Goal: Task Accomplishment & Management: Manage account settings

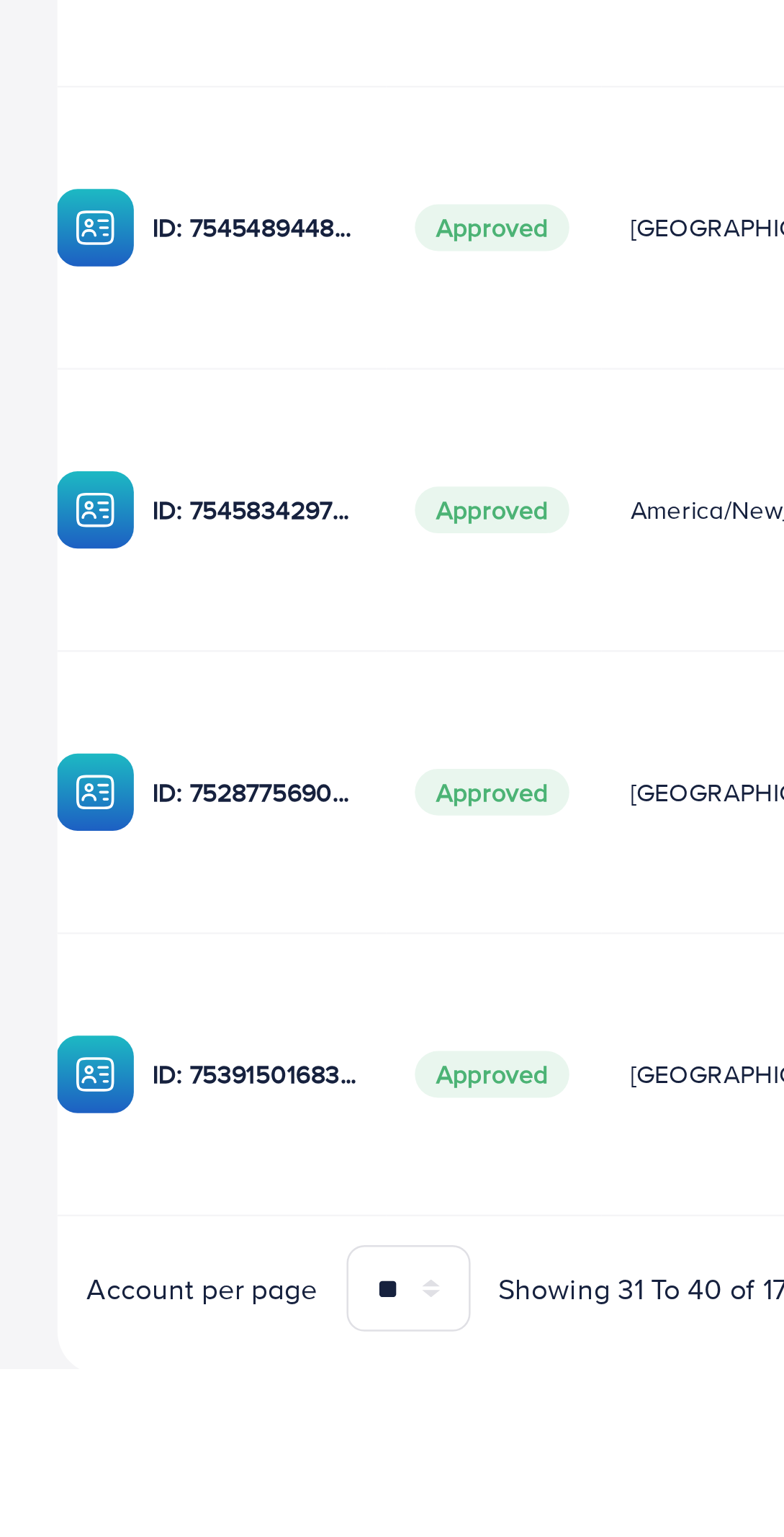
scroll to position [0, 168]
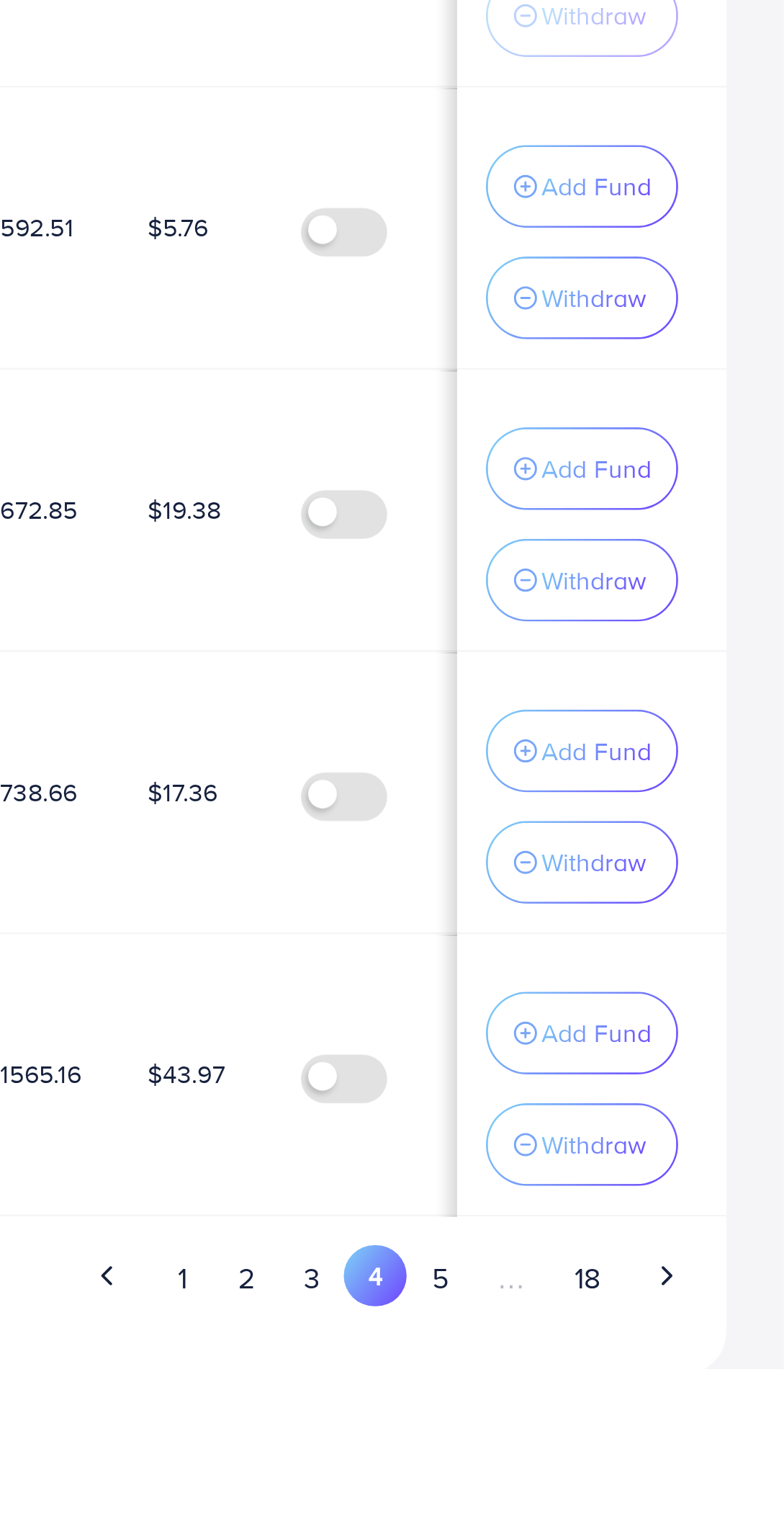
click at [573, 1502] on button "2" at bounding box center [569, 1500] width 26 height 27
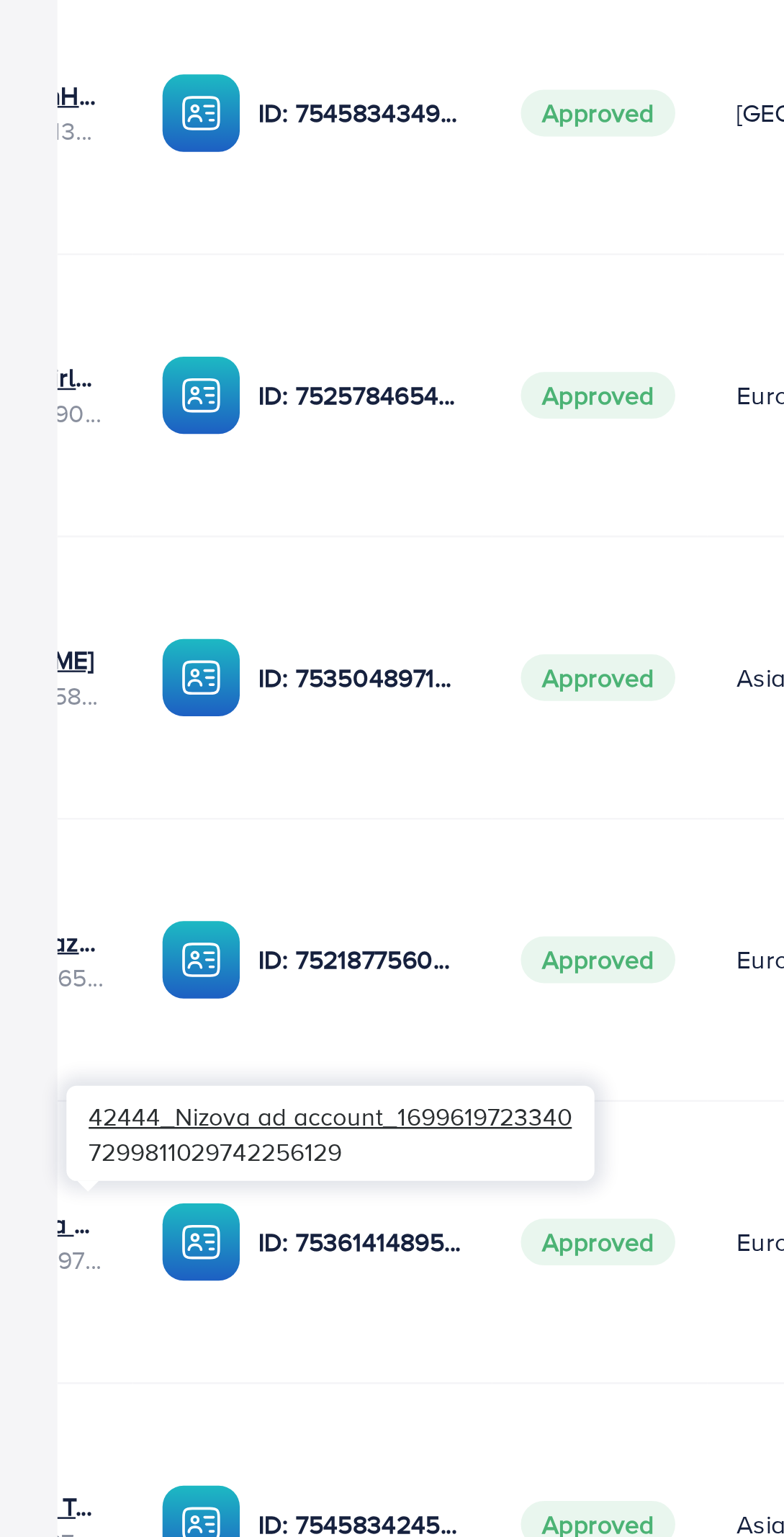
scroll to position [0, 171]
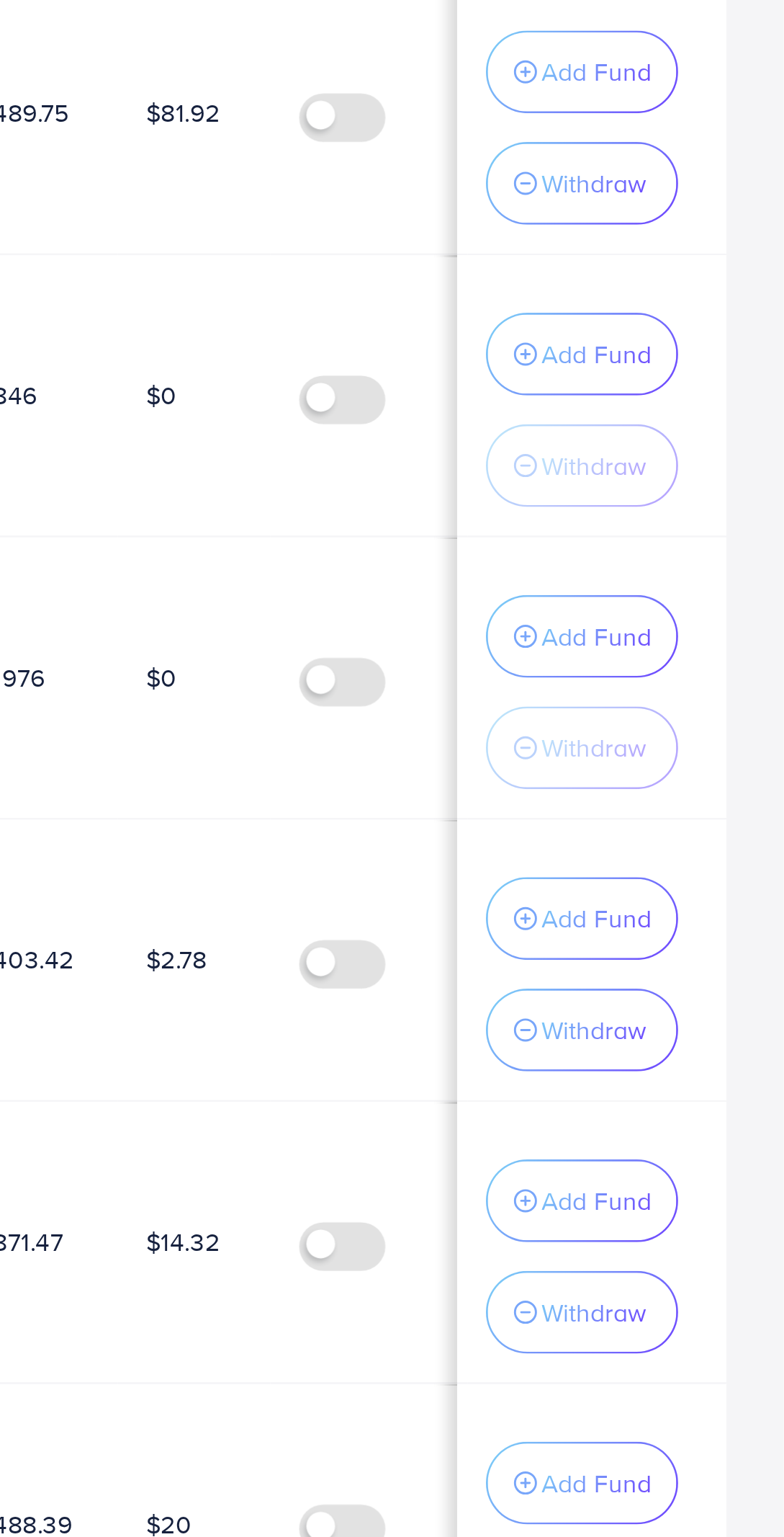
click at [721, 1173] on p "Add Fund" at bounding box center [708, 1176] width 44 height 18
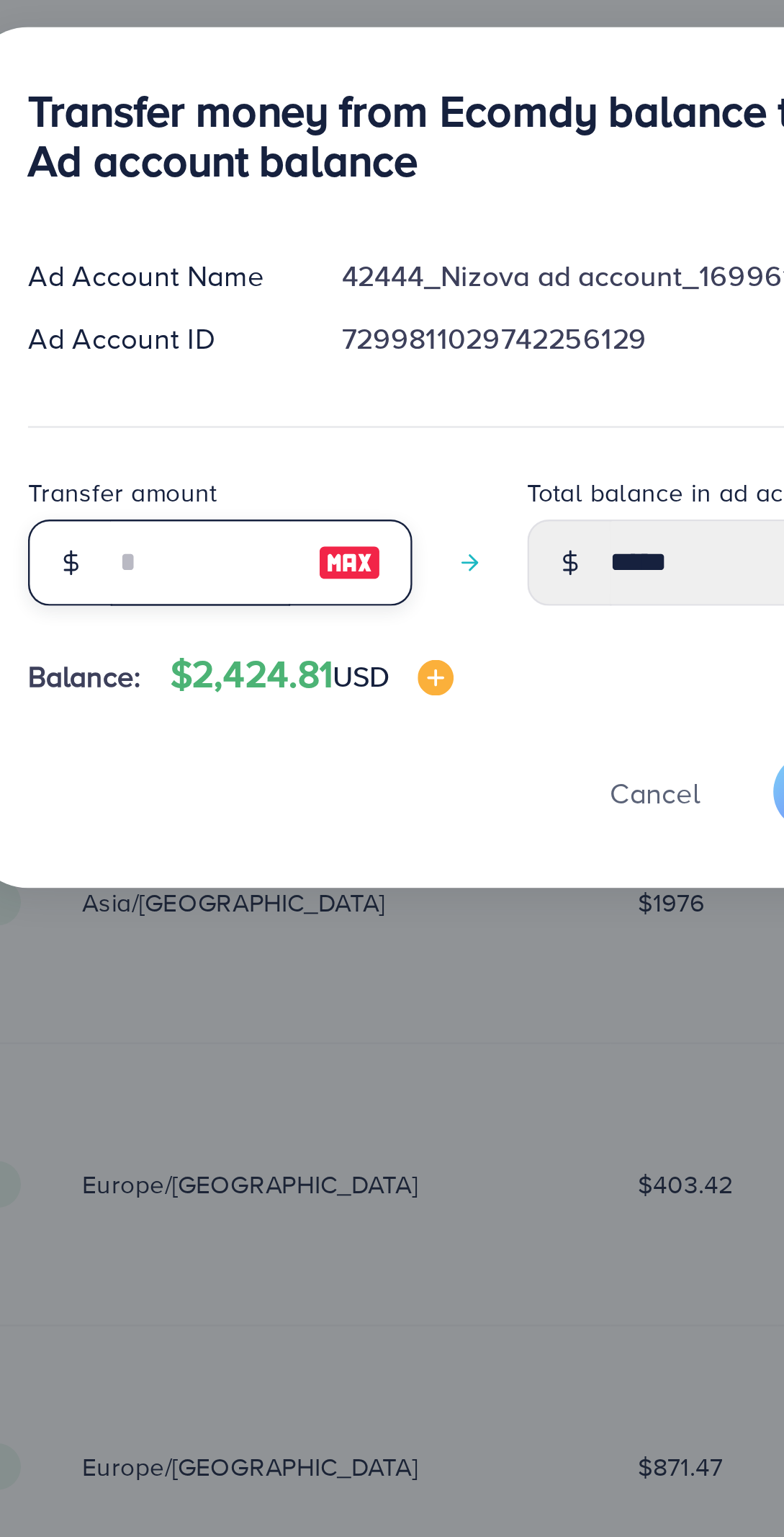
click at [283, 822] on input "number" at bounding box center [285, 830] width 72 height 34
type input "*"
type input "*****"
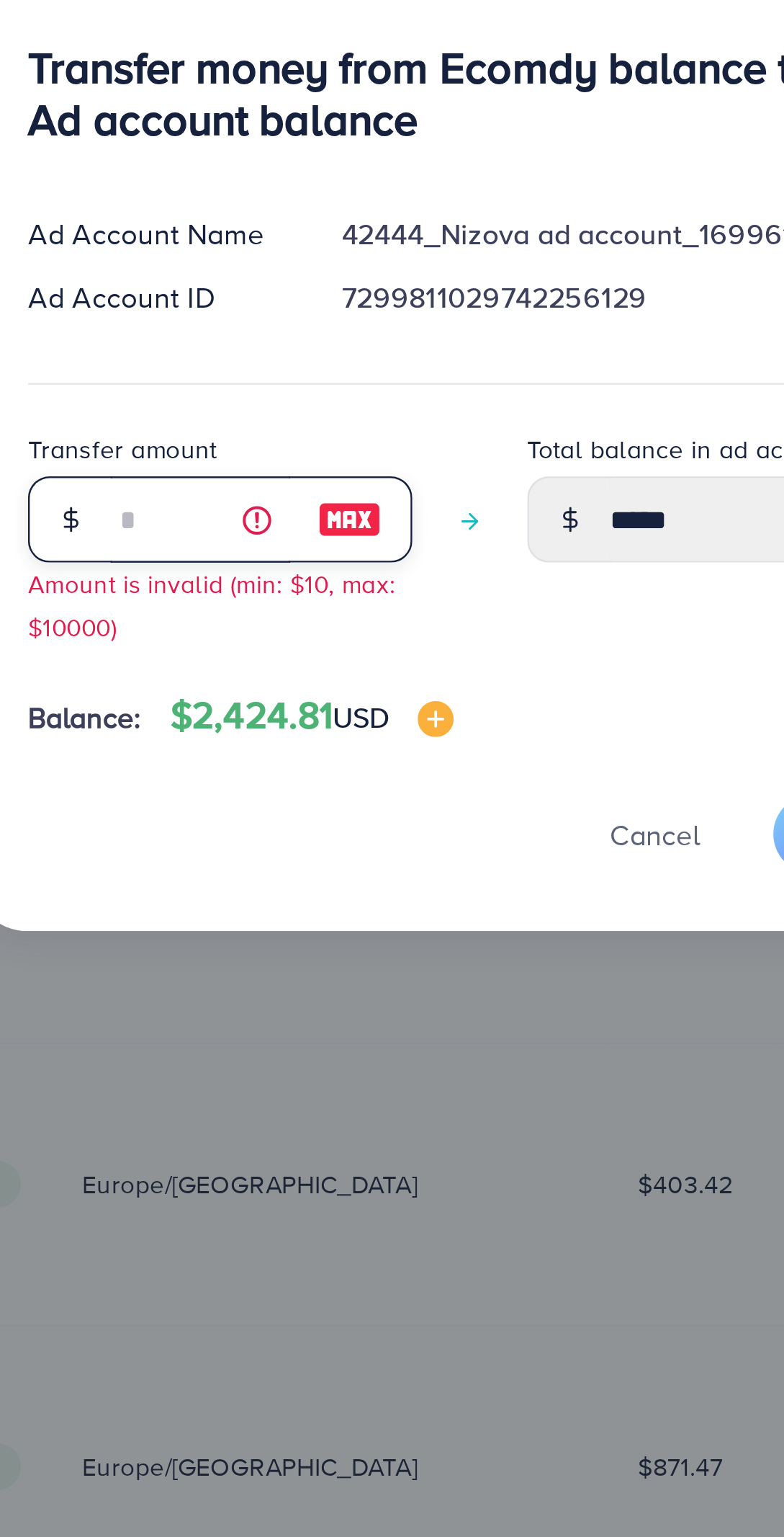
type input "**"
type input "*****"
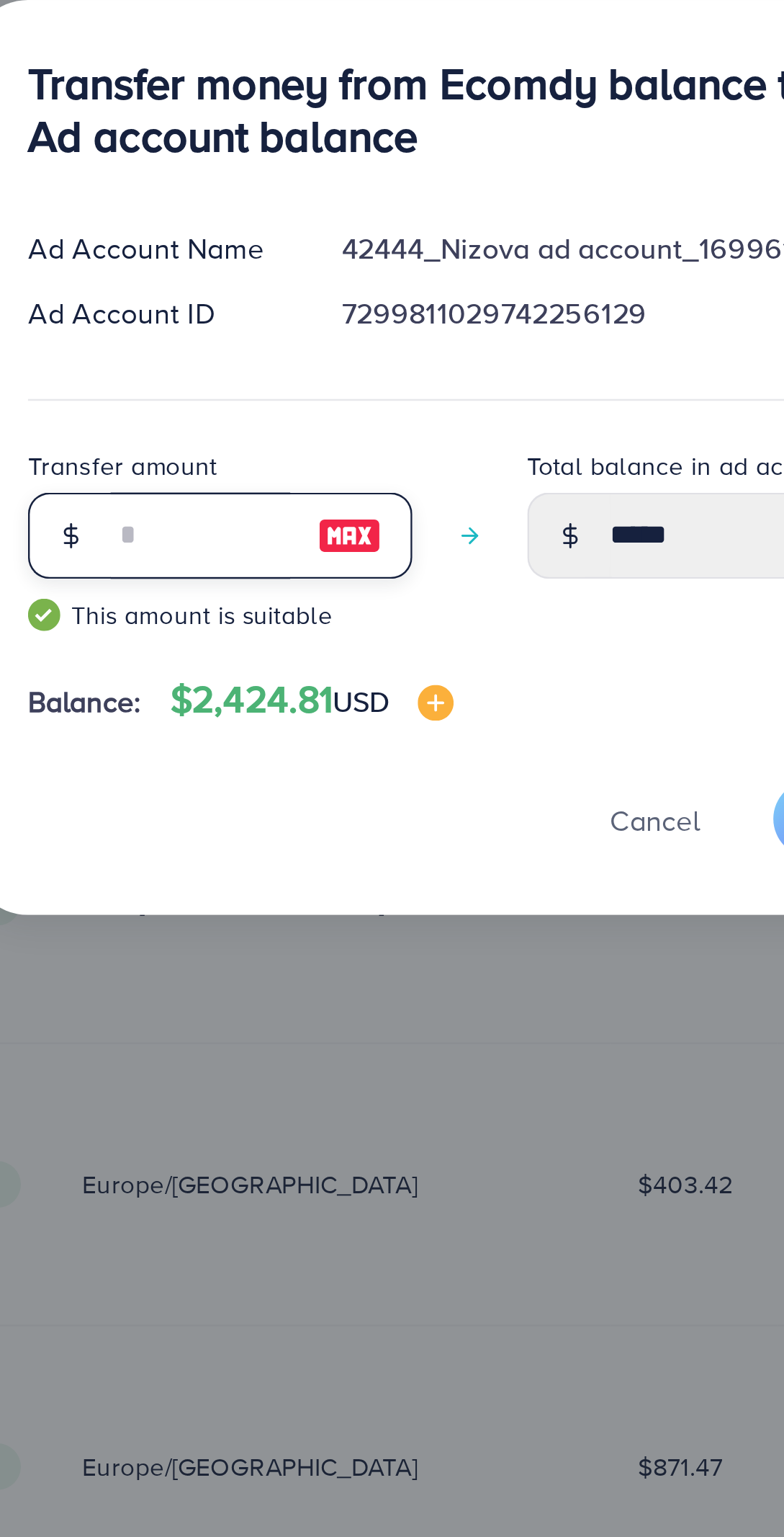
type input "**"
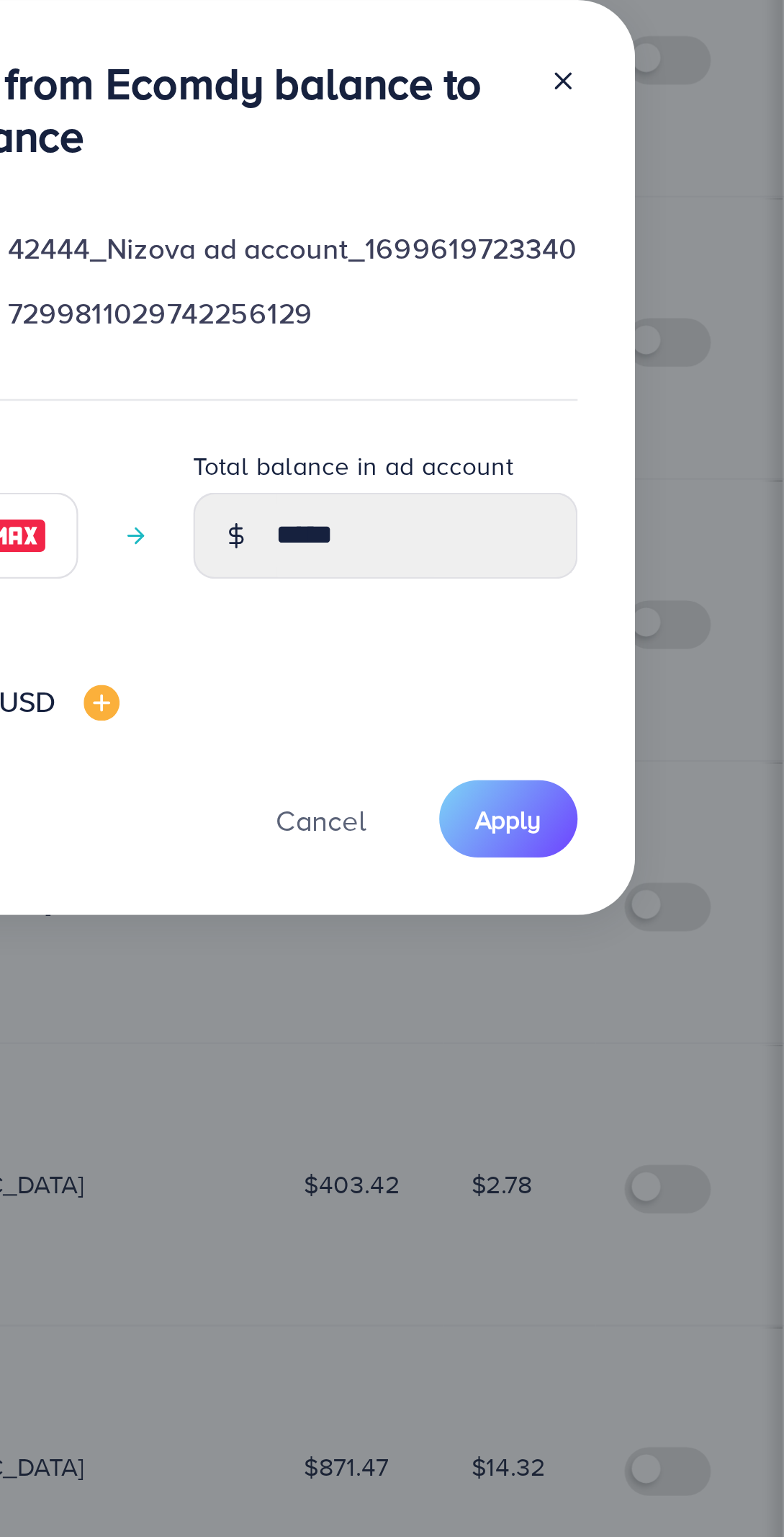
click at [553, 935] on span "Apply" at bounding box center [544, 933] width 27 height 14
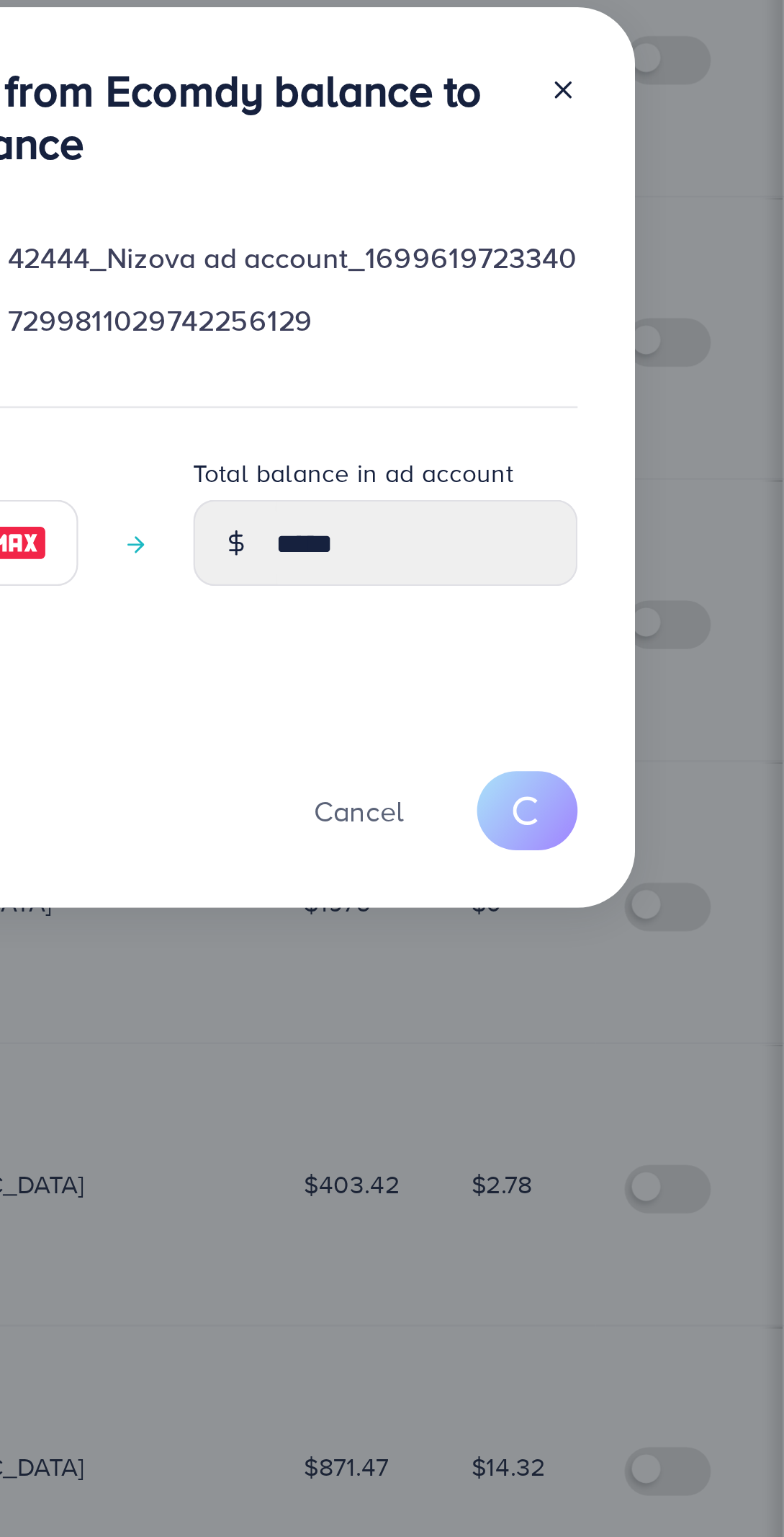
type input "*****"
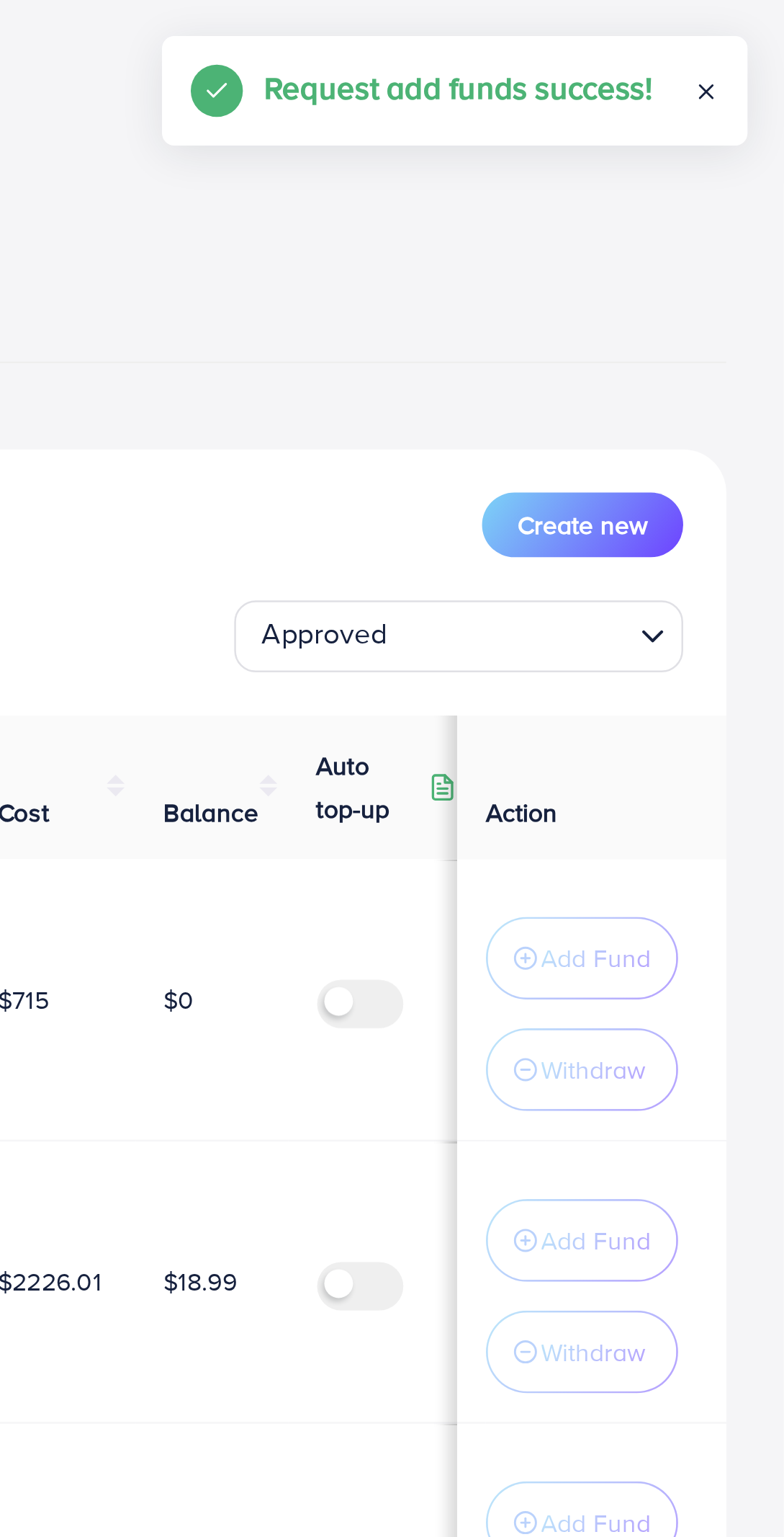
scroll to position [0, 158]
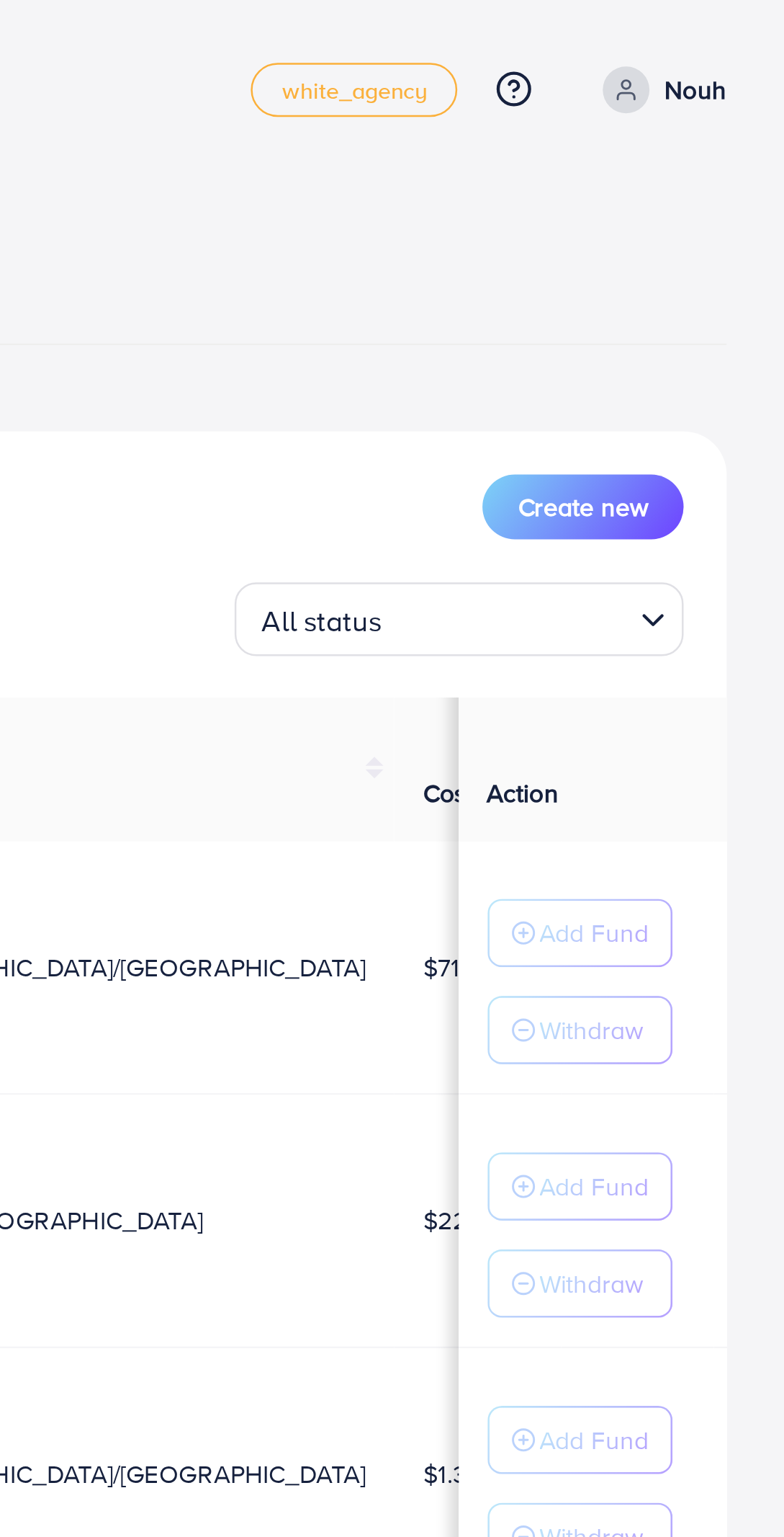
click at [714, 244] on input "Search for option" at bounding box center [674, 248] width 94 height 22
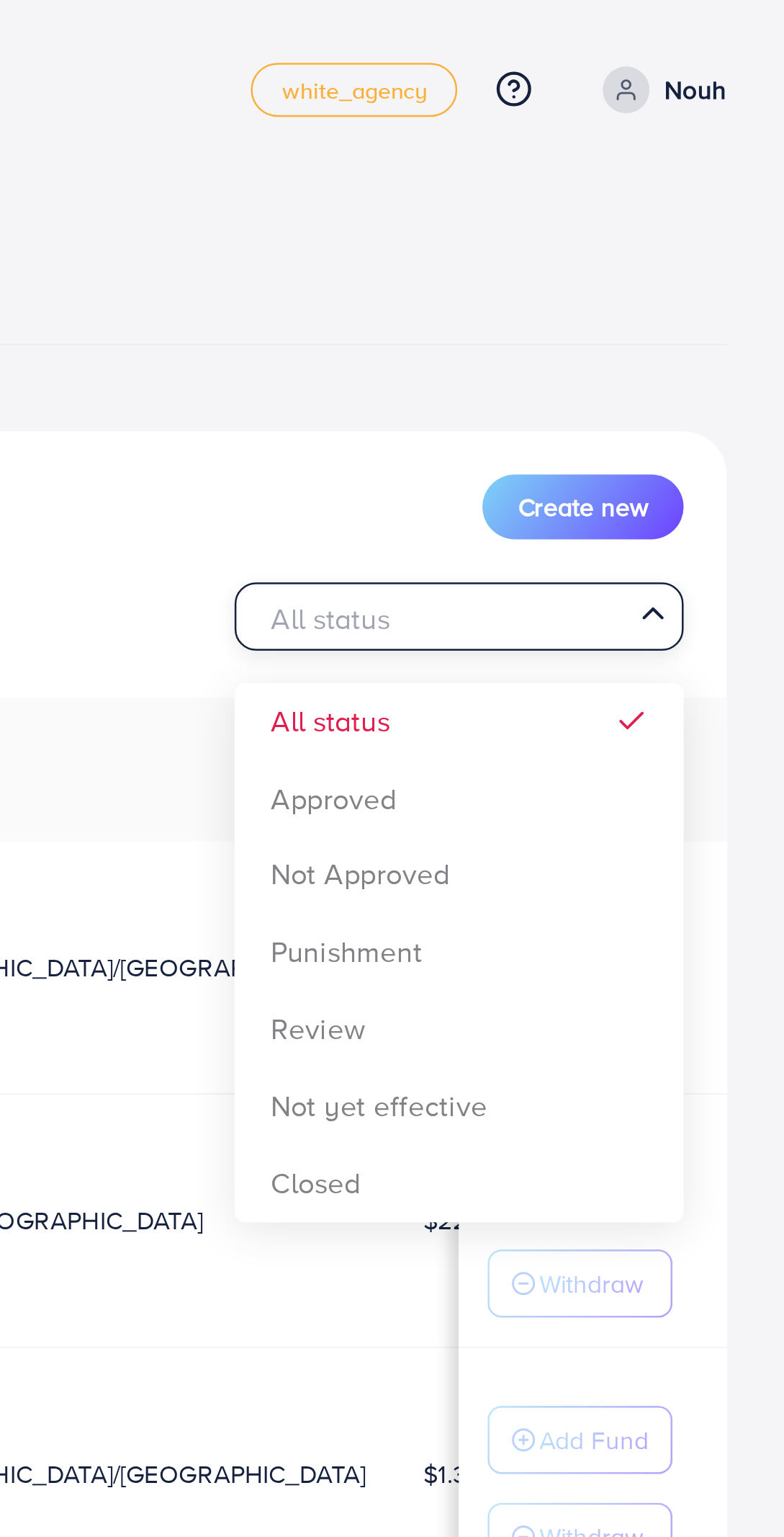
click at [672, 320] on div "List Ad Account Create new All status Loading... All status Approved Not Approv…" at bounding box center [392, 794] width 738 height 1243
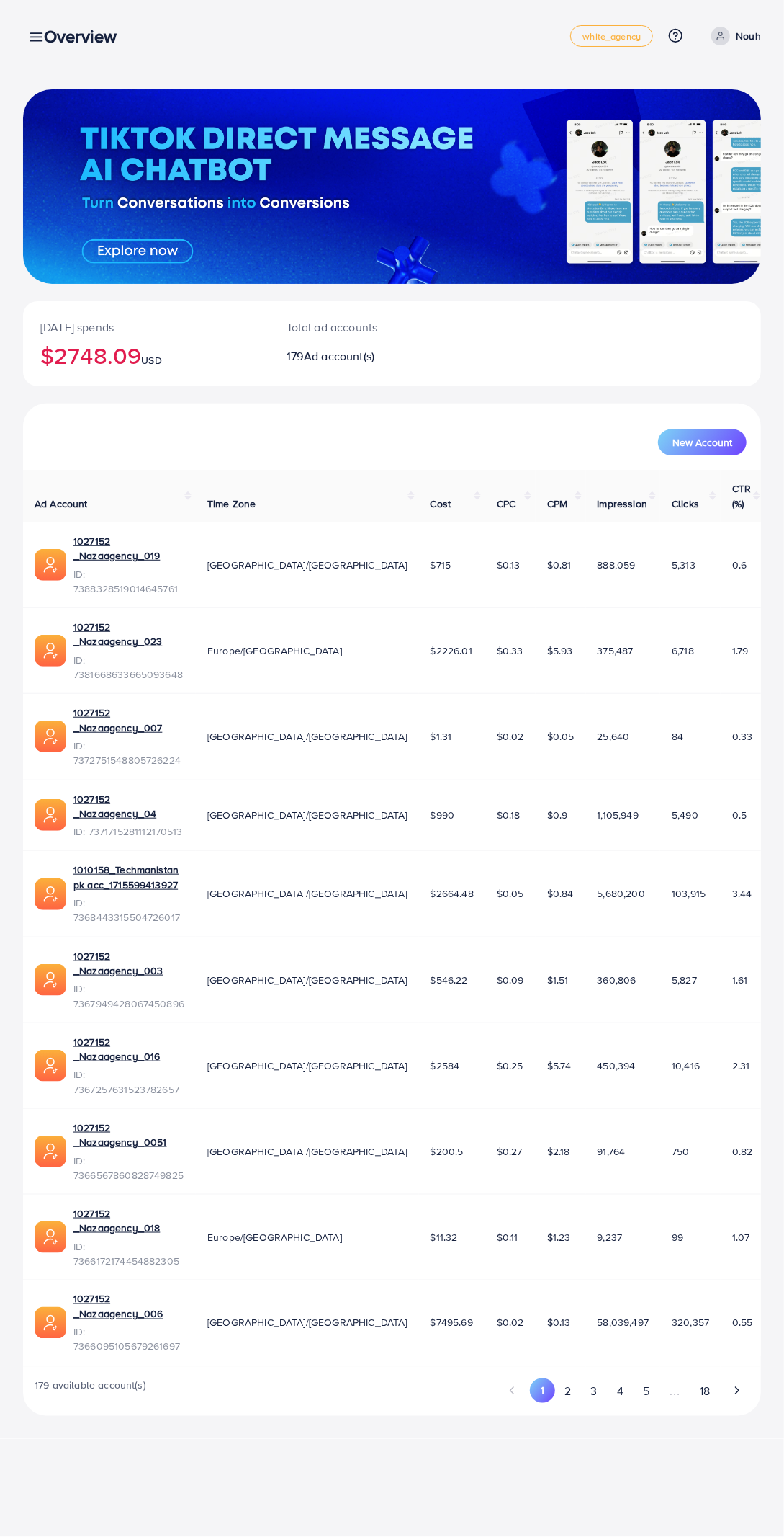
click at [36, 37] on div "Overview" at bounding box center [86, 37] width 107 height 21
click at [62, 91] on div at bounding box center [392, 186] width 738 height 195
click at [36, 37] on div "Overview" at bounding box center [86, 37] width 107 height 21
click at [37, 34] on div "Overview" at bounding box center [86, 37] width 107 height 21
click at [42, 37] on div "Overview" at bounding box center [86, 37] width 107 height 21
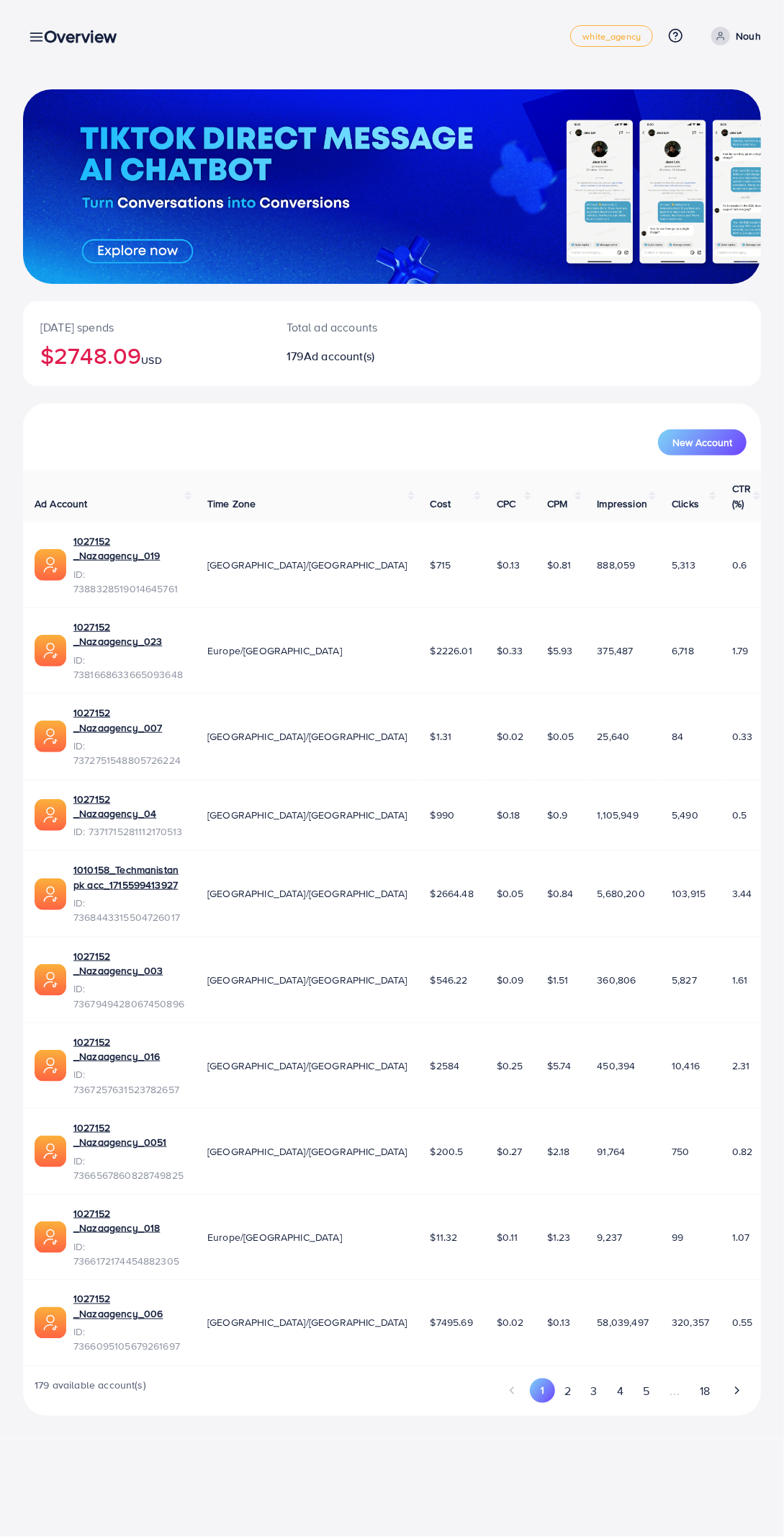
click at [597, 1379] on button "3" at bounding box center [594, 1392] width 26 height 27
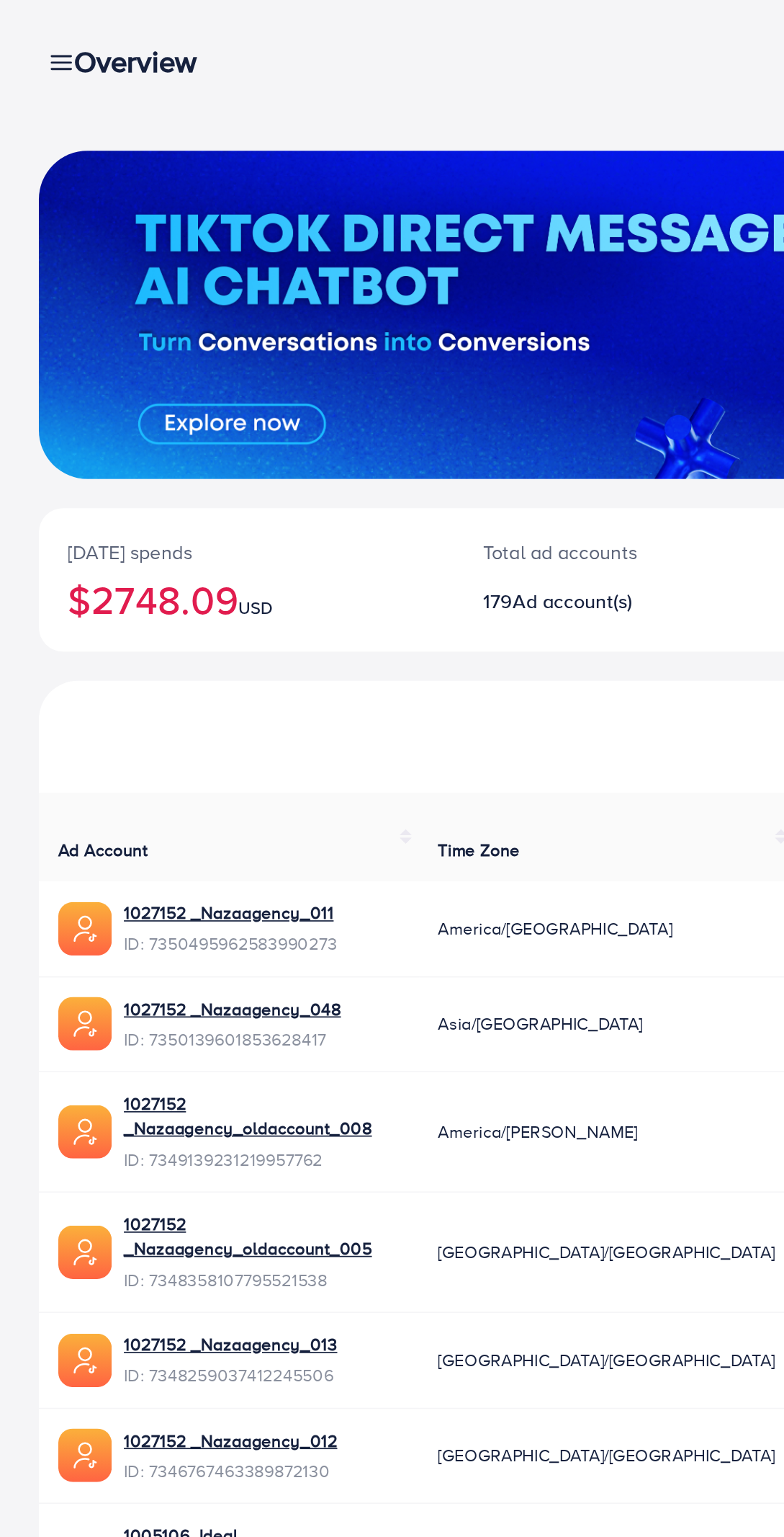
click at [36, 33] on div "Overview" at bounding box center [86, 37] width 107 height 21
click at [37, 29] on div "Overview" at bounding box center [86, 37] width 107 height 21
click at [37, 41] on div "Overview" at bounding box center [86, 37] width 107 height 21
click at [36, 33] on div "Overview" at bounding box center [86, 37] width 107 height 21
click at [37, 33] on div "Overview" at bounding box center [86, 37] width 107 height 21
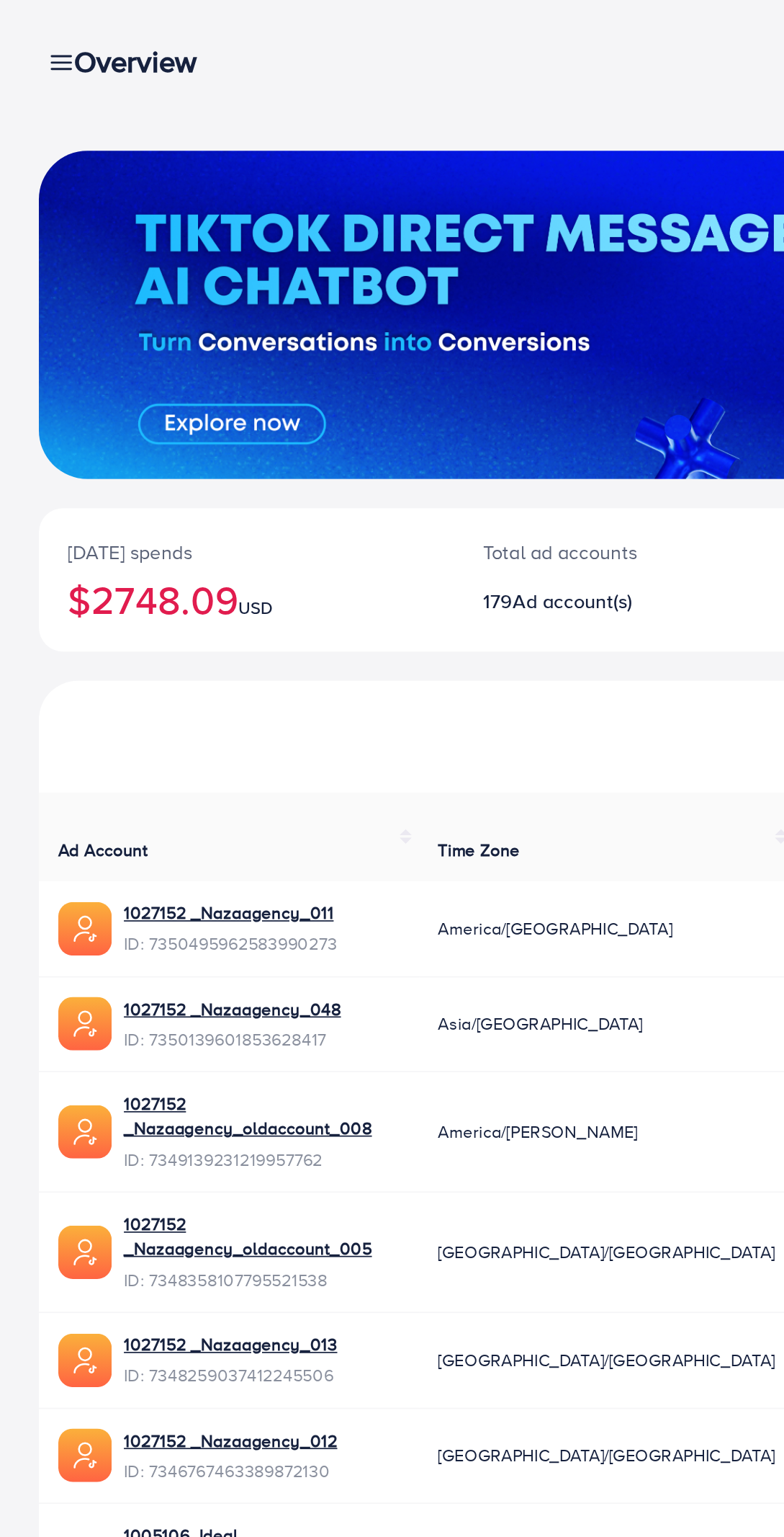
click at [36, 41] on div "Overview" at bounding box center [86, 37] width 107 height 21
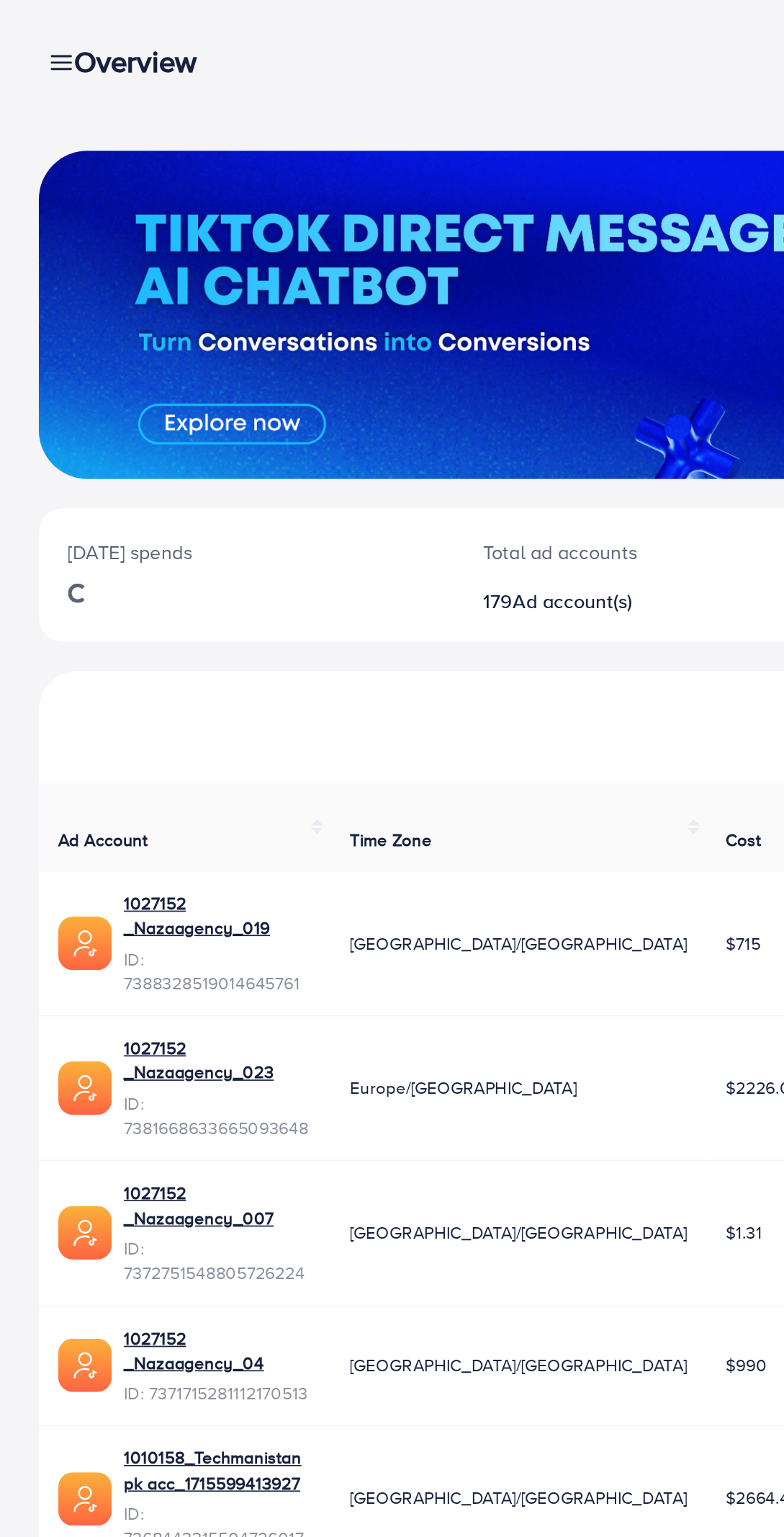
click at [39, 41] on div "Overview" at bounding box center [86, 37] width 107 height 21
click at [58, 47] on h3 "Overview" at bounding box center [86, 37] width 84 height 21
click at [37, 37] on div "Overview" at bounding box center [86, 37] width 107 height 21
click at [352, 602] on td "Europe/[GEOGRAPHIC_DATA]" at bounding box center [307, 645] width 223 height 86
click at [36, 33] on div "Overview" at bounding box center [86, 37] width 107 height 21
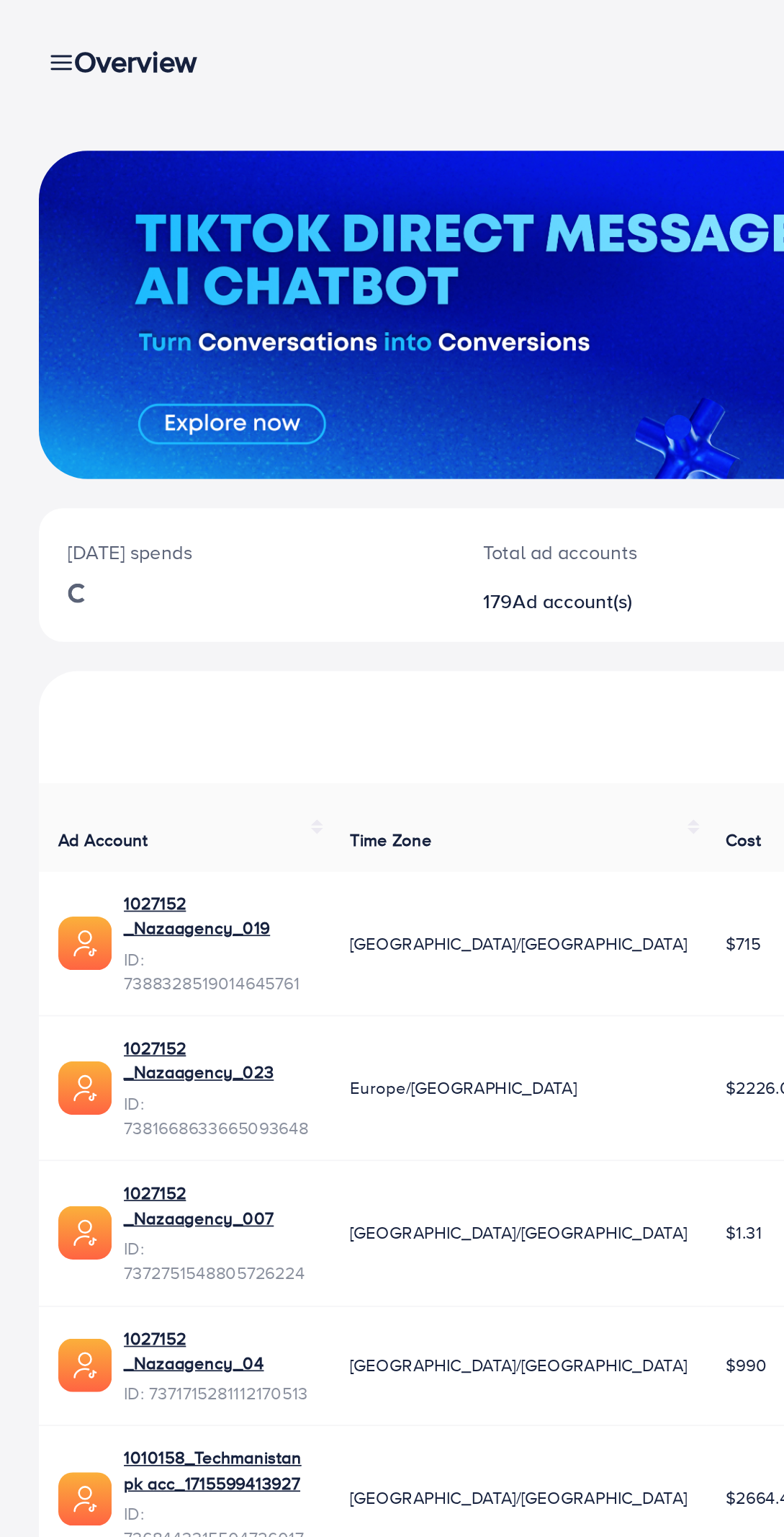
click at [37, 33] on div "Overview" at bounding box center [86, 37] width 107 height 21
click at [42, 34] on div "Overview" at bounding box center [86, 37] width 107 height 21
click at [41, 37] on div "Overview" at bounding box center [86, 37] width 107 height 21
click at [36, 41] on div "Overview" at bounding box center [86, 37] width 107 height 21
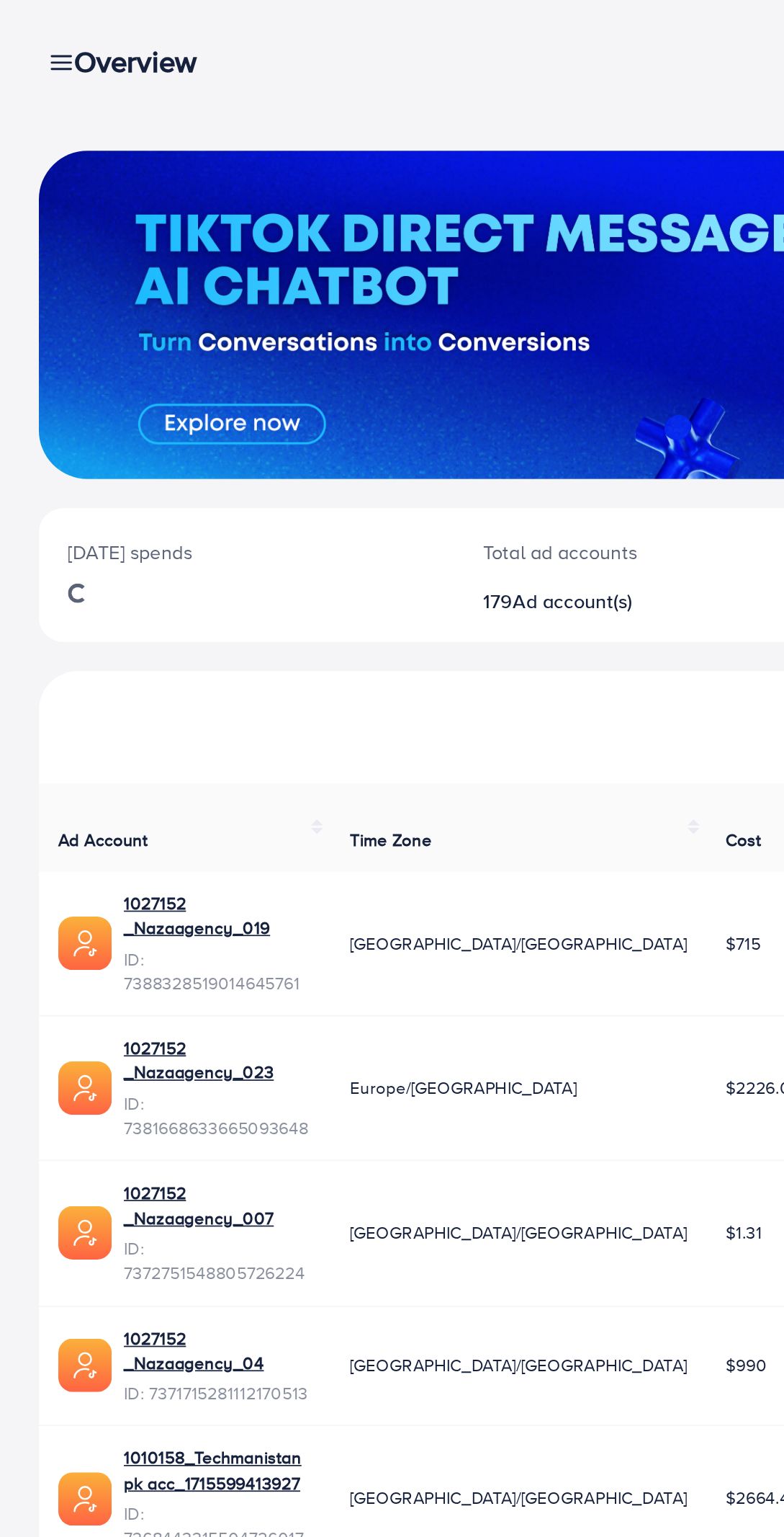
click at [36, 33] on div "Overview" at bounding box center [86, 37] width 107 height 21
click at [39, 37] on div "Overview" at bounding box center [86, 37] width 107 height 21
click at [36, 41] on div "Overview" at bounding box center [86, 37] width 107 height 21
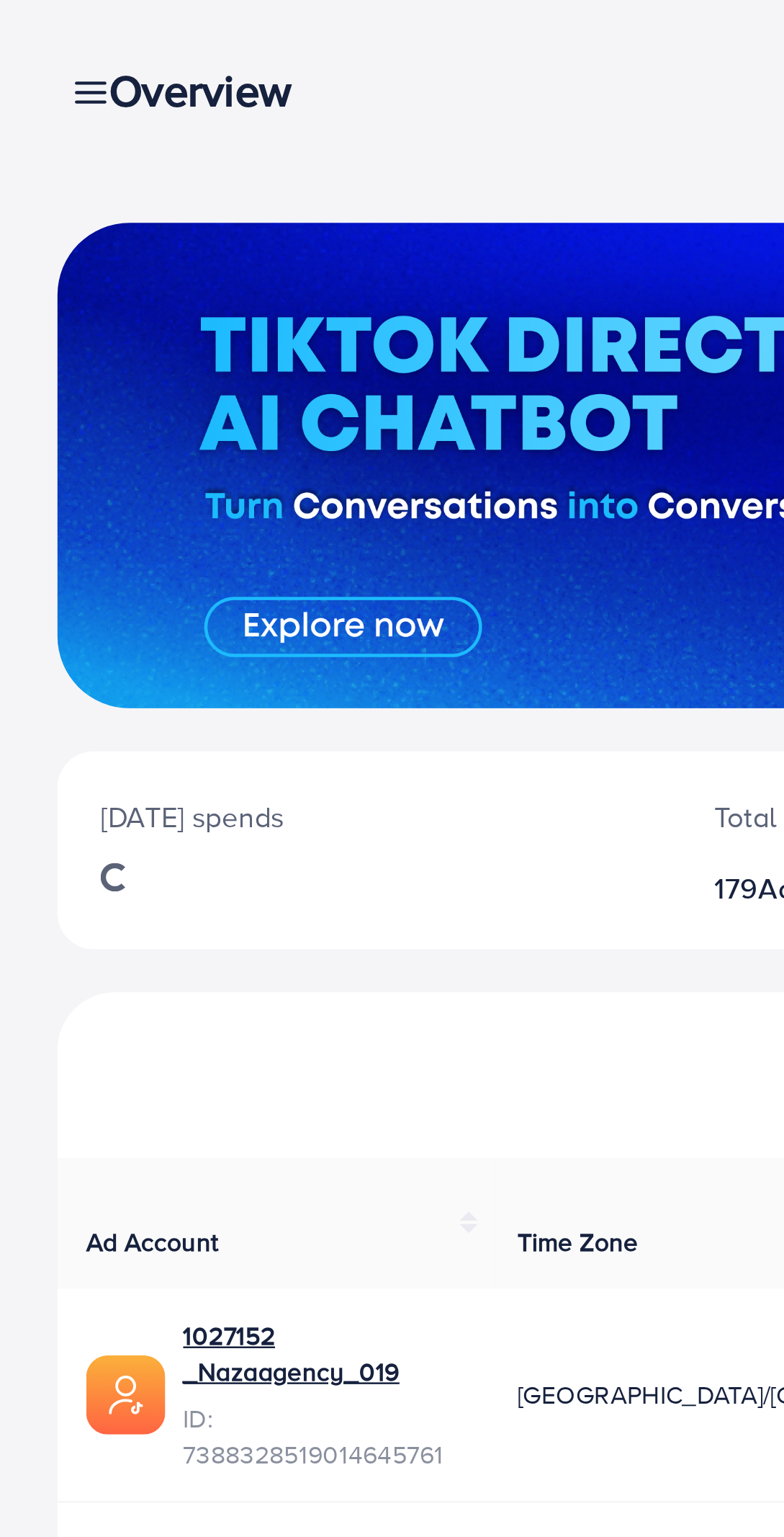
click at [45, 34] on h3 "Overview" at bounding box center [86, 37] width 84 height 21
click at [34, 37] on div "Overview" at bounding box center [86, 37] width 107 height 21
click at [35, 41] on div "Overview" at bounding box center [86, 37] width 107 height 21
click at [31, 37] on icon at bounding box center [36, 37] width 15 height 15
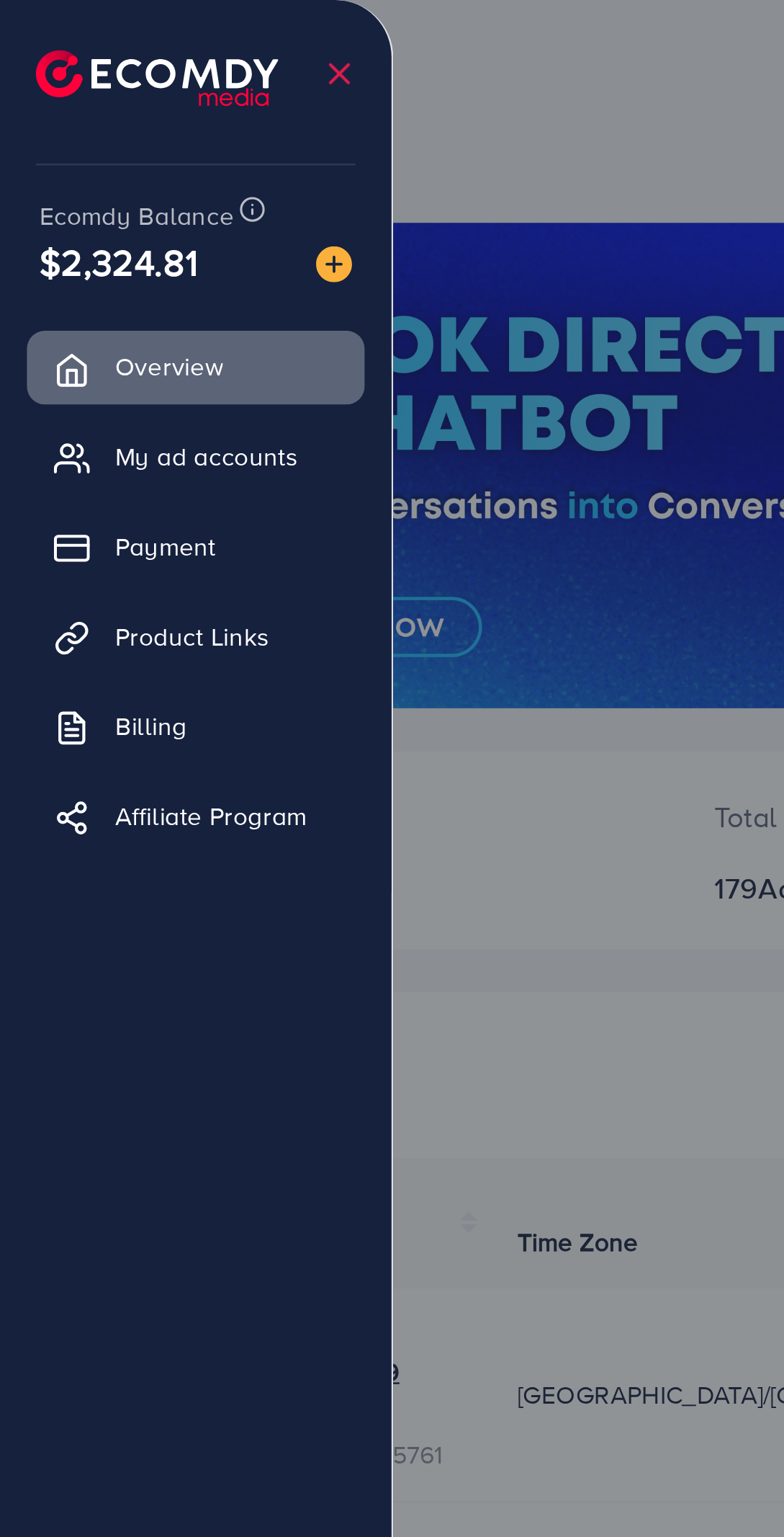
click at [100, 187] on span "My ad accounts" at bounding box center [83, 183] width 73 height 14
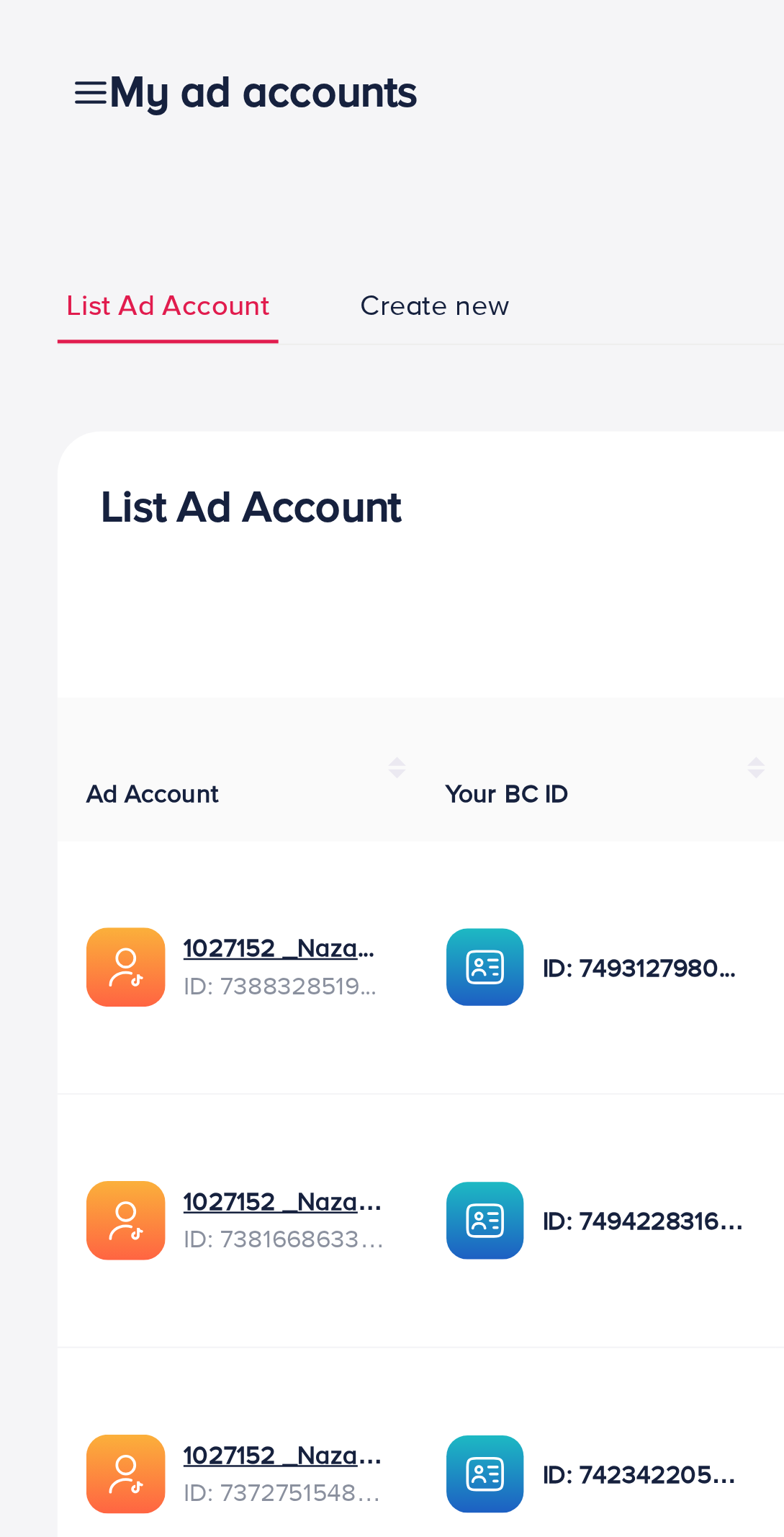
scroll to position [0, 158]
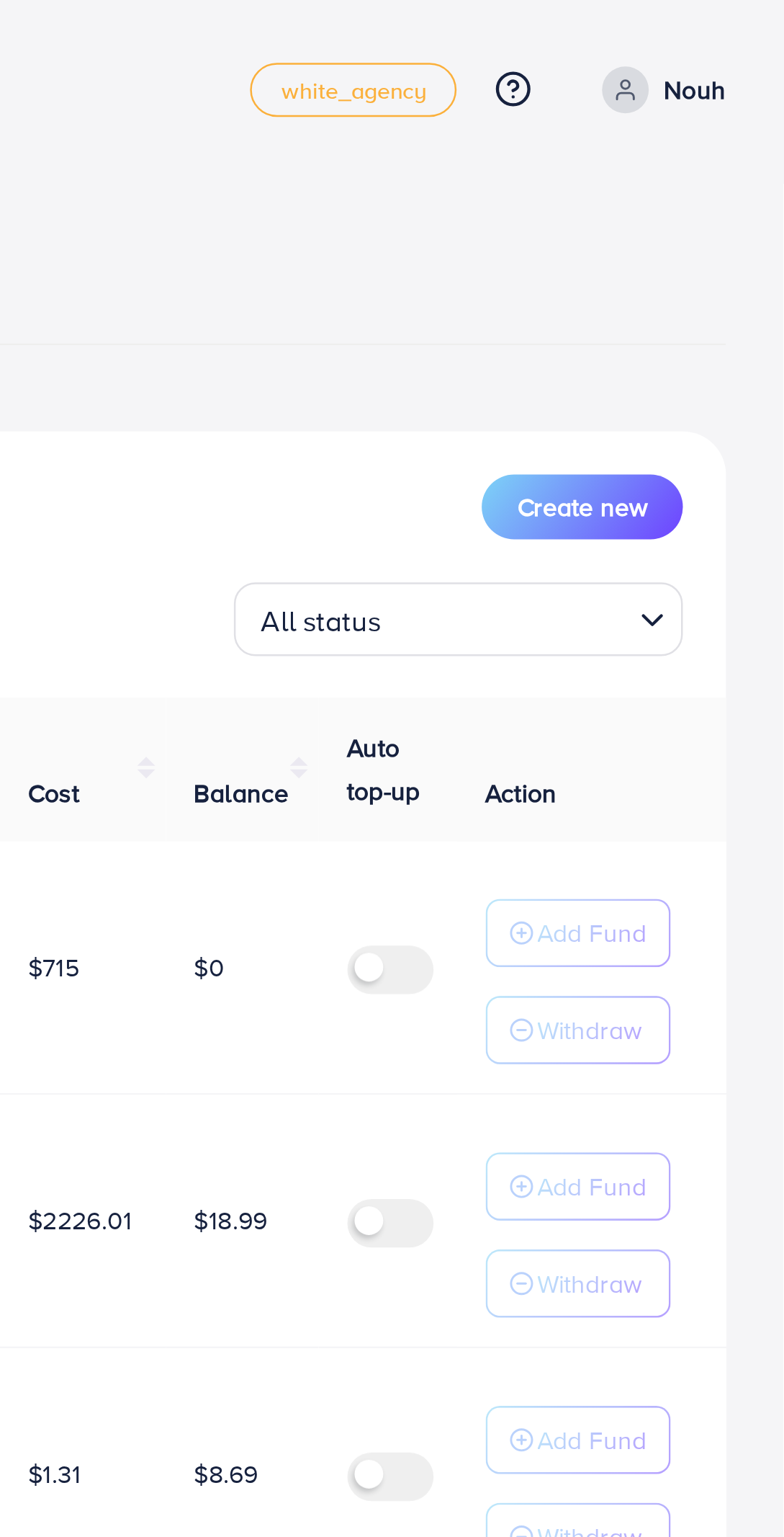
click at [703, 254] on input "Search for option" at bounding box center [674, 248] width 94 height 22
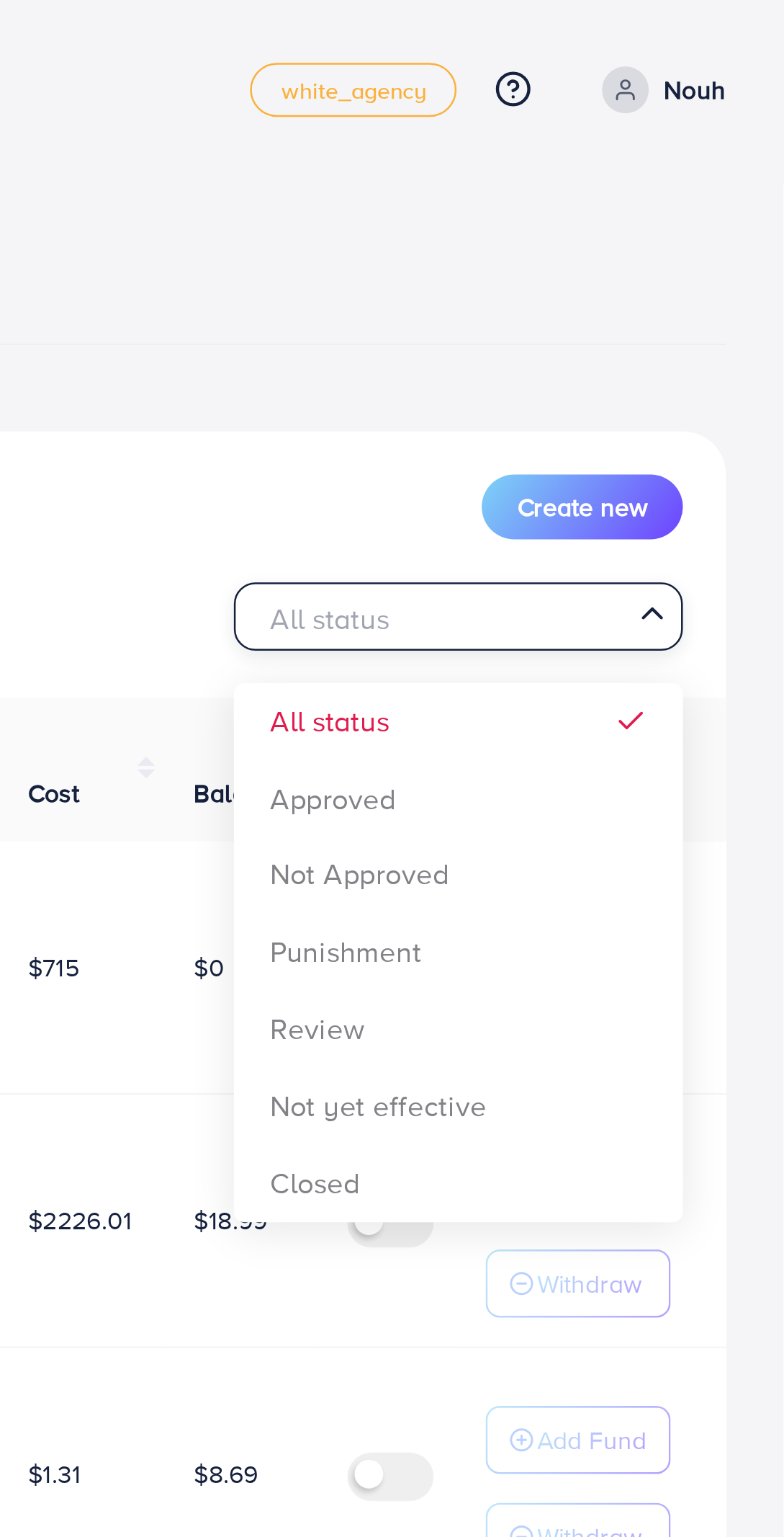
click at [667, 329] on div "List Ad Account Create new All status Loading... All status Approved Not Approv…" at bounding box center [392, 794] width 738 height 1243
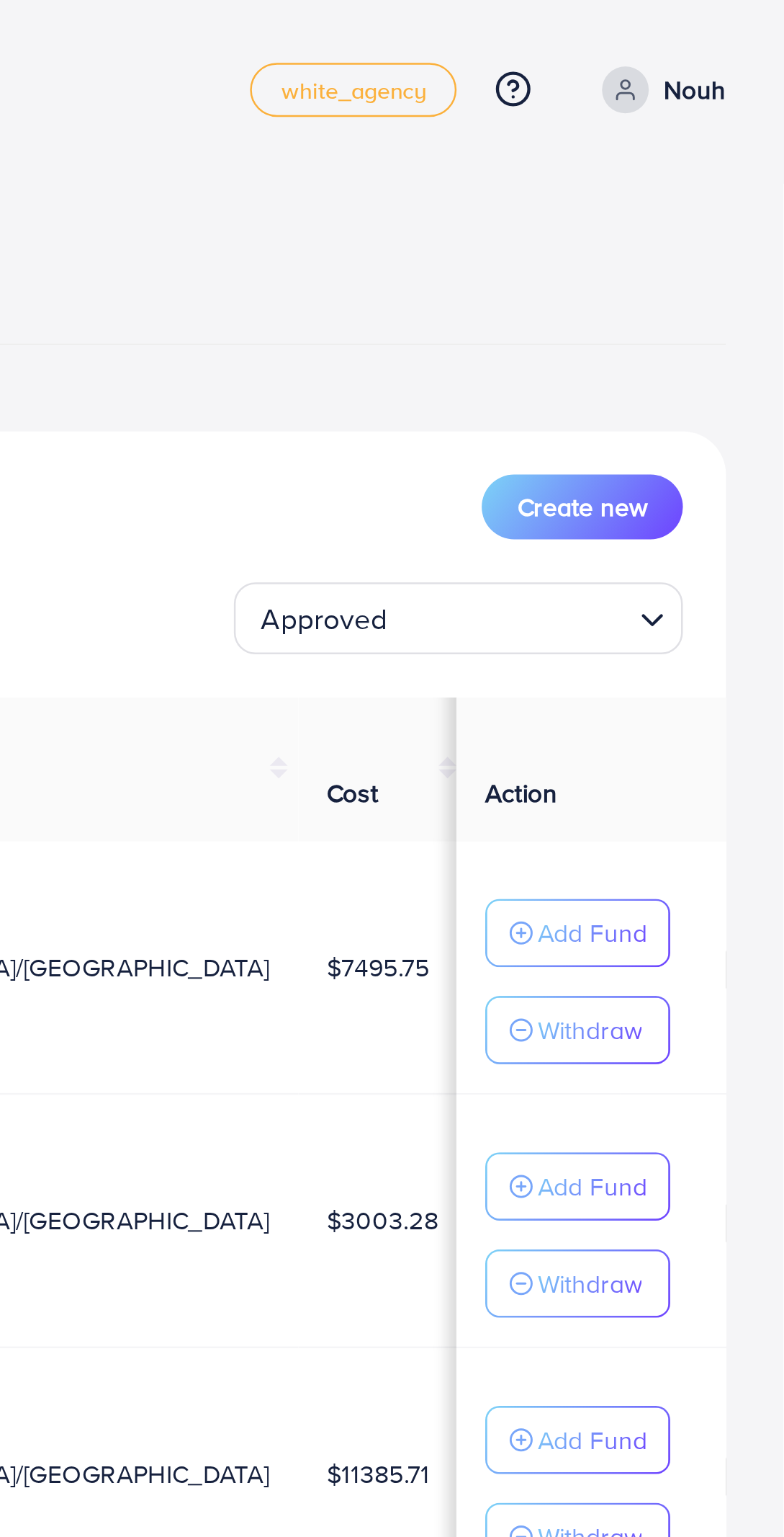
scroll to position [0, 30]
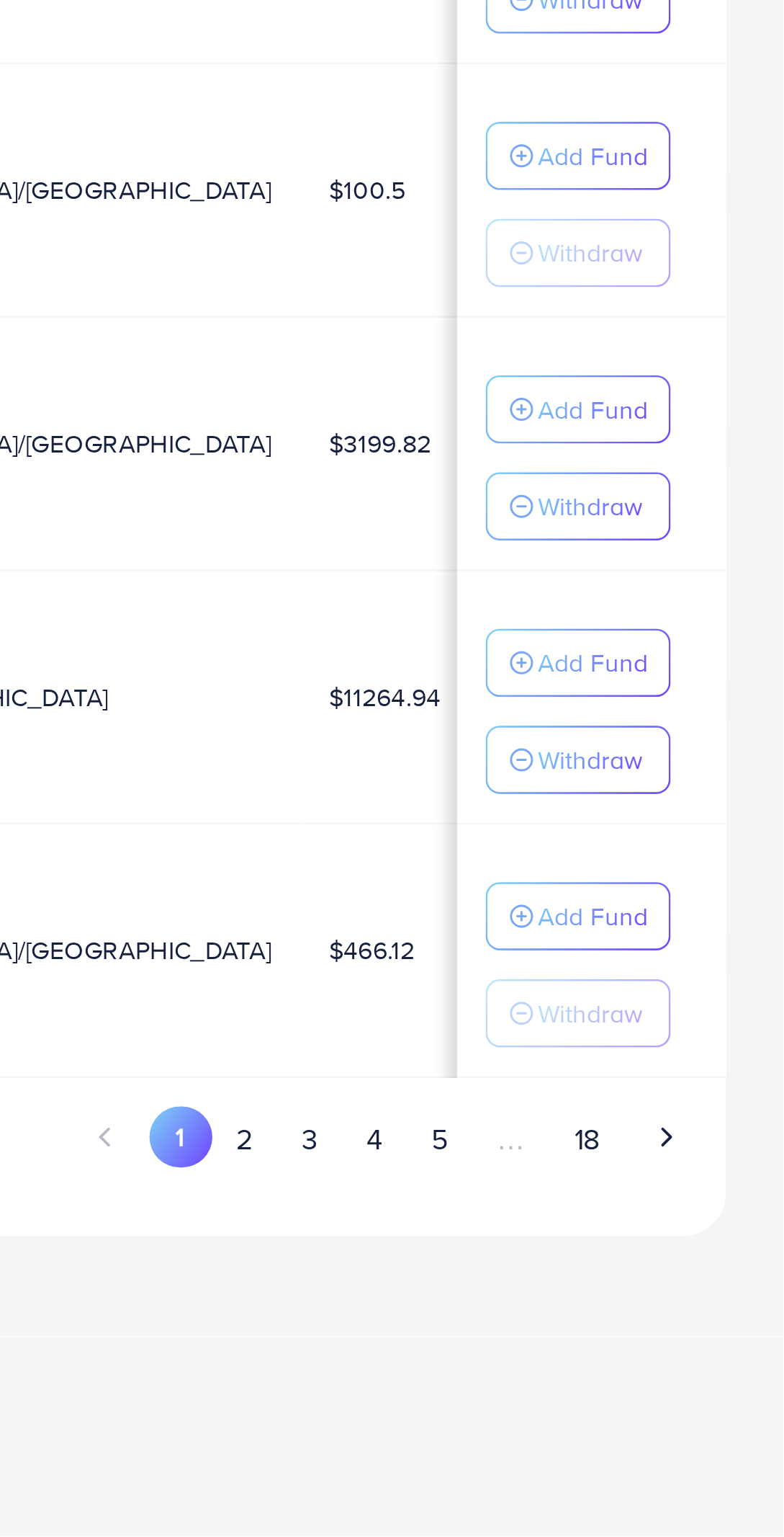
click at [628, 1376] on button "4" at bounding box center [620, 1378] width 26 height 27
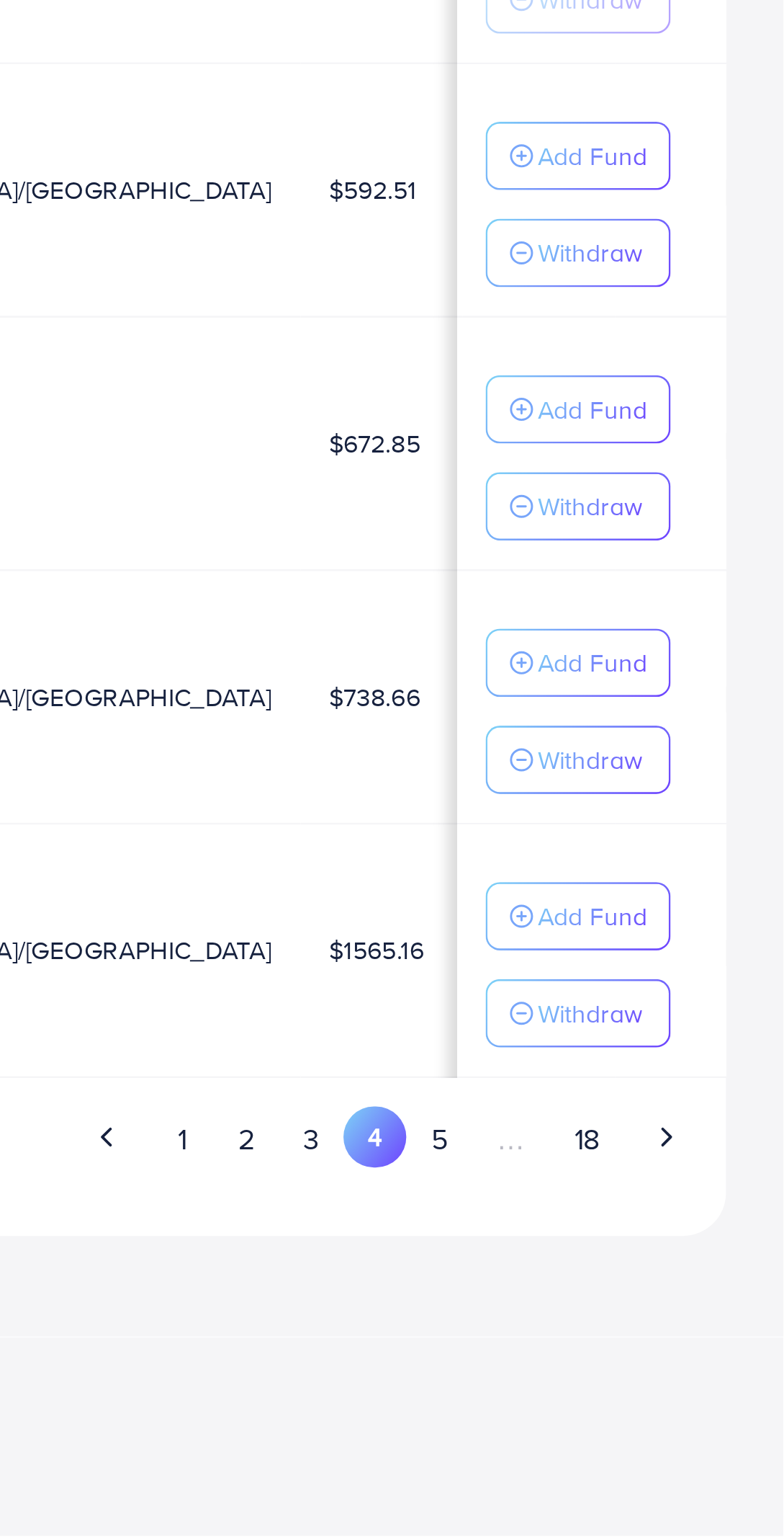
scroll to position [0, 0]
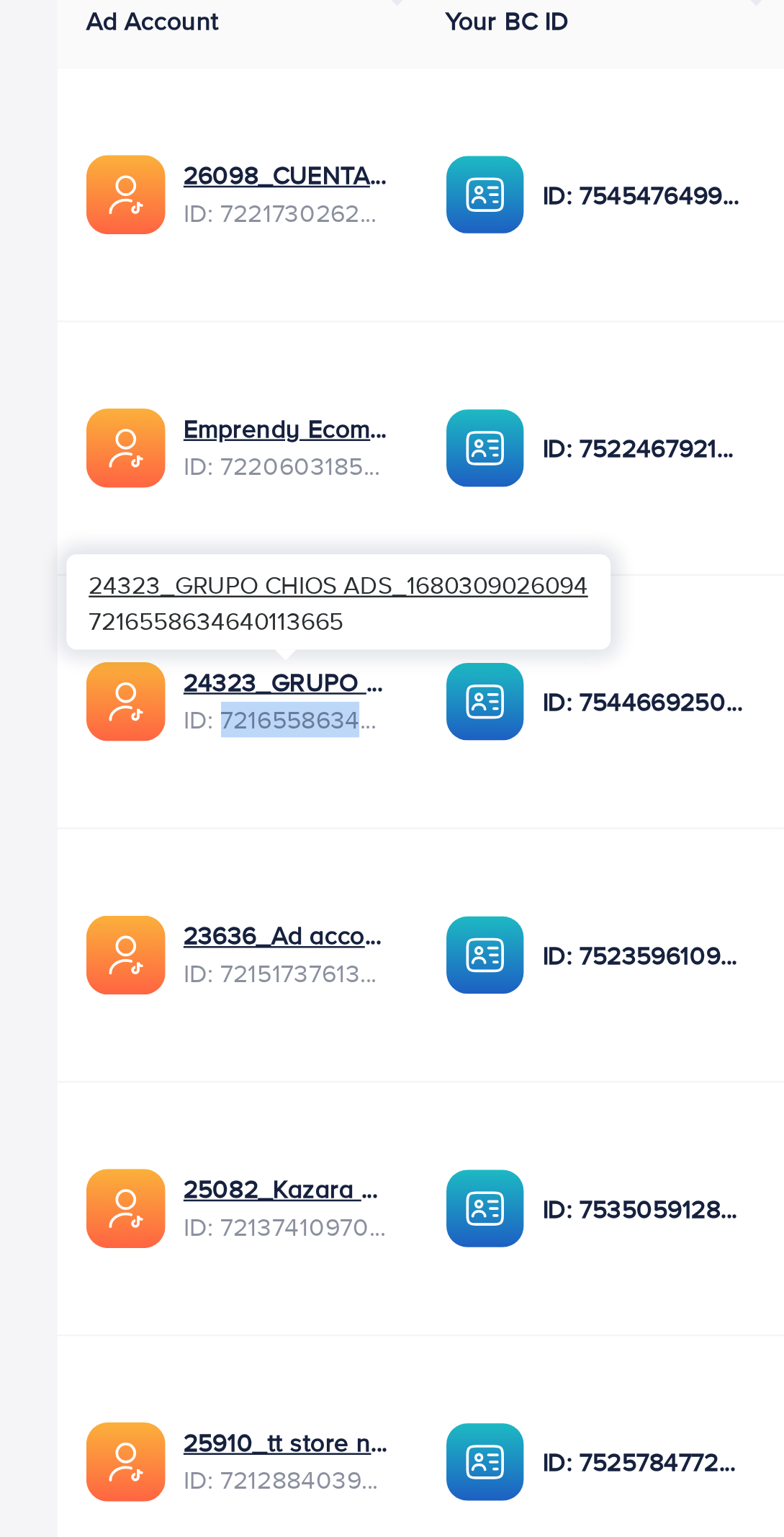
click at [183, 804] on img at bounding box center [195, 794] width 32 height 32
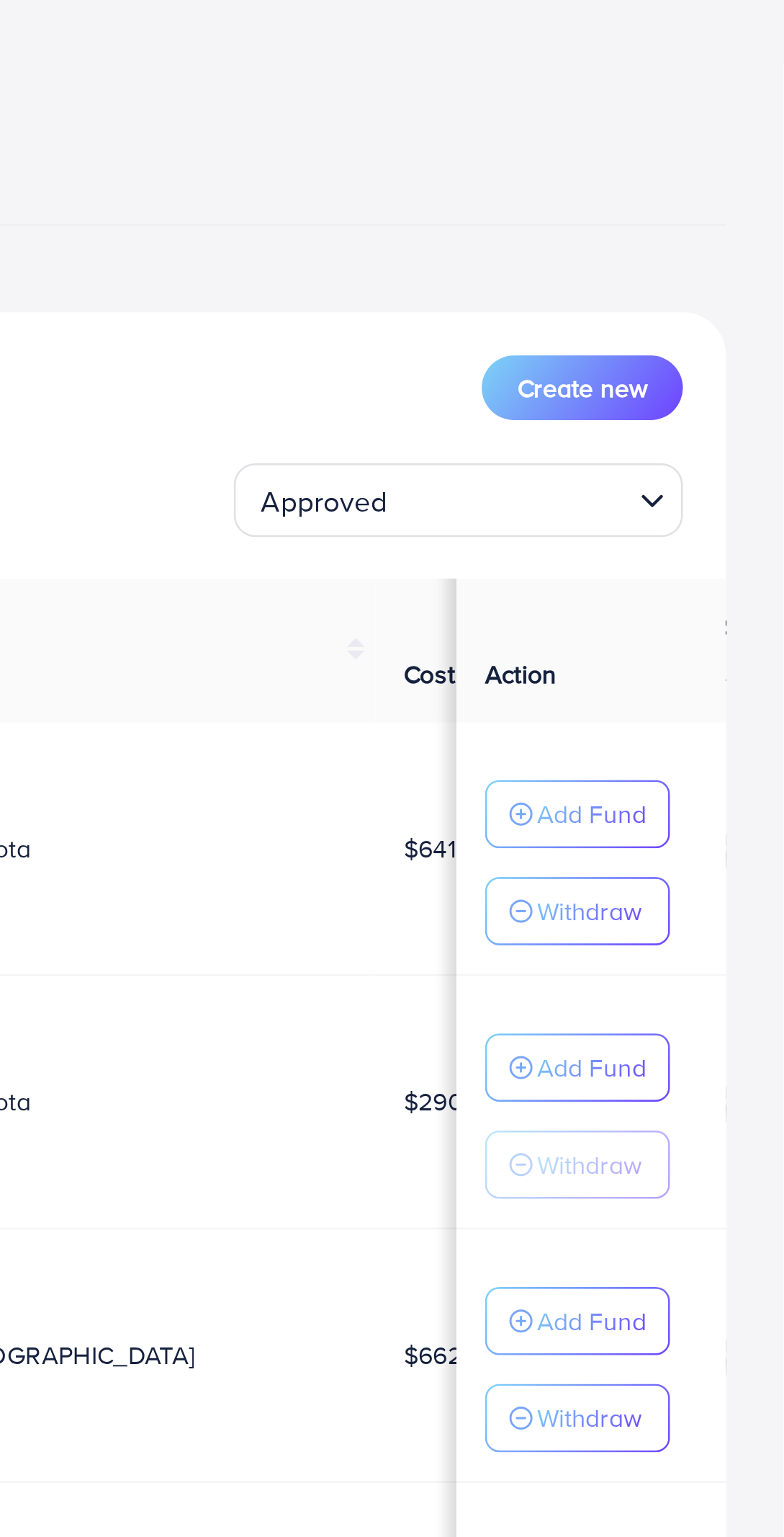
click at [621, 248] on div "Approved" at bounding box center [646, 247] width 153 height 25
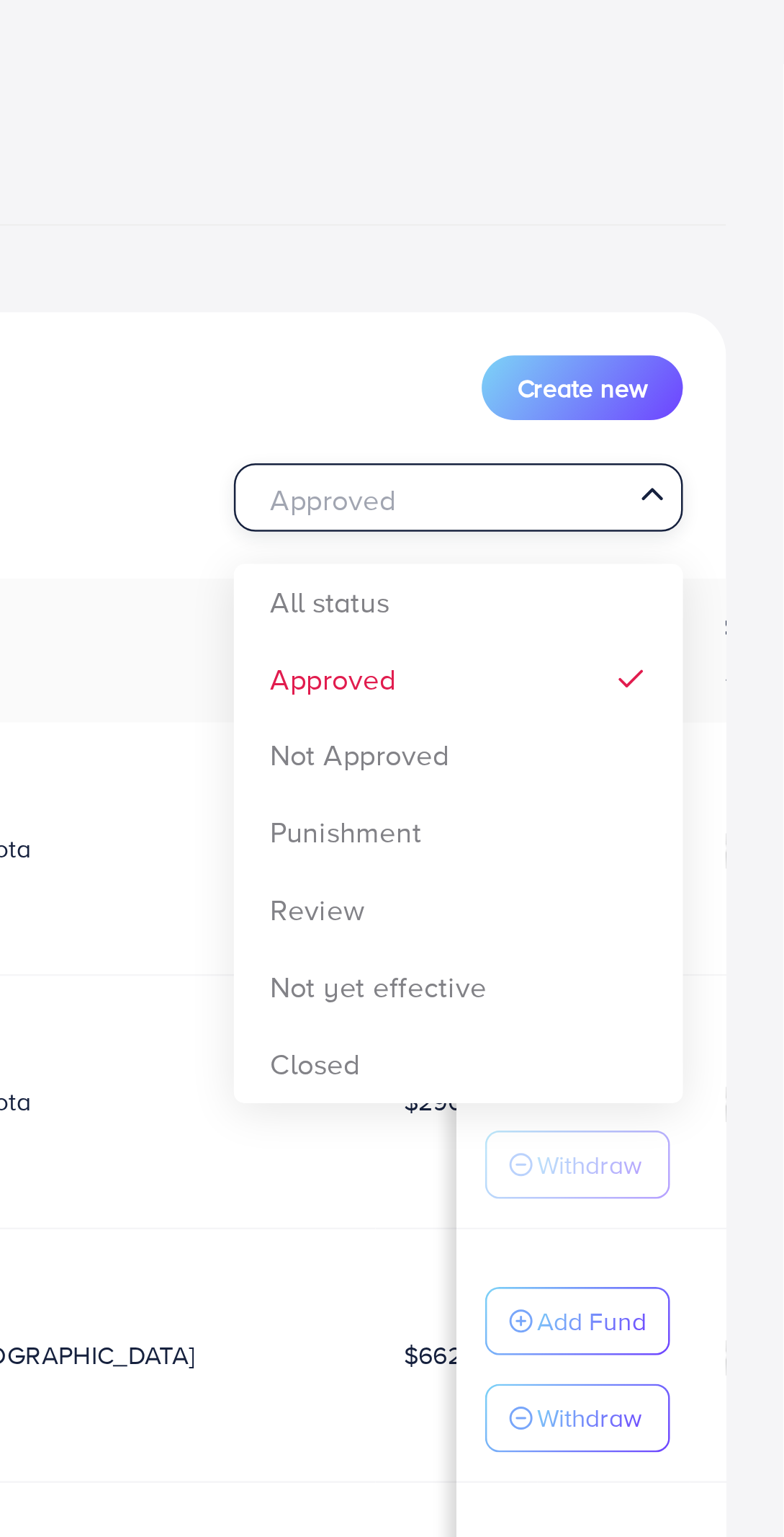
click at [674, 294] on div "List Ad Account Create new Approved Loading... All status Approved Not Approved…" at bounding box center [392, 794] width 738 height 1243
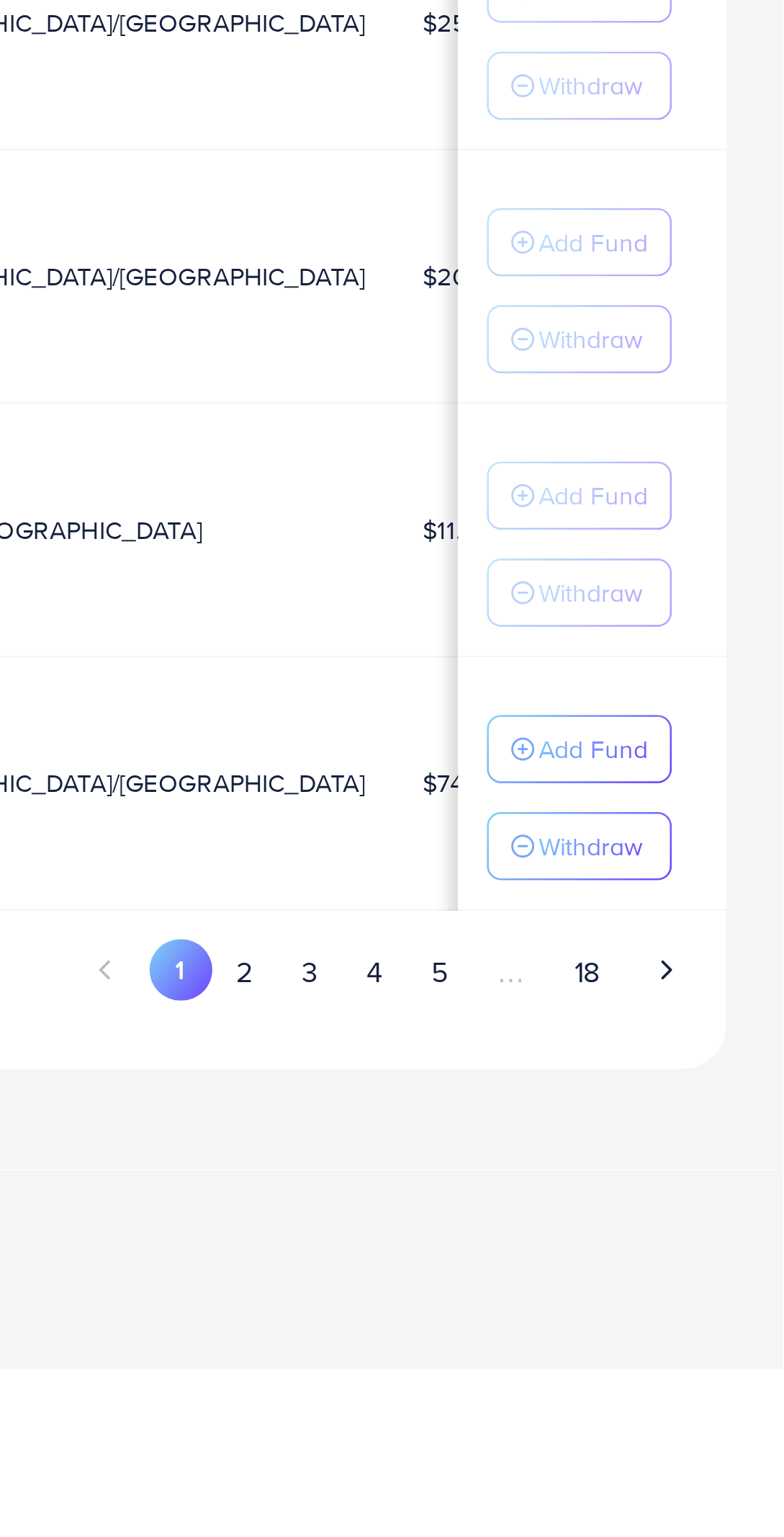
click at [615, 1372] on button "4" at bounding box center [620, 1378] width 26 height 27
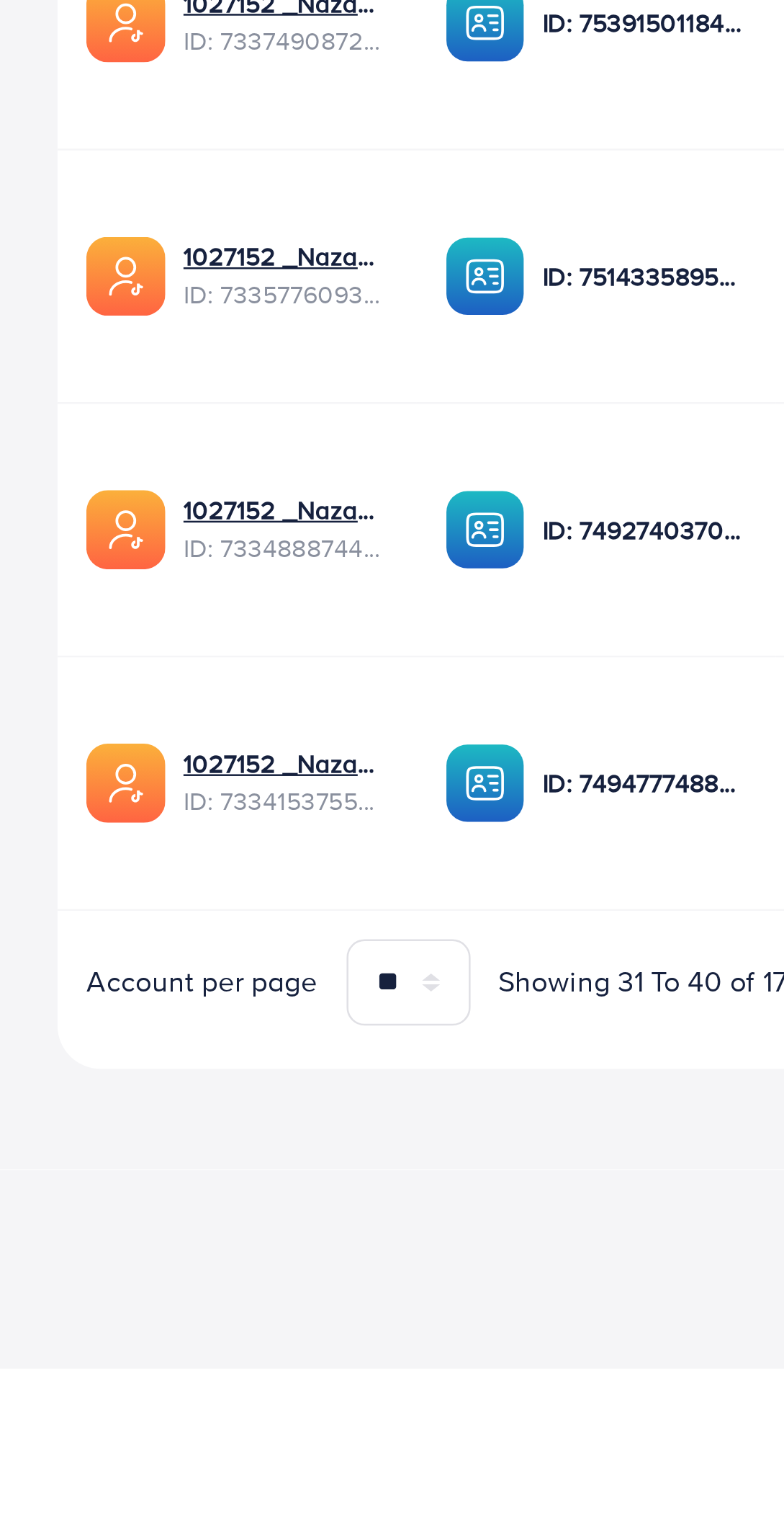
scroll to position [0, 173]
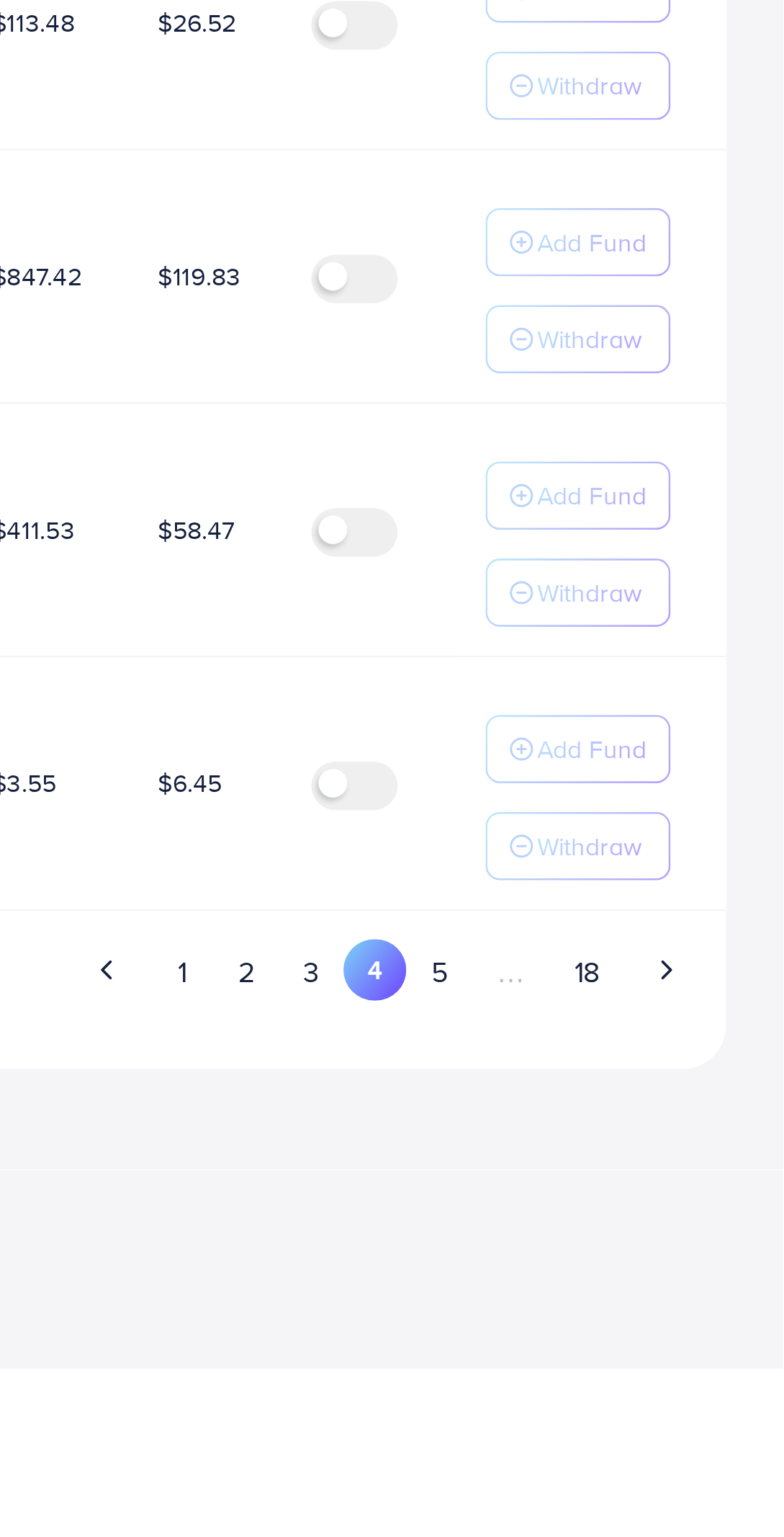
click at [654, 1376] on button "5" at bounding box center [646, 1378] width 26 height 27
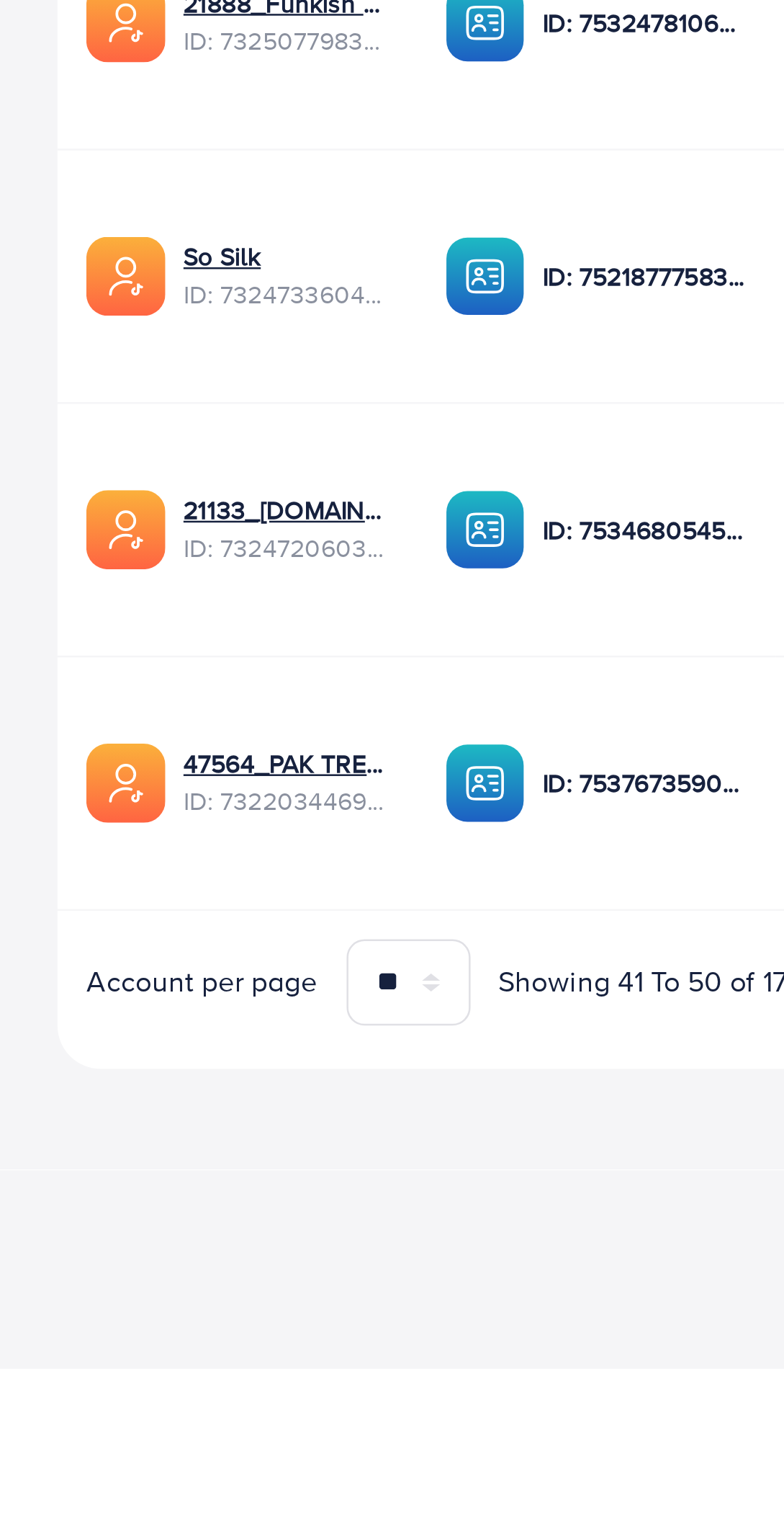
scroll to position [0, 177]
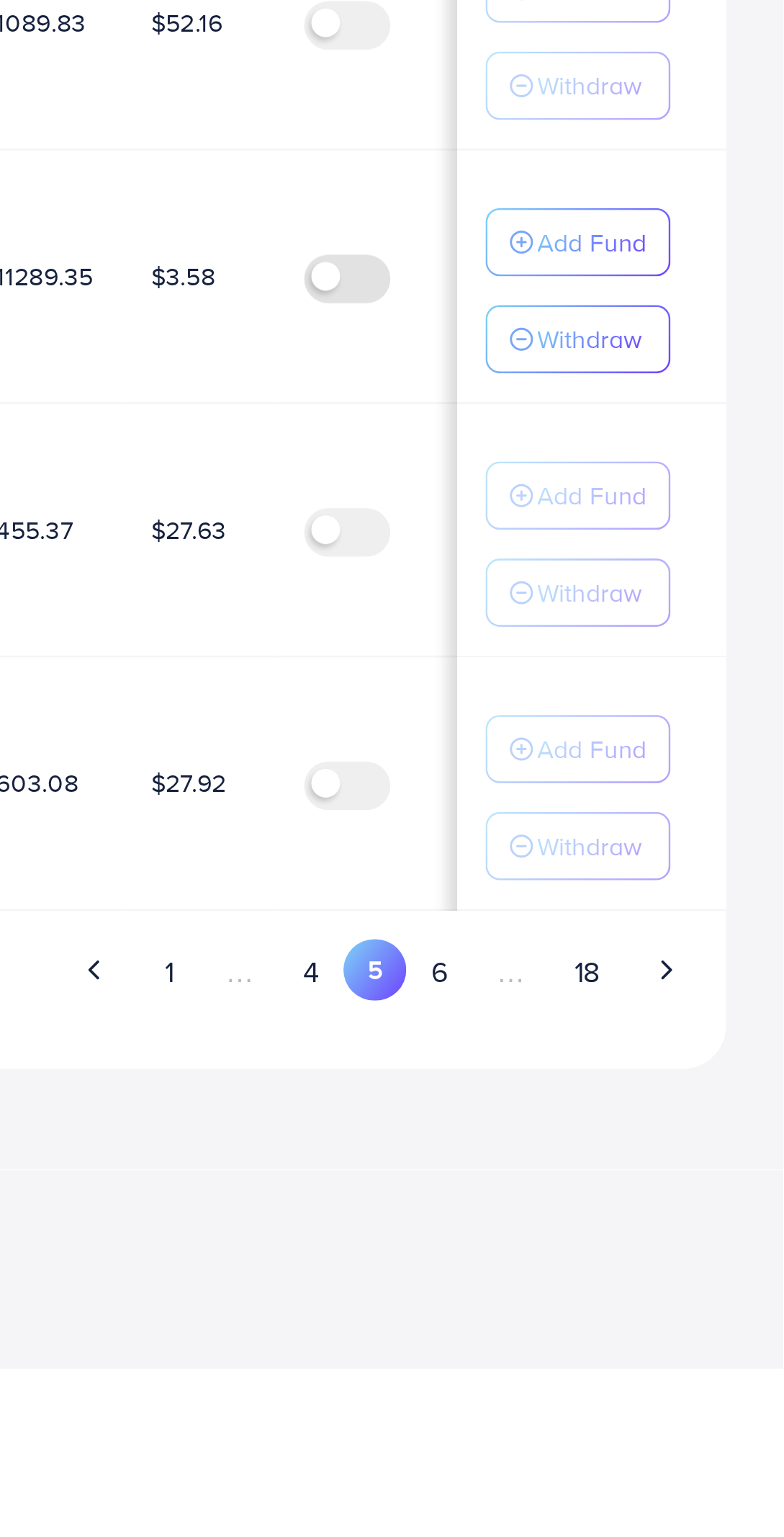
click at [655, 1376] on button "6" at bounding box center [646, 1378] width 26 height 27
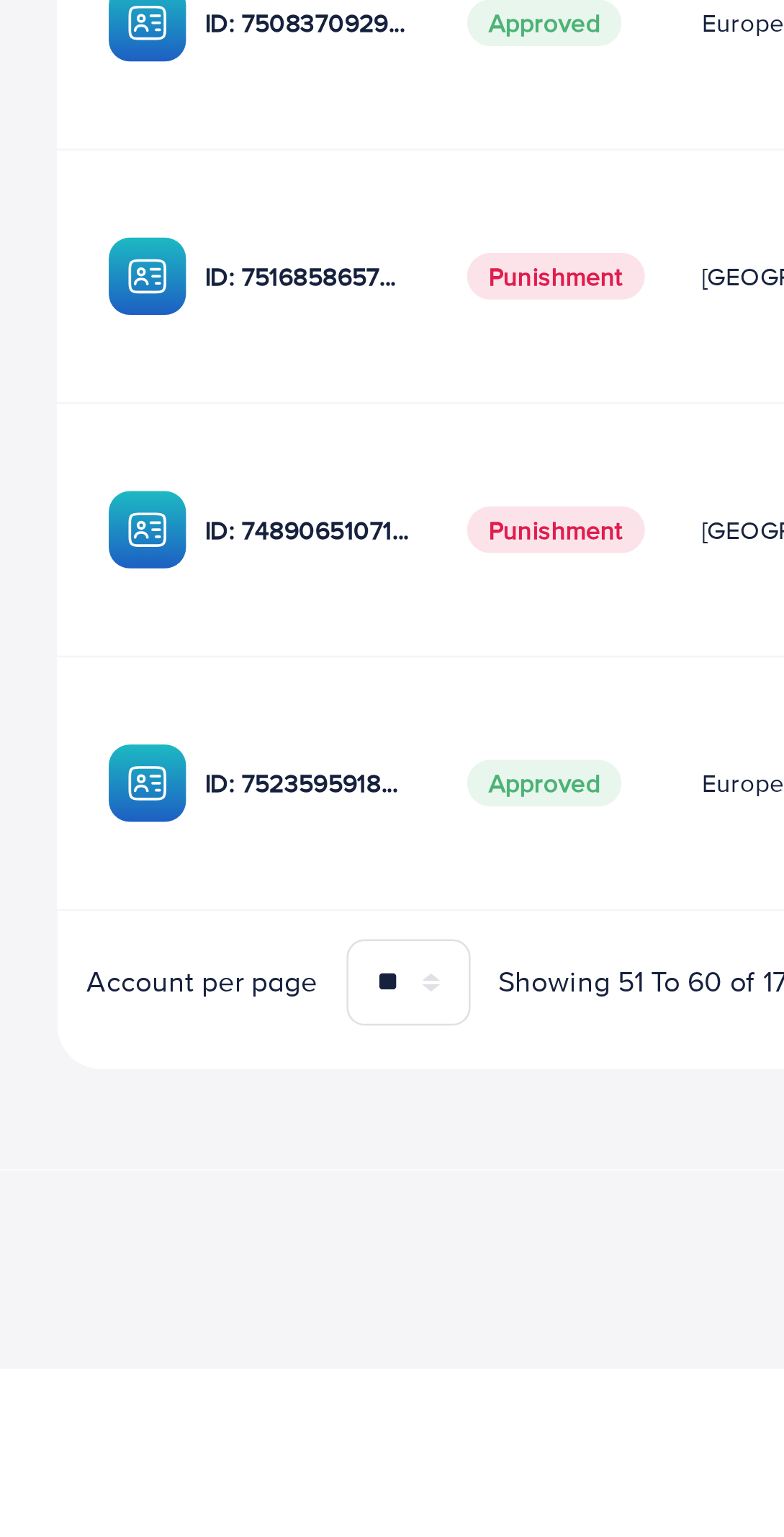
scroll to position [0, 177]
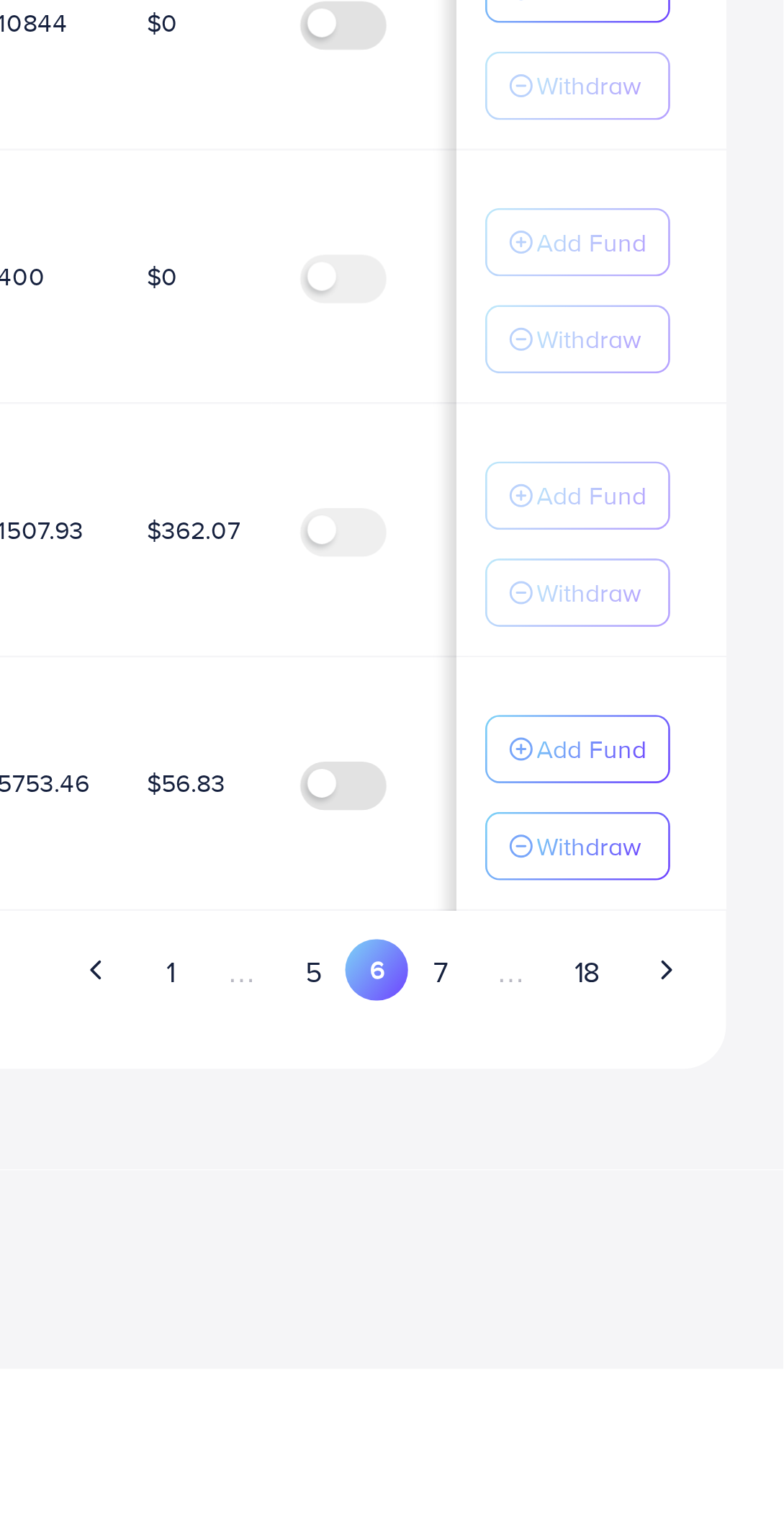
click at [650, 1369] on button "7" at bounding box center [646, 1378] width 25 height 27
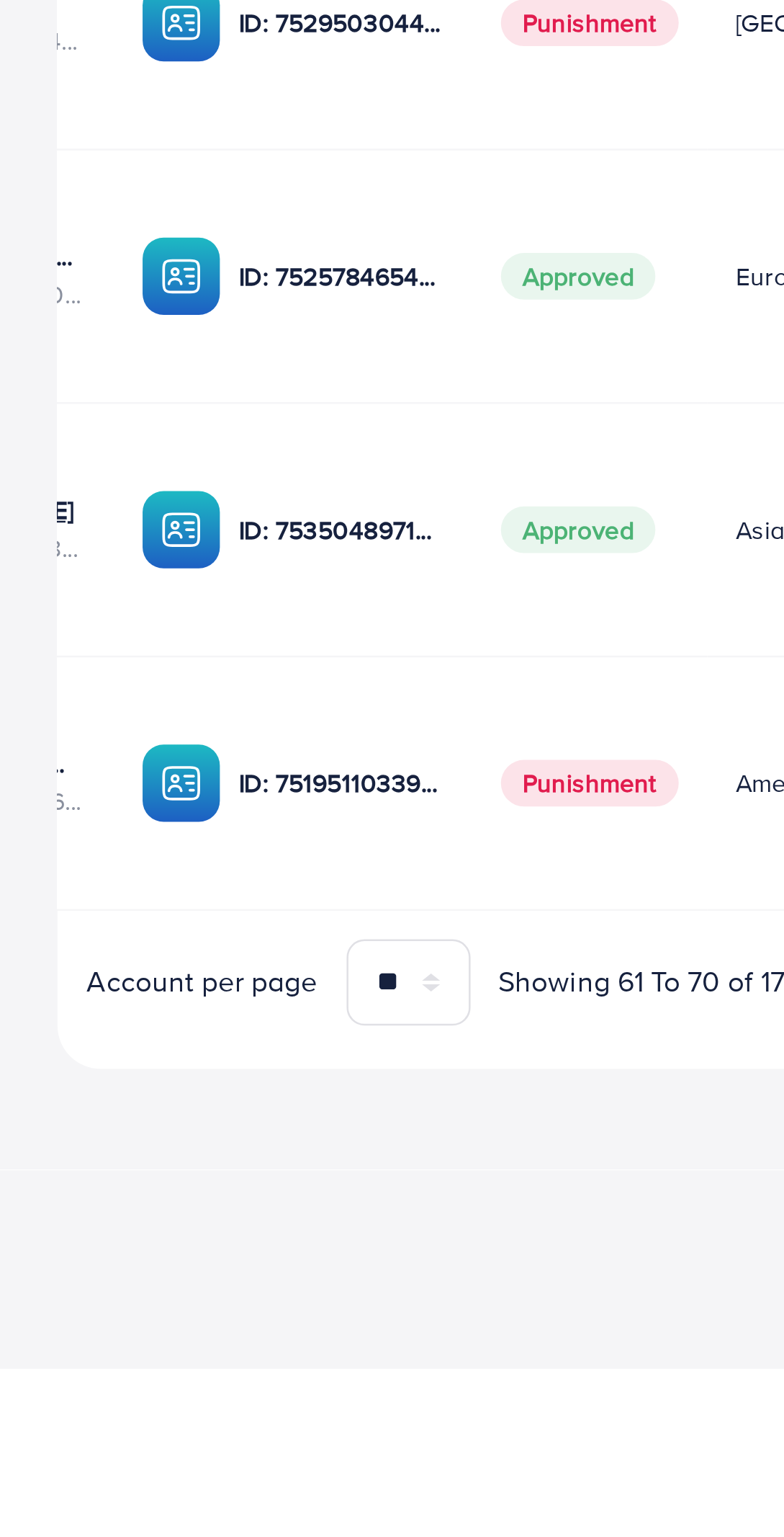
scroll to position [0, 175]
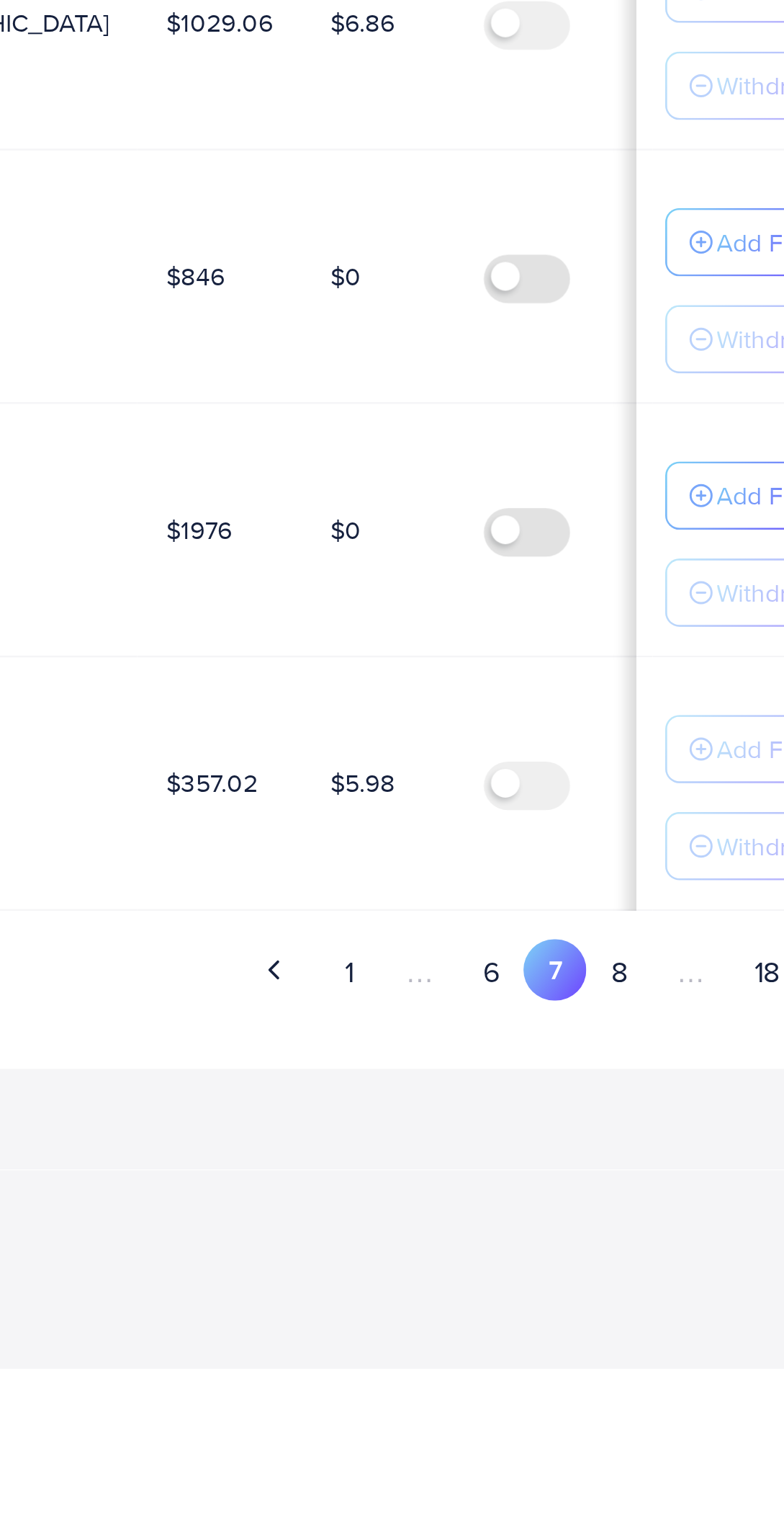
click at [647, 1370] on button "8" at bounding box center [646, 1378] width 26 height 27
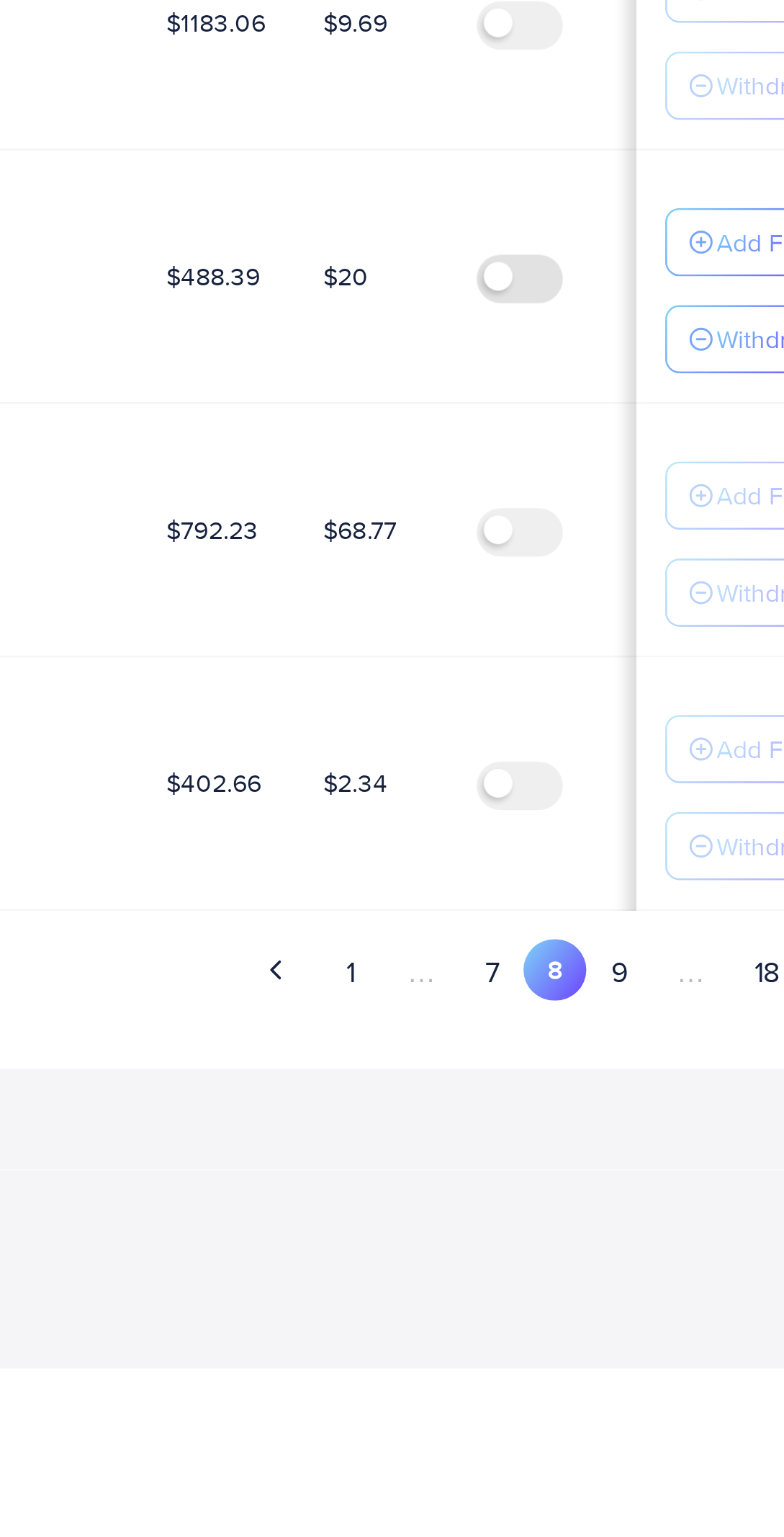
scroll to position [0, 0]
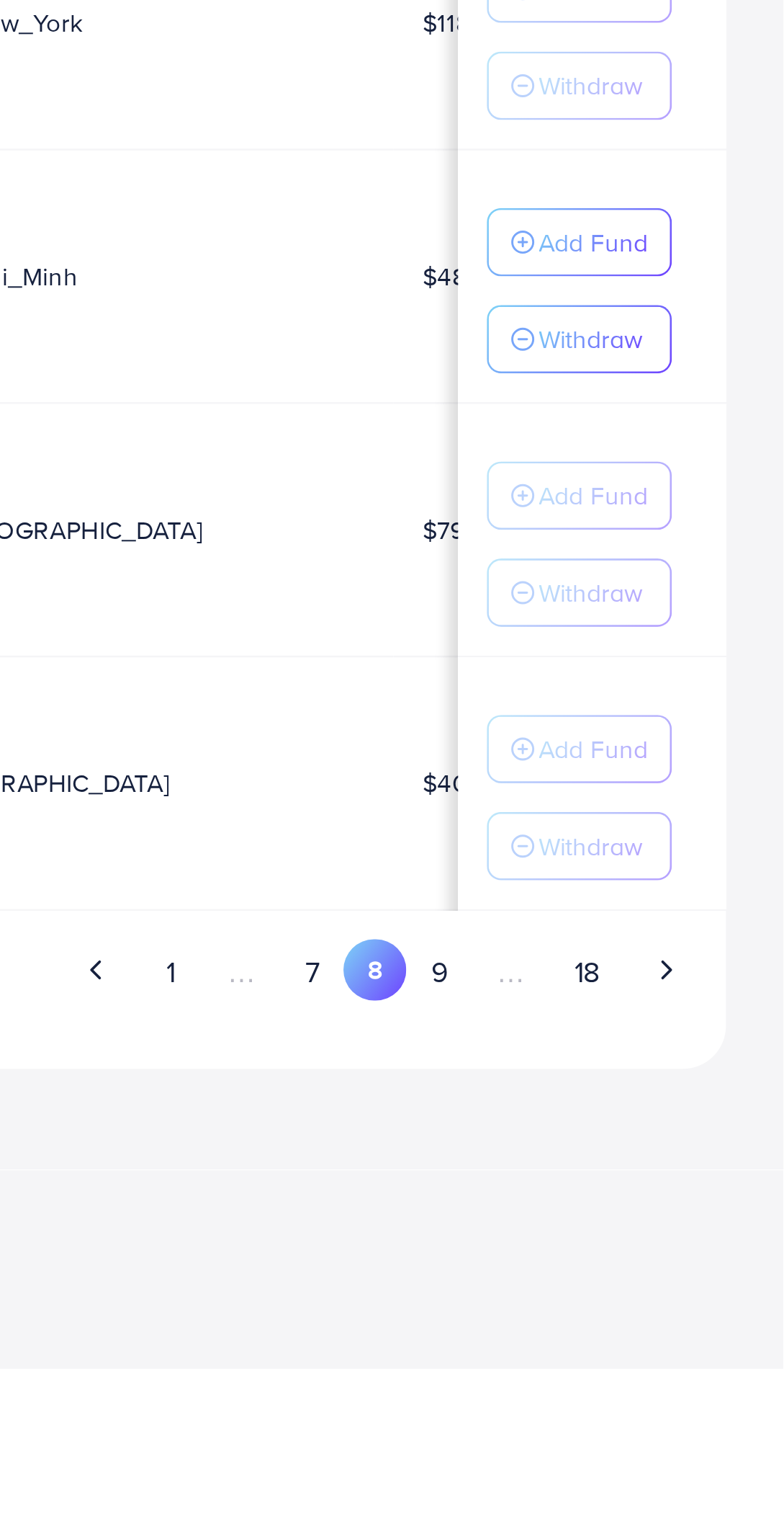
click at [653, 1371] on button "9" at bounding box center [646, 1378] width 26 height 27
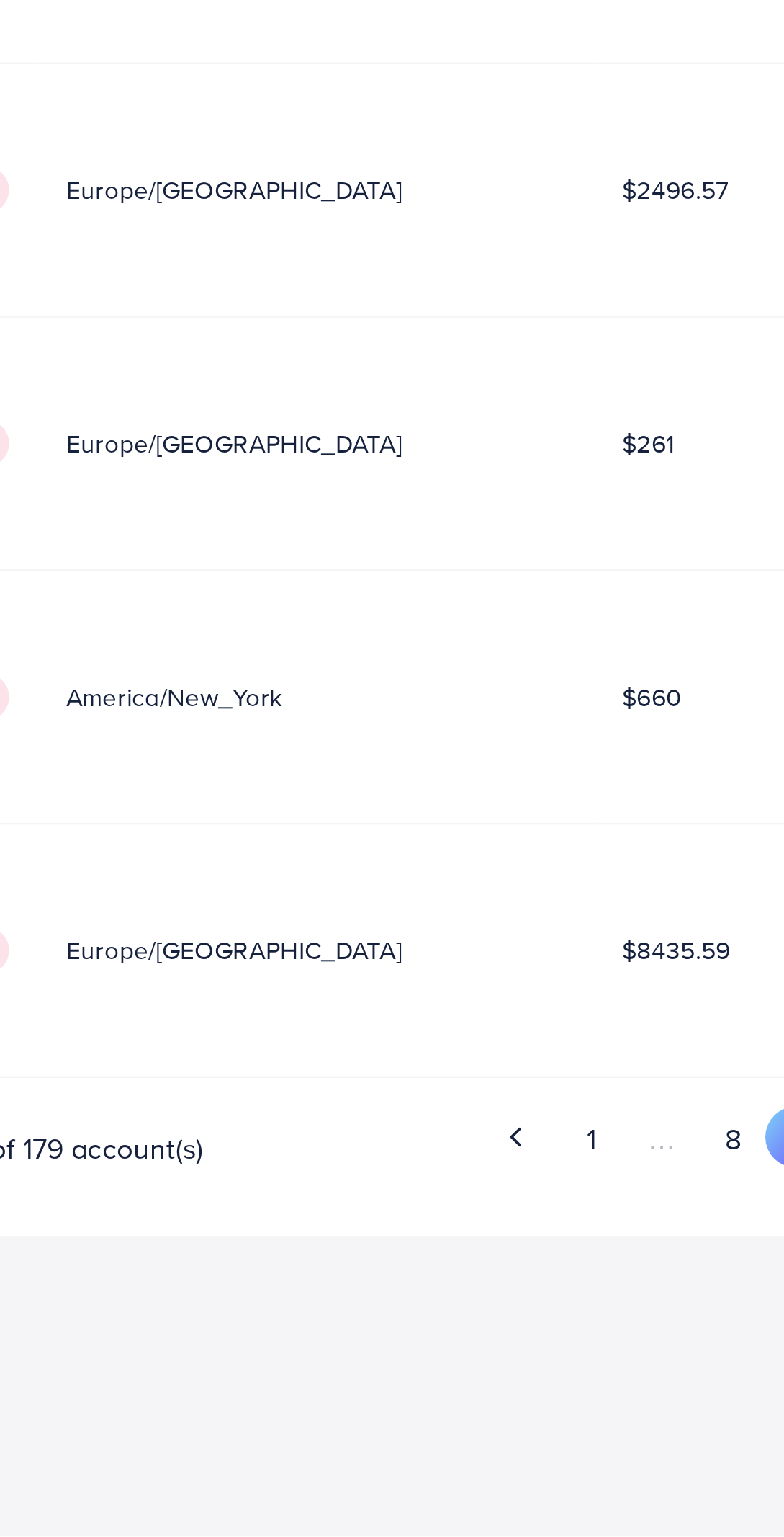
scroll to position [0, 188]
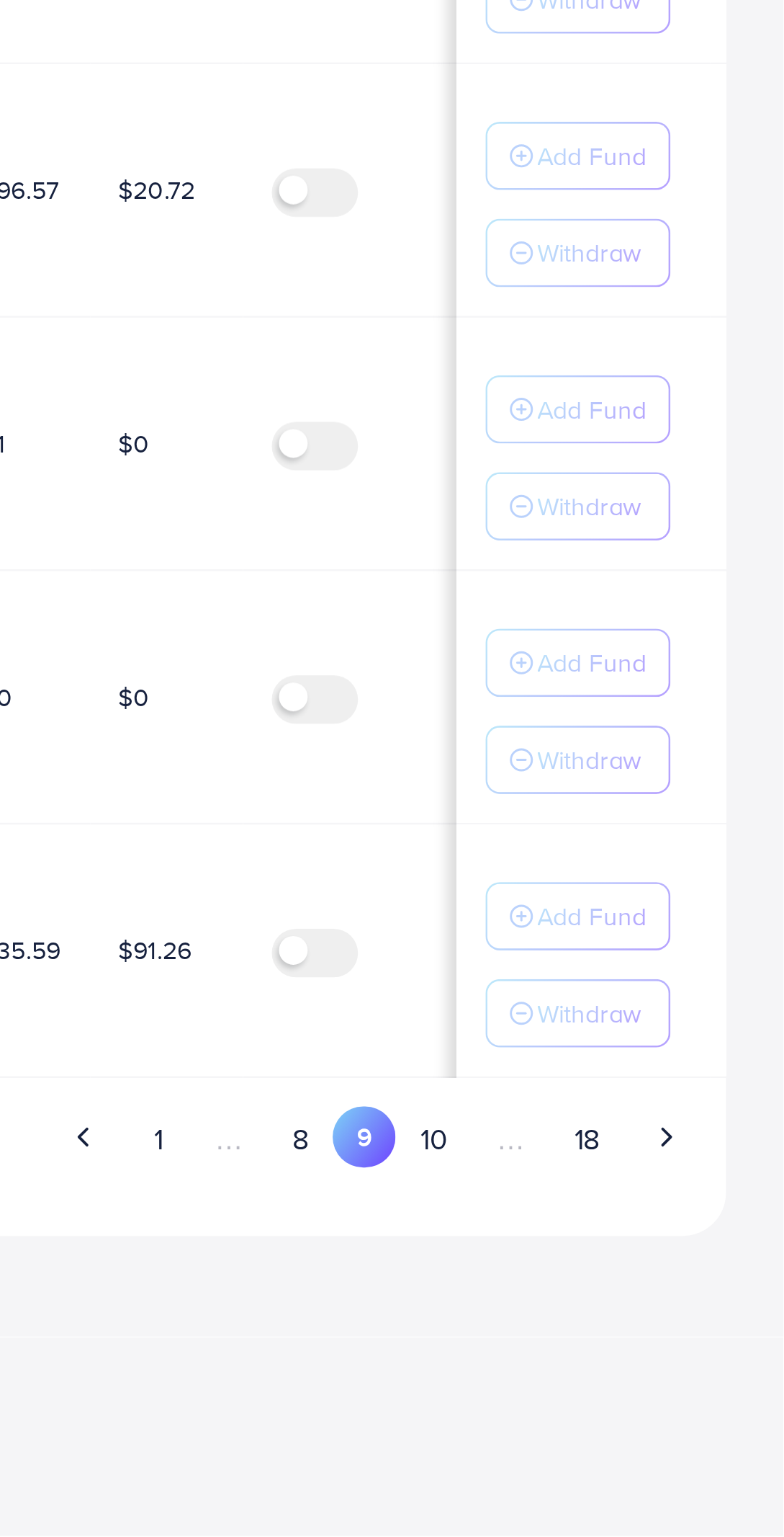
click at [646, 1379] on button "10" at bounding box center [644, 1378] width 30 height 27
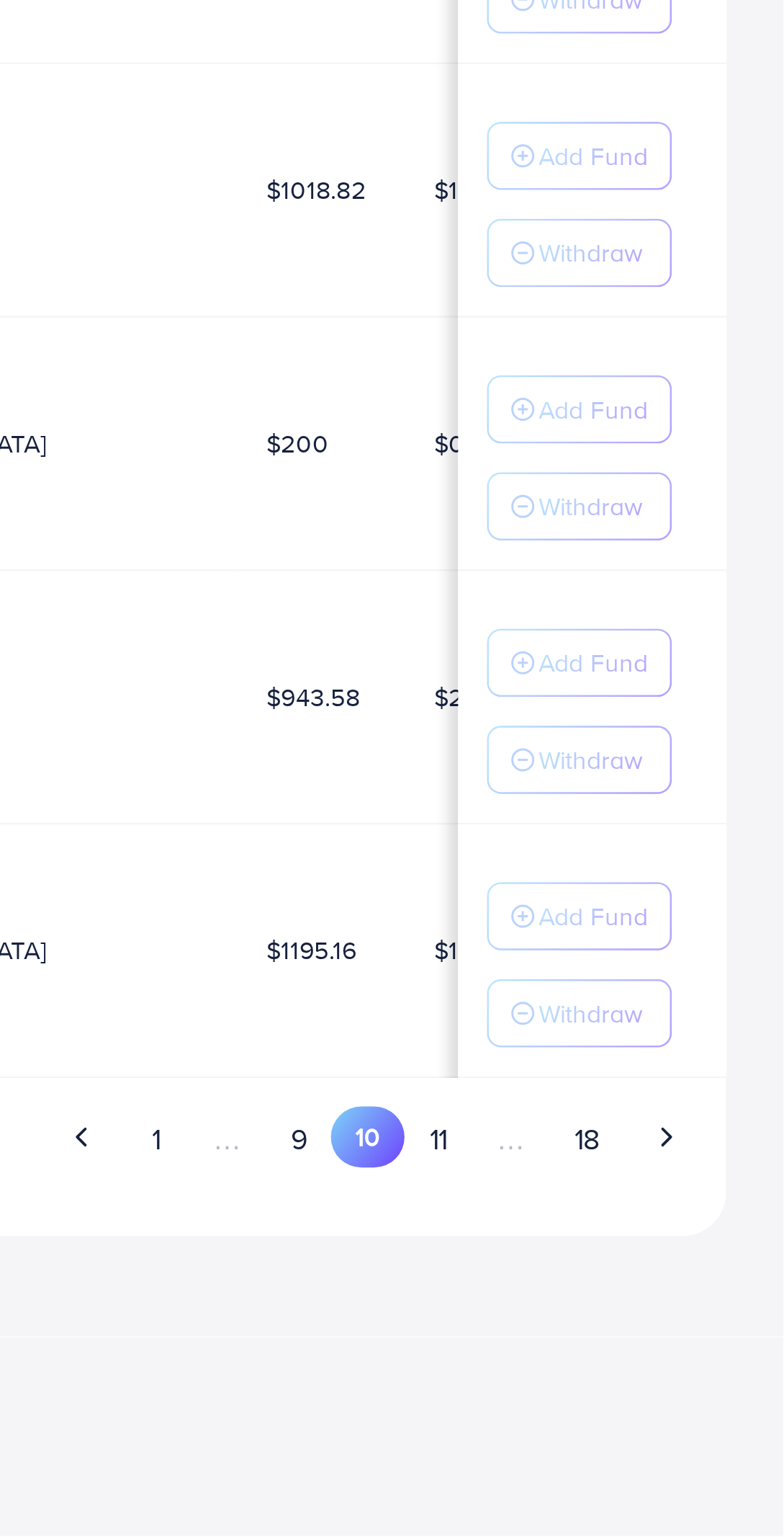
scroll to position [0, 0]
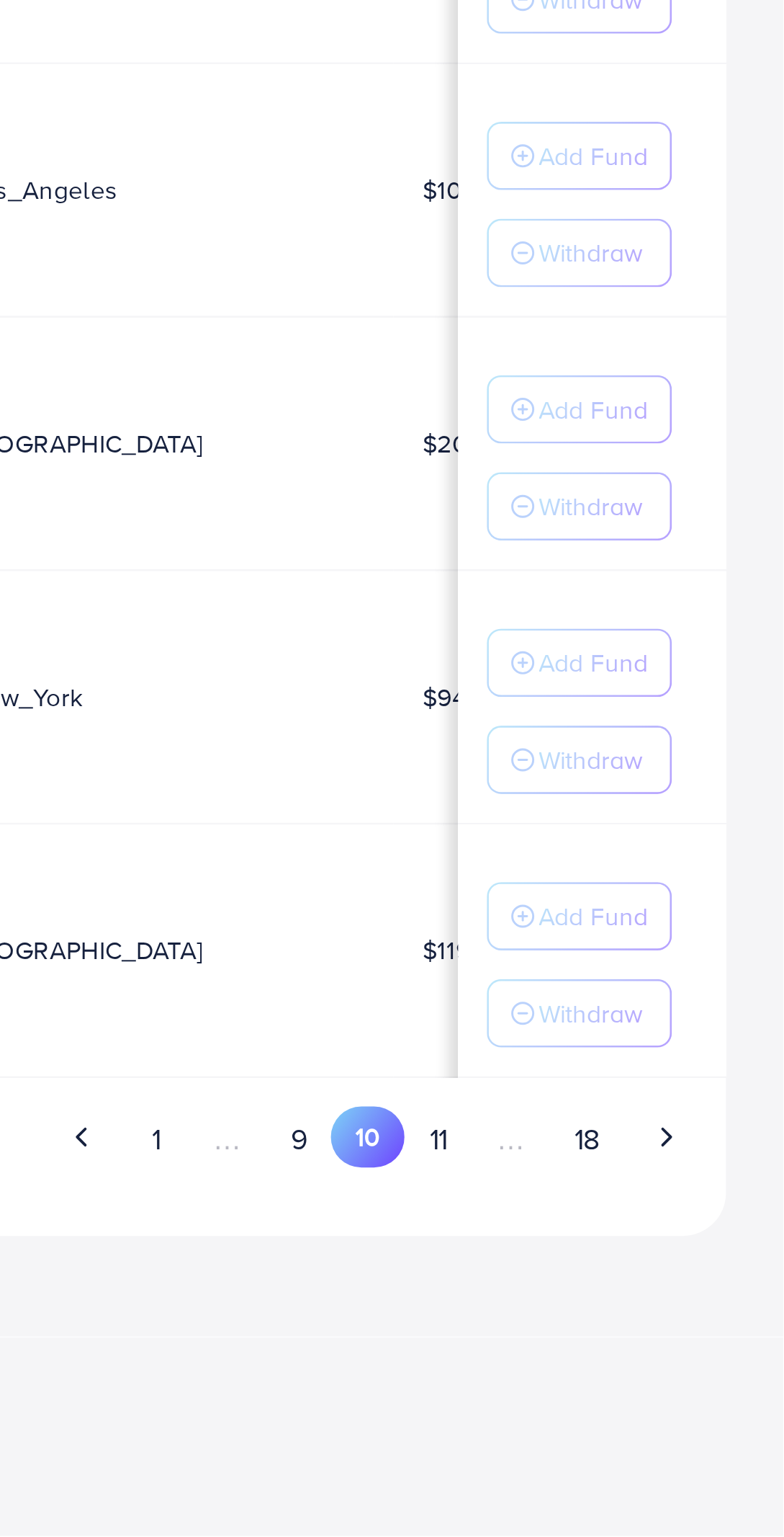
click at [646, 1372] on button "11" at bounding box center [646, 1378] width 27 height 27
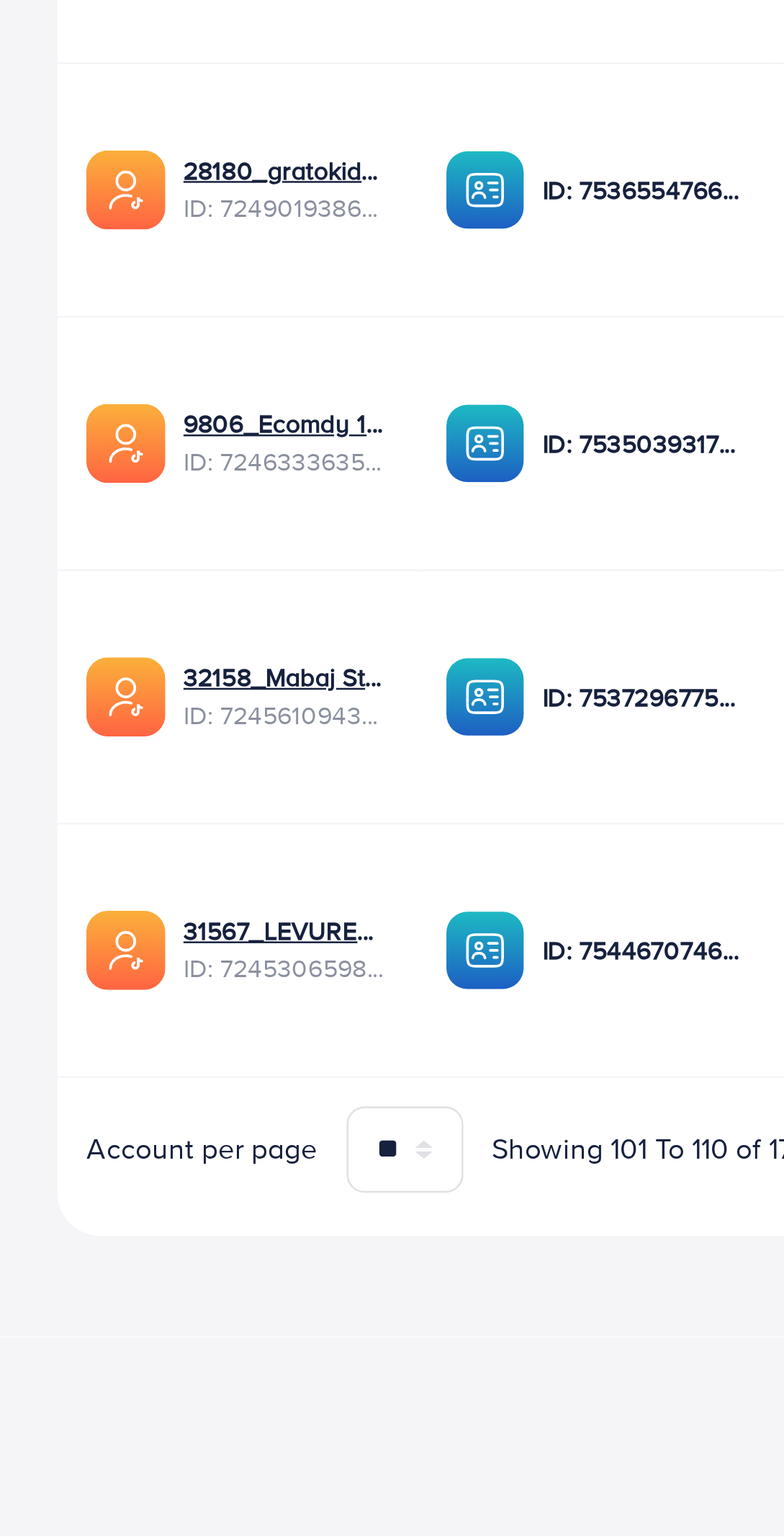
scroll to position [0, 186]
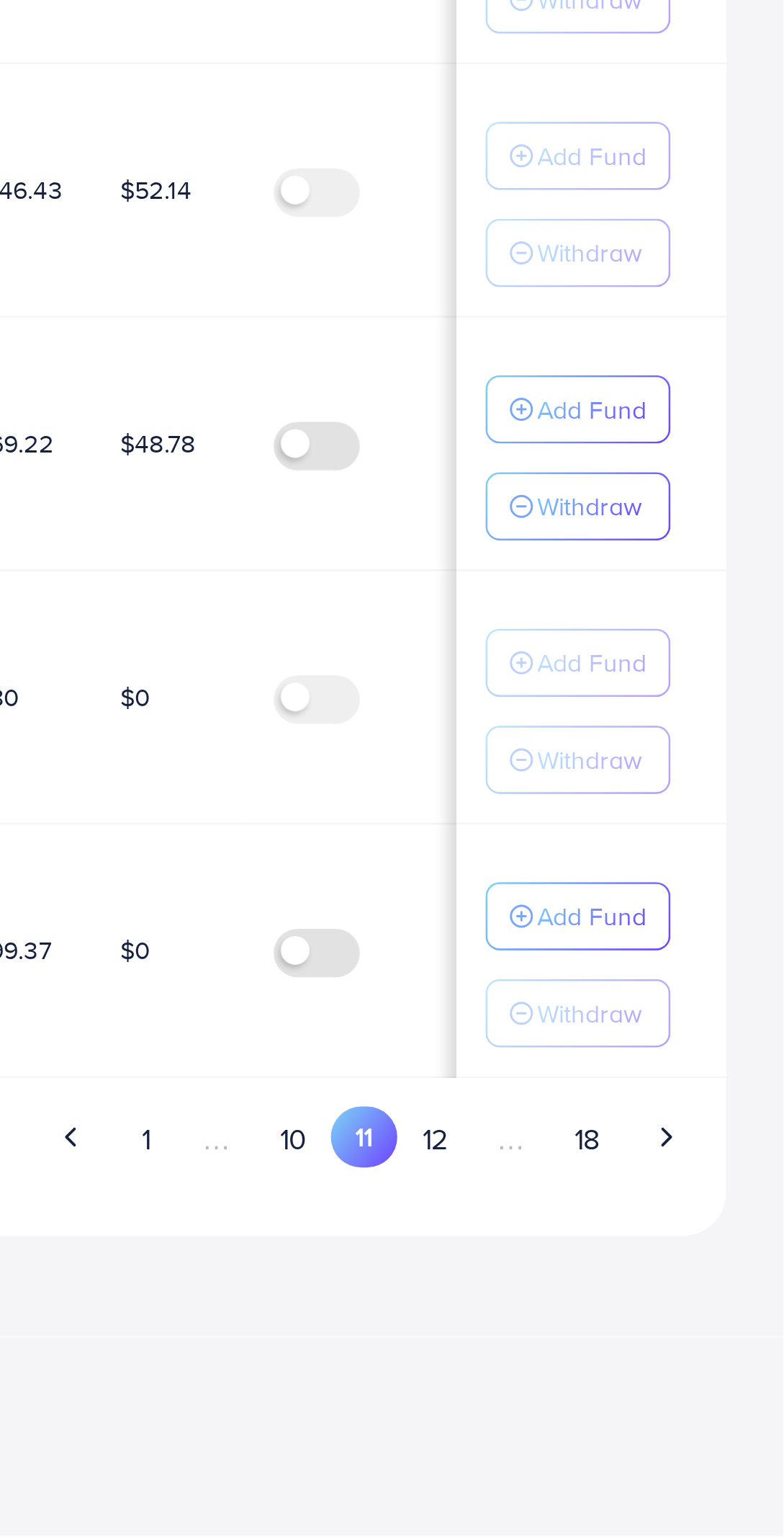
click at [642, 1376] on button "12" at bounding box center [644, 1378] width 29 height 27
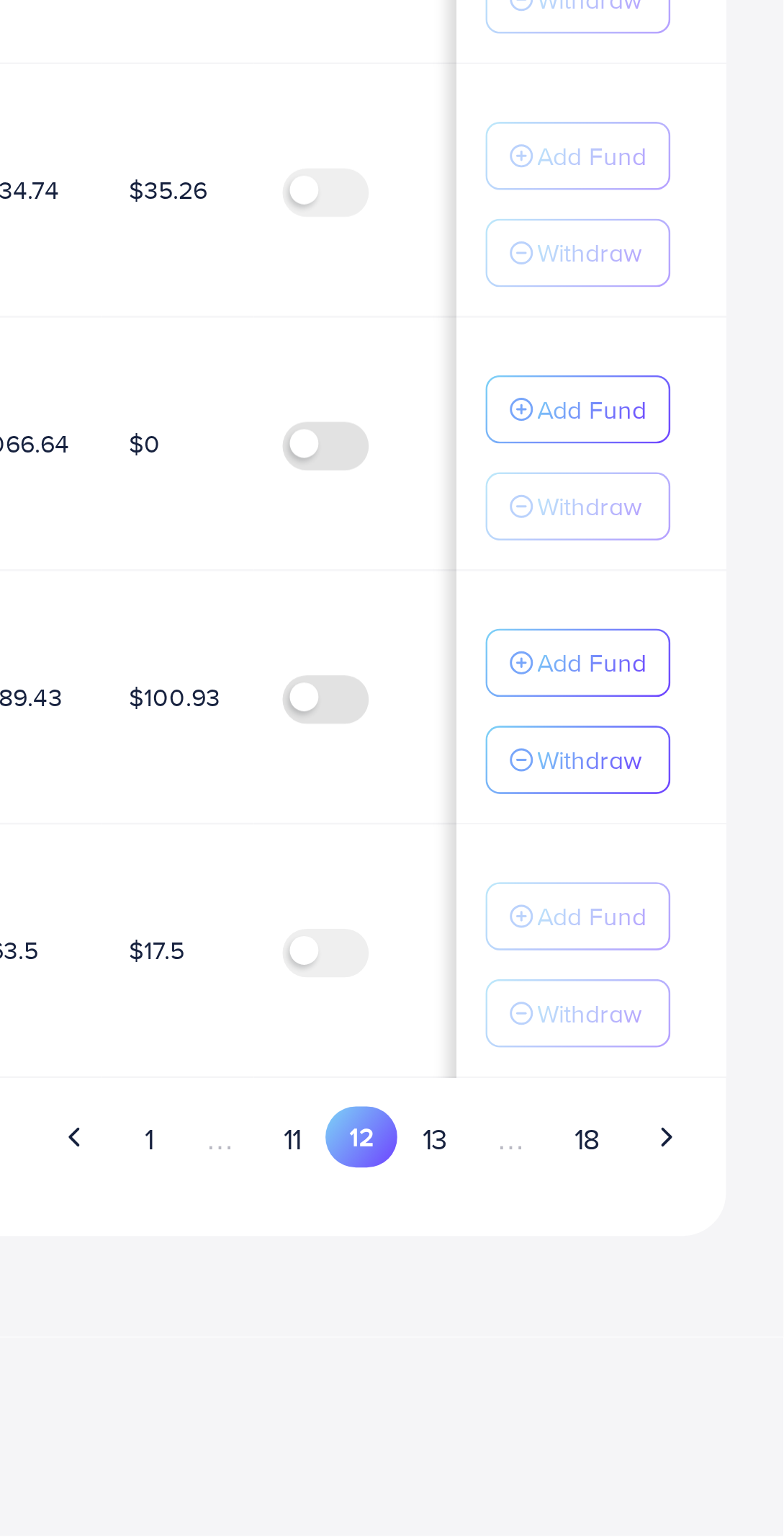
click at [642, 1383] on button "13" at bounding box center [644, 1378] width 29 height 27
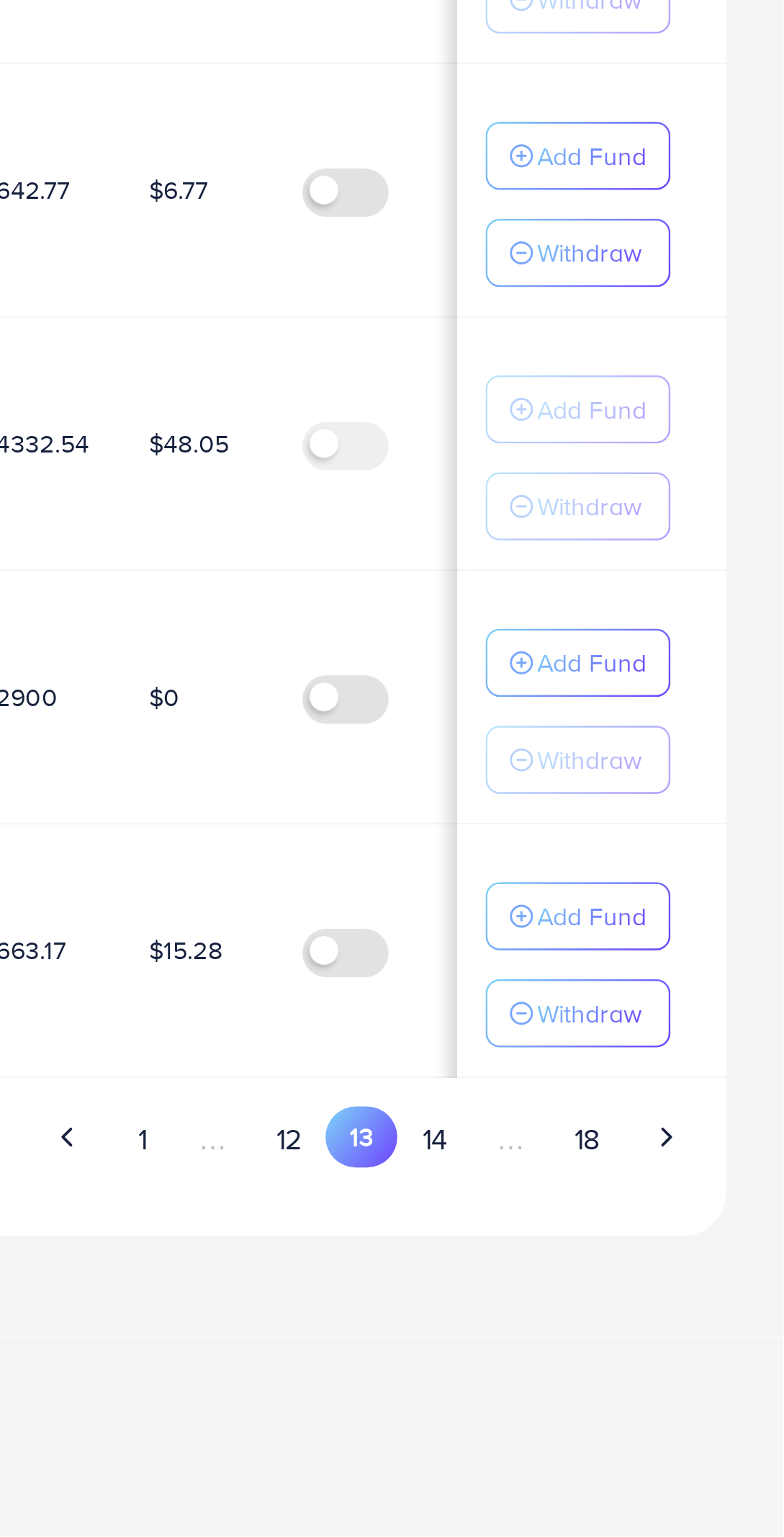
scroll to position [0, 0]
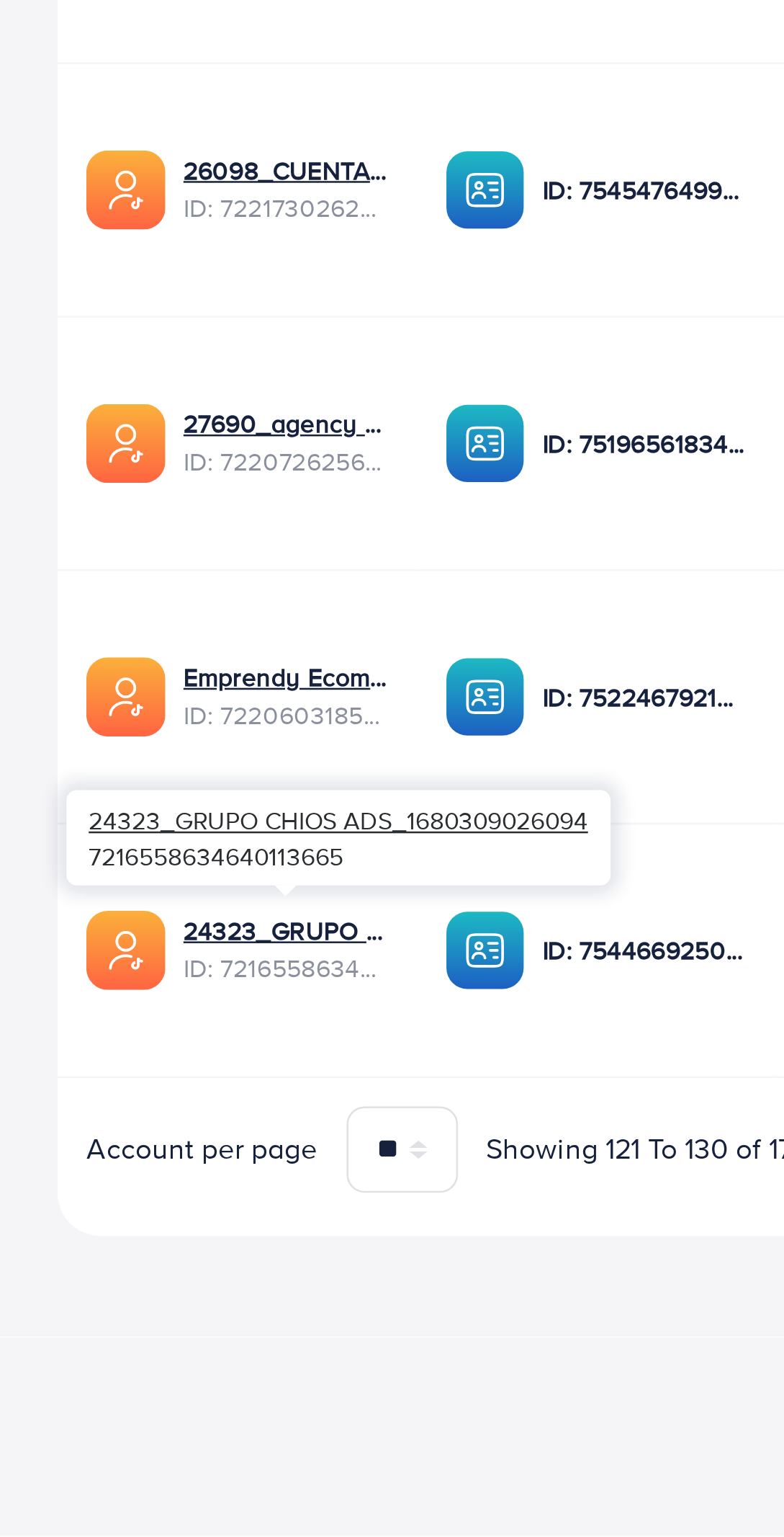
click at [189, 1447] on div "List Ad Account Create new List Ad Account Create new All status Loading... Ad …" at bounding box center [392, 728] width 784 height 1457
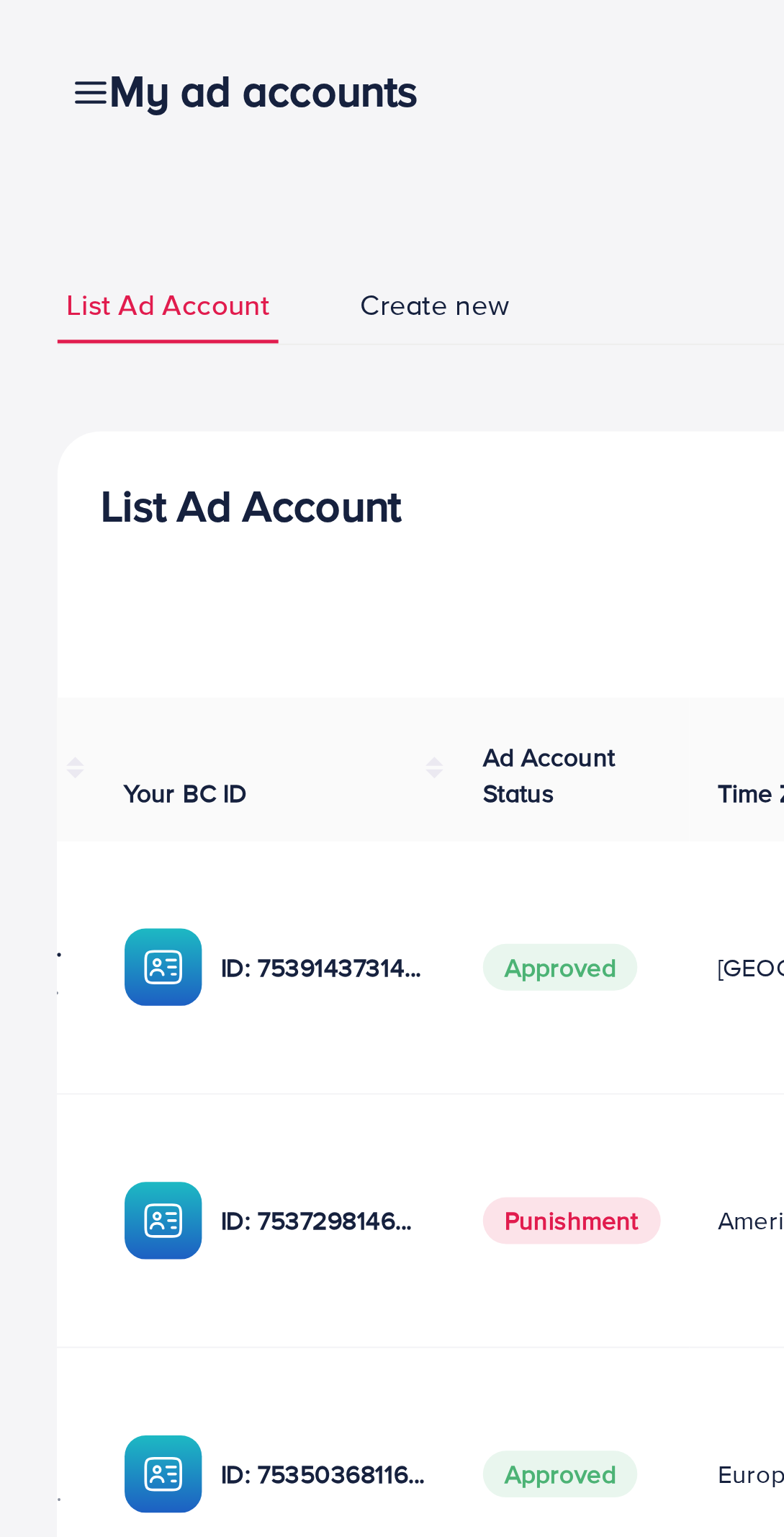
scroll to position [0, 177]
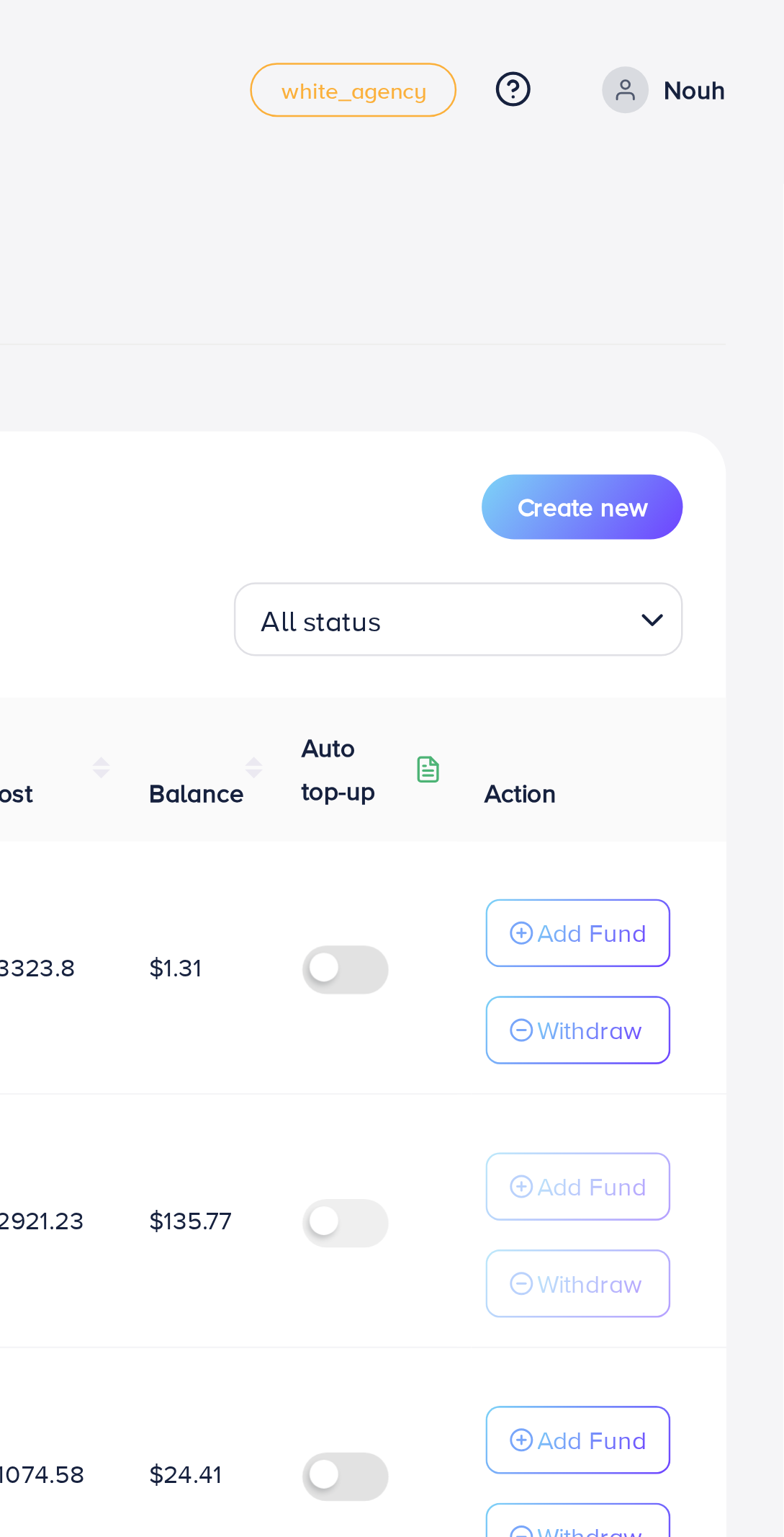
click at [654, 249] on input "Search for option" at bounding box center [674, 248] width 94 height 22
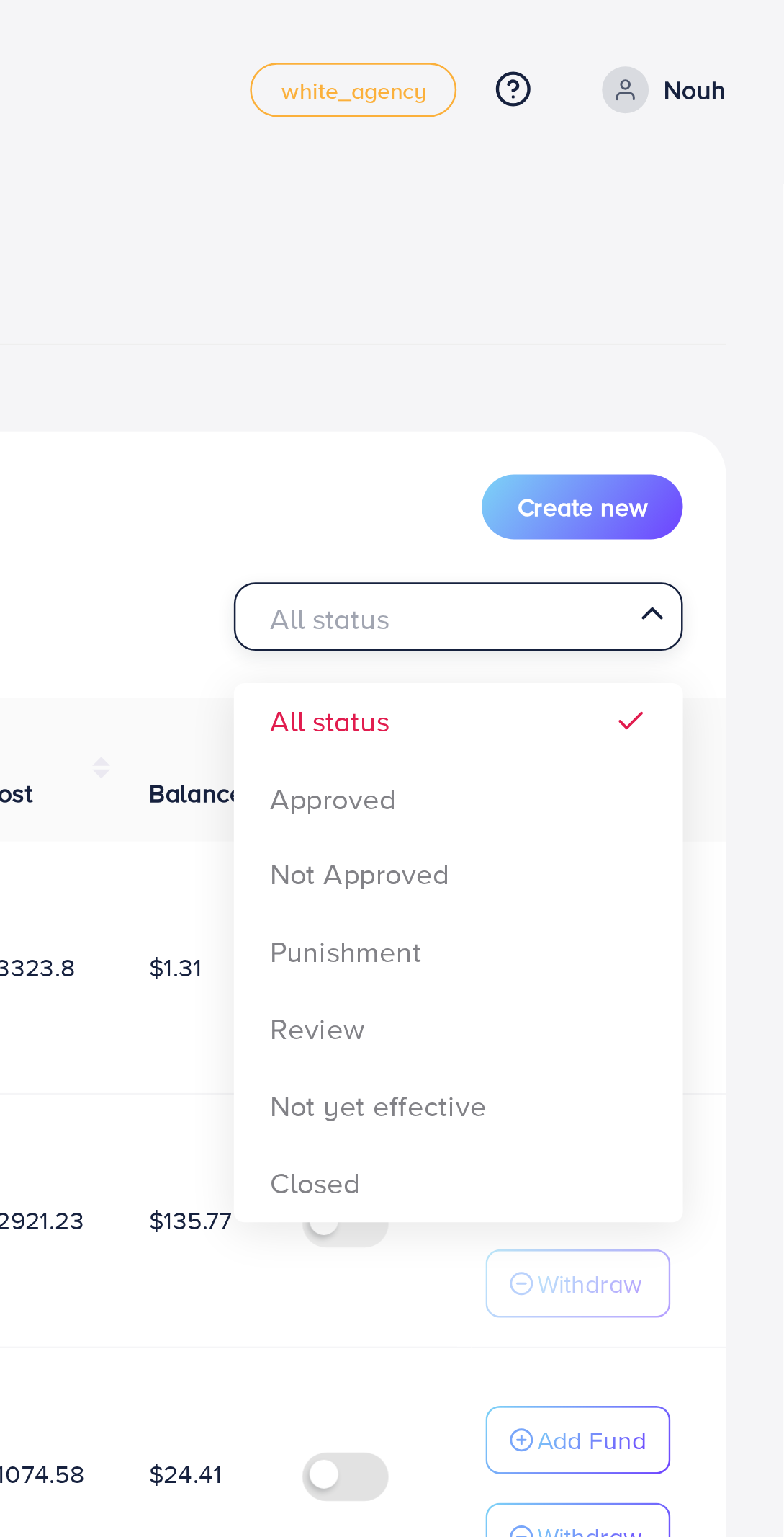
click at [662, 321] on div "List Ad Account Create new All status Loading... All status Approved Not Approv…" at bounding box center [392, 794] width 738 height 1243
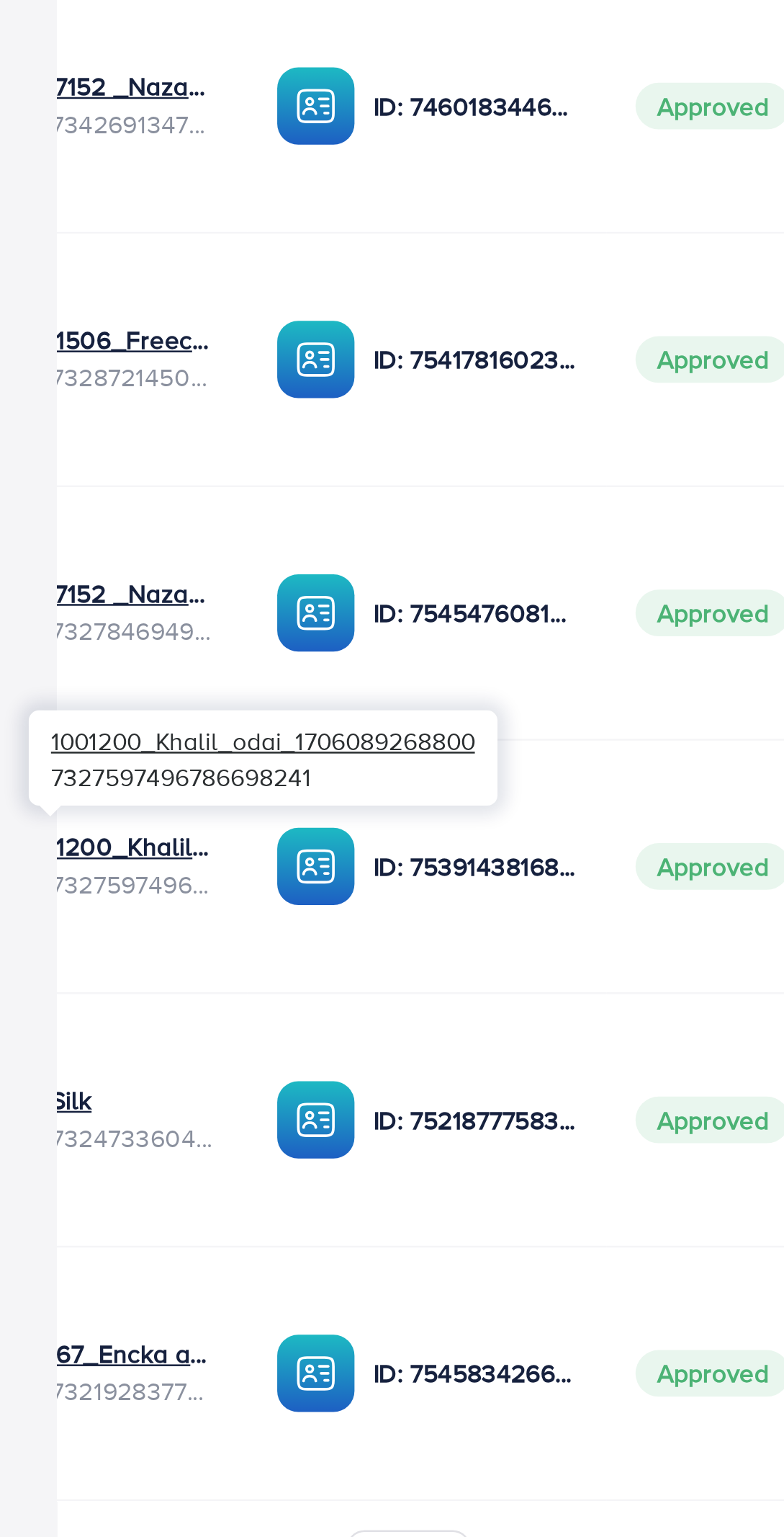
scroll to position [0, 171]
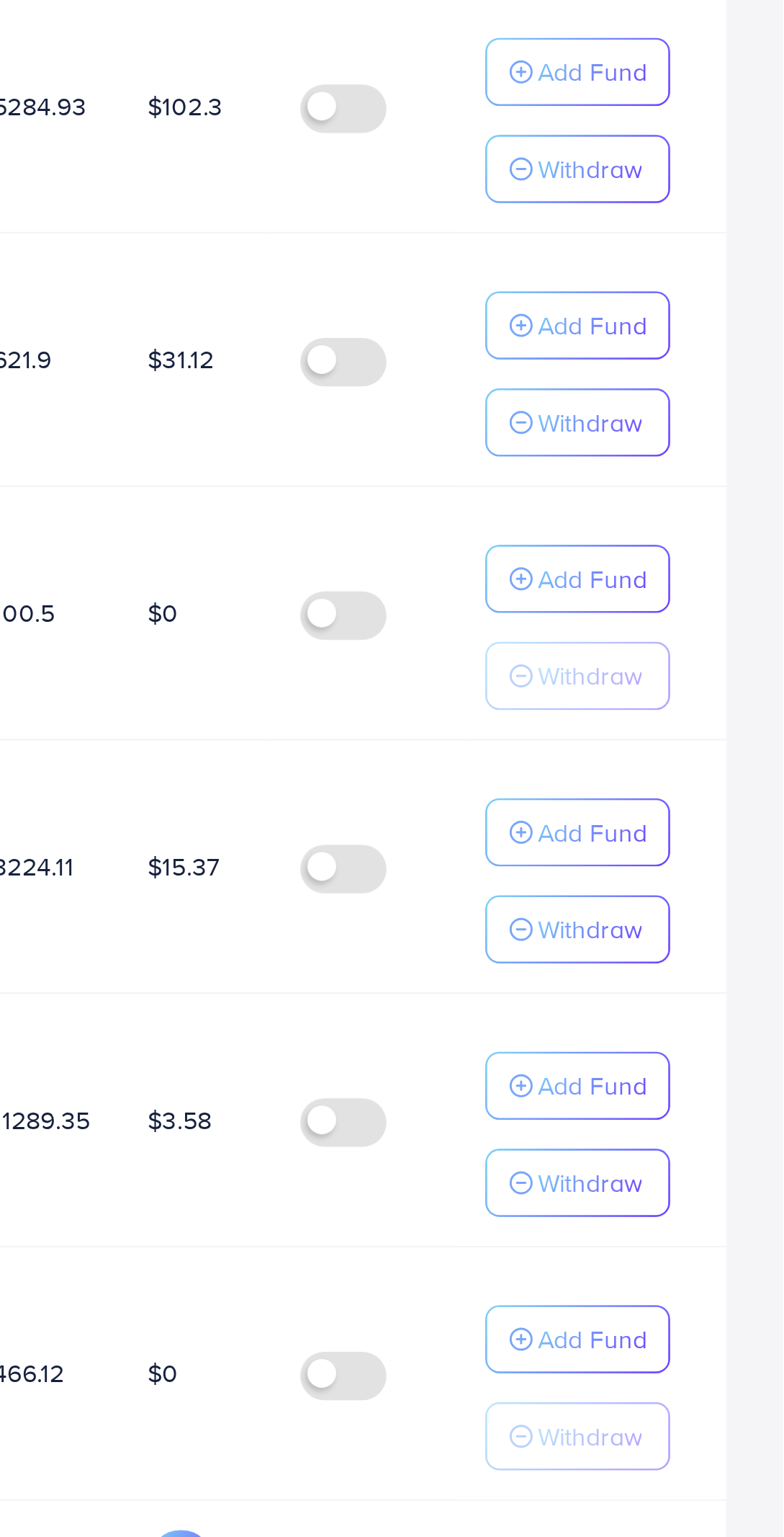
click at [707, 1079] on p "Add Fund" at bounding box center [707, 1085] width 44 height 18
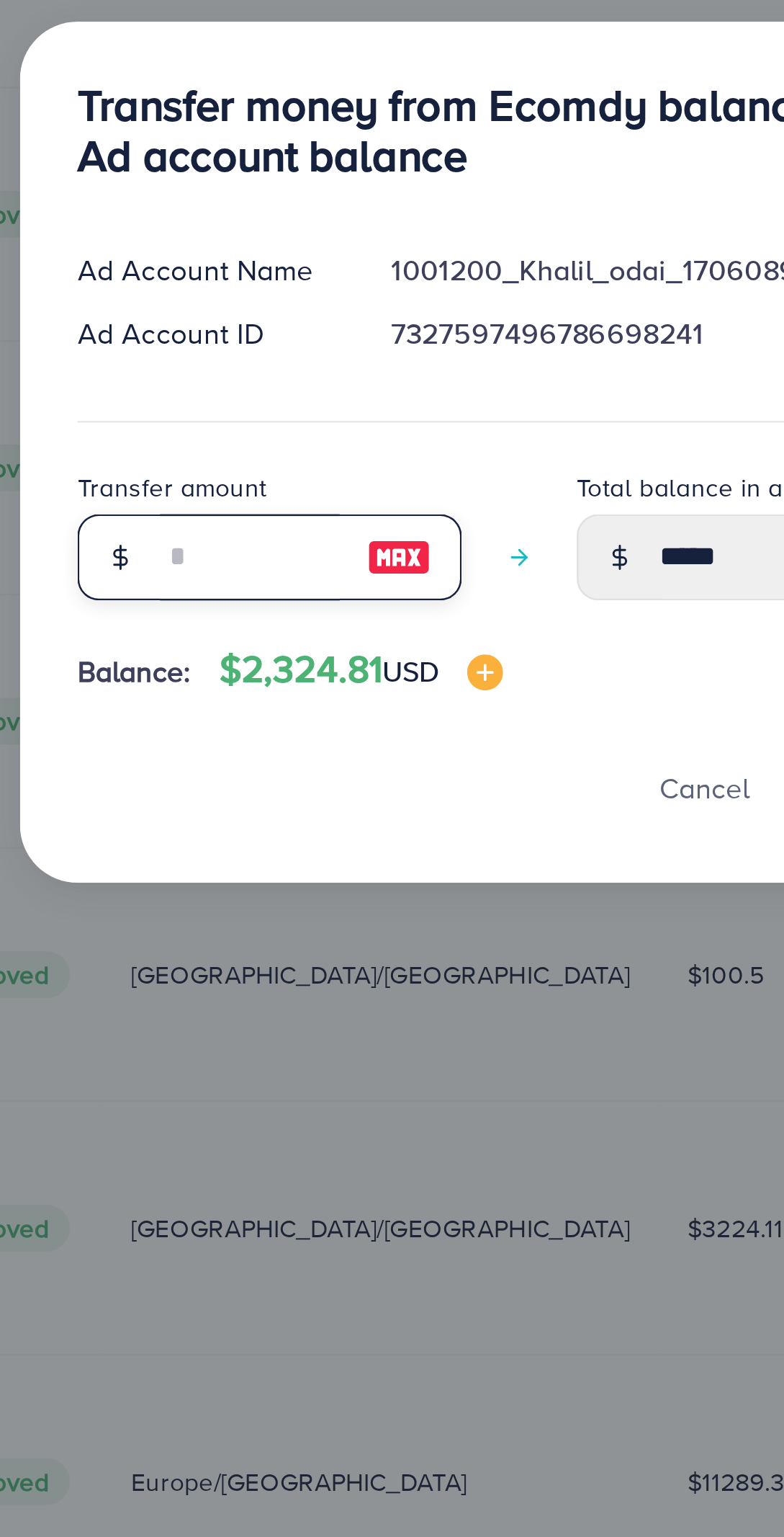
click at [287, 829] on input "number" at bounding box center [285, 830] width 72 height 34
type input "*"
type input "*****"
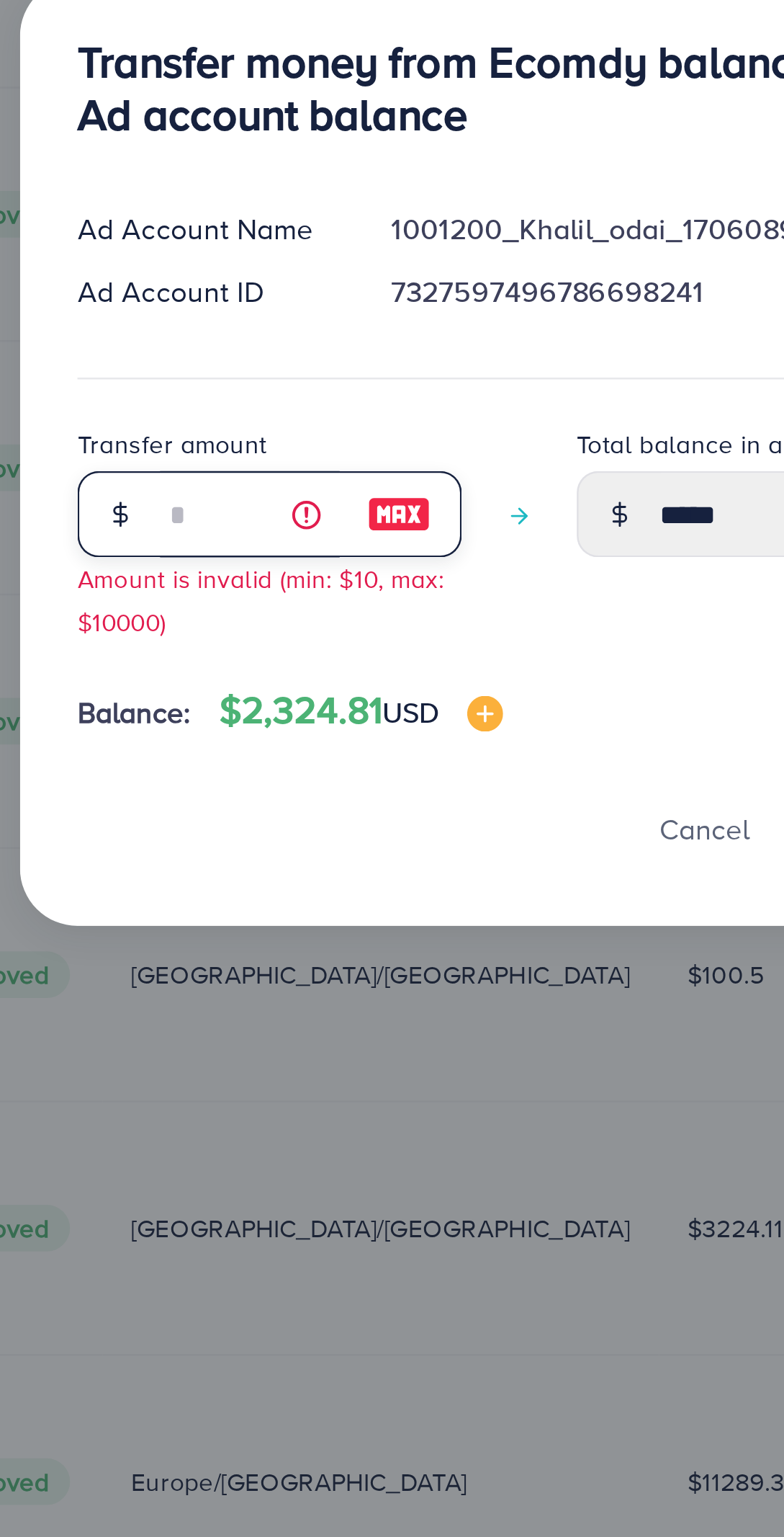
type input "**"
type input "*****"
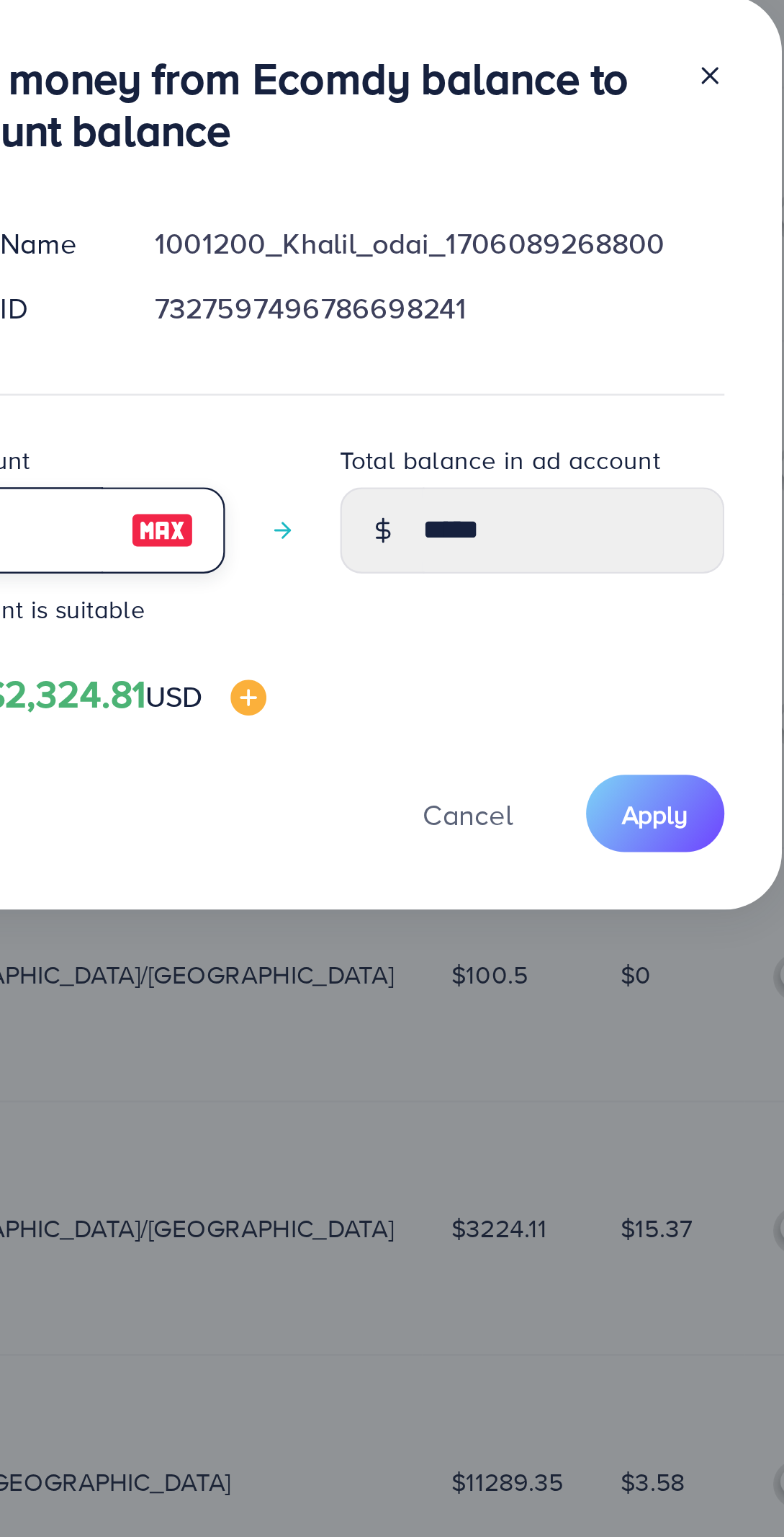
type input "**"
click at [550, 932] on span "Apply" at bounding box center [544, 933] width 27 height 14
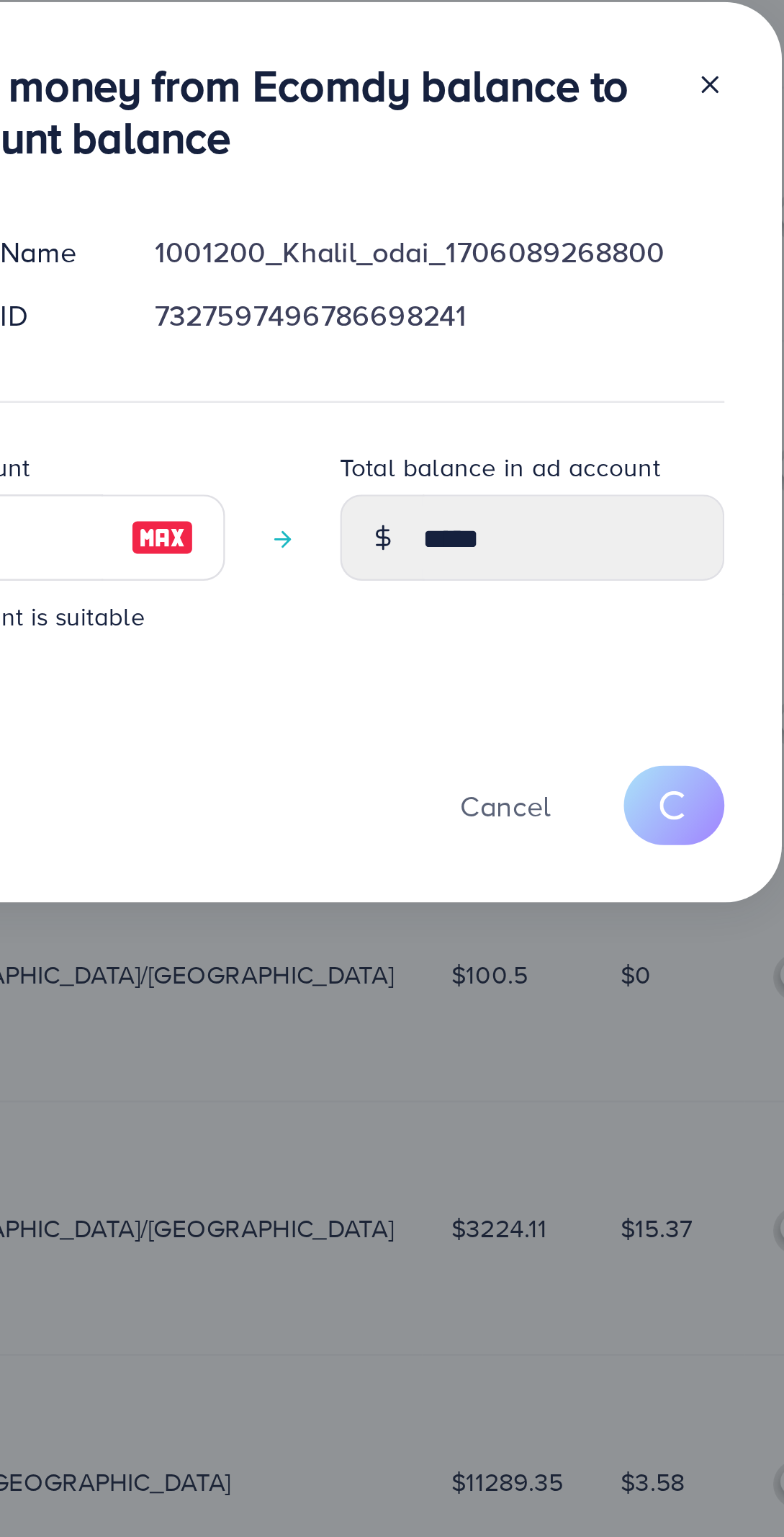
type input "*****"
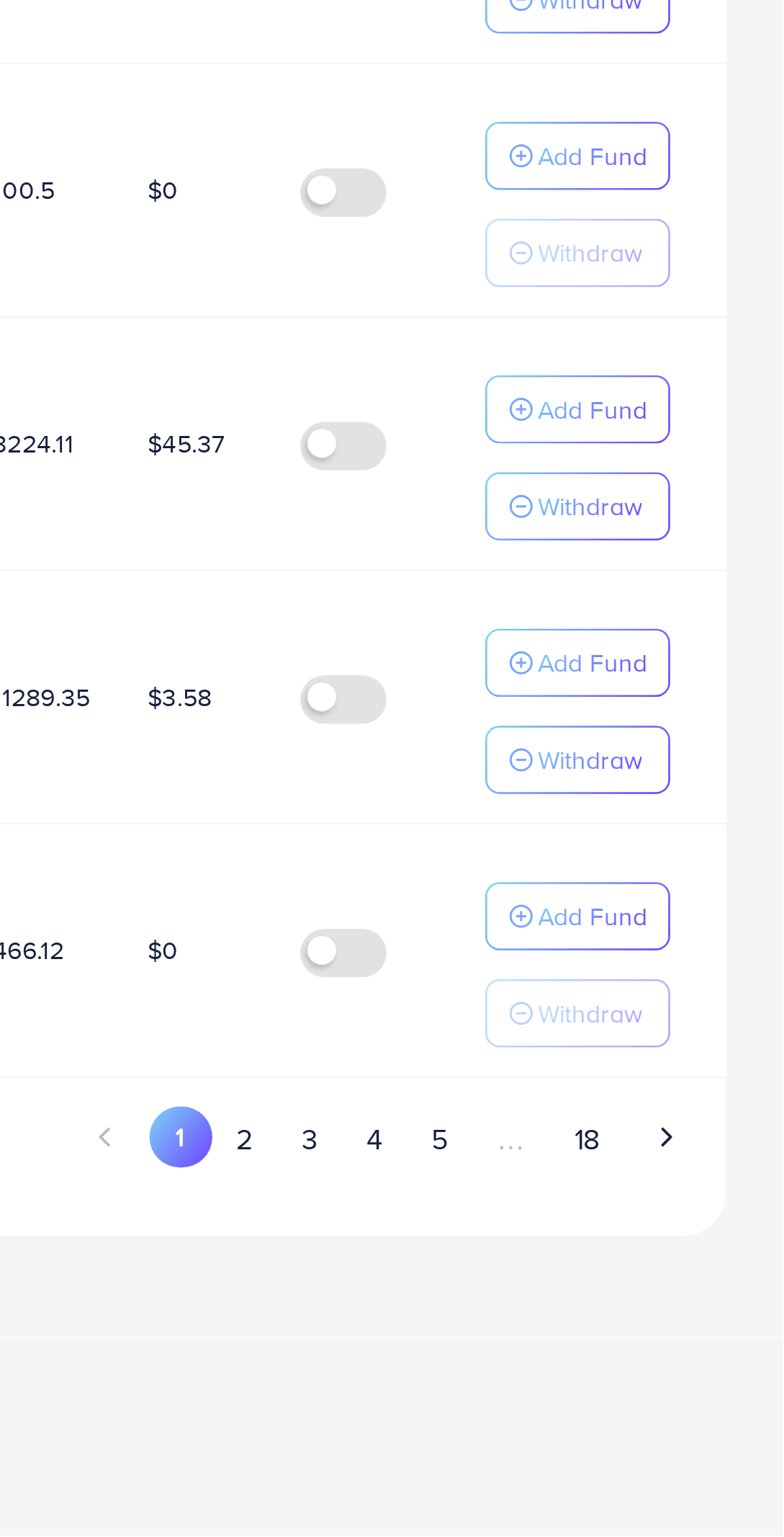
scroll to position [0, 0]
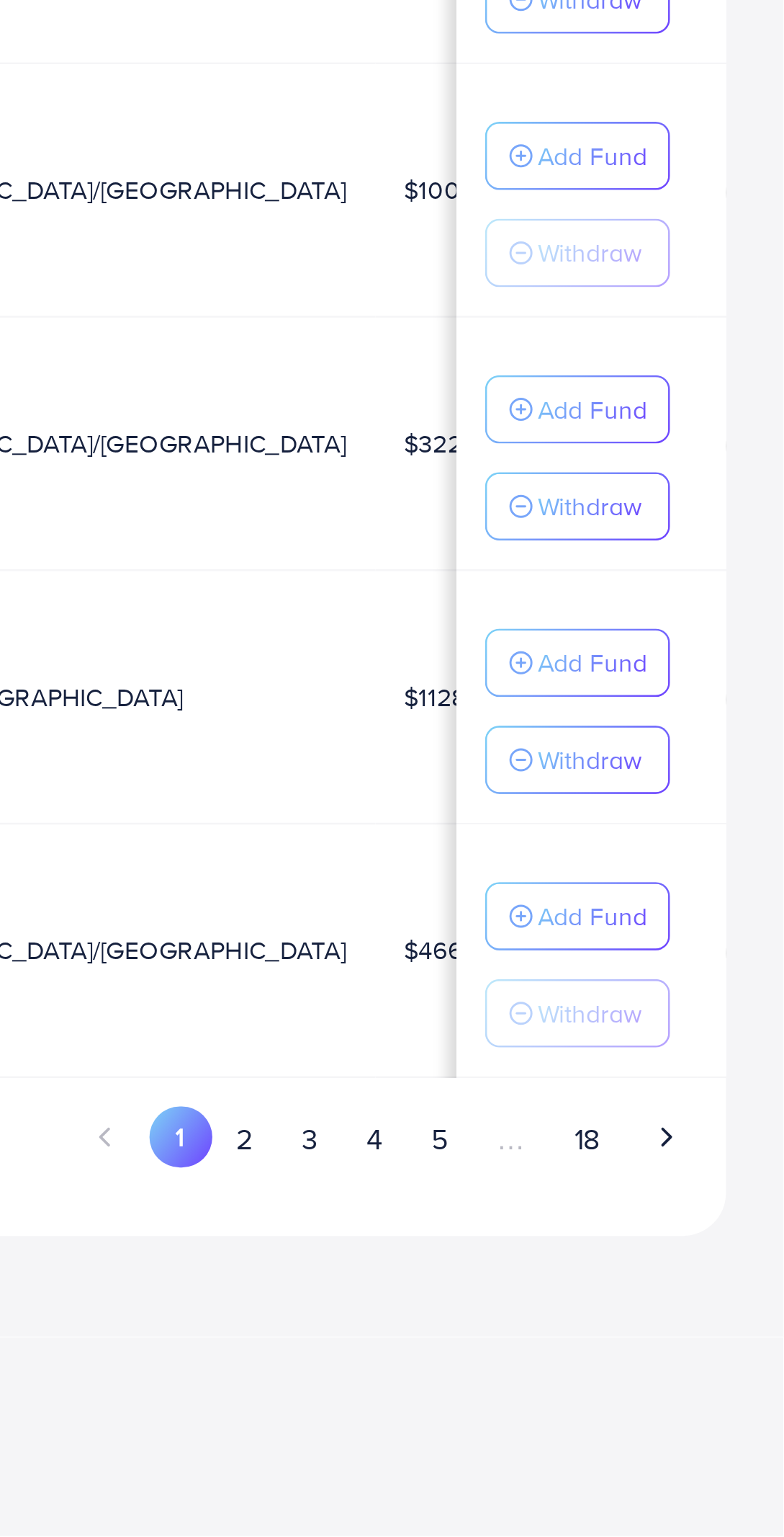
click at [624, 1384] on button "4" at bounding box center [620, 1378] width 26 height 27
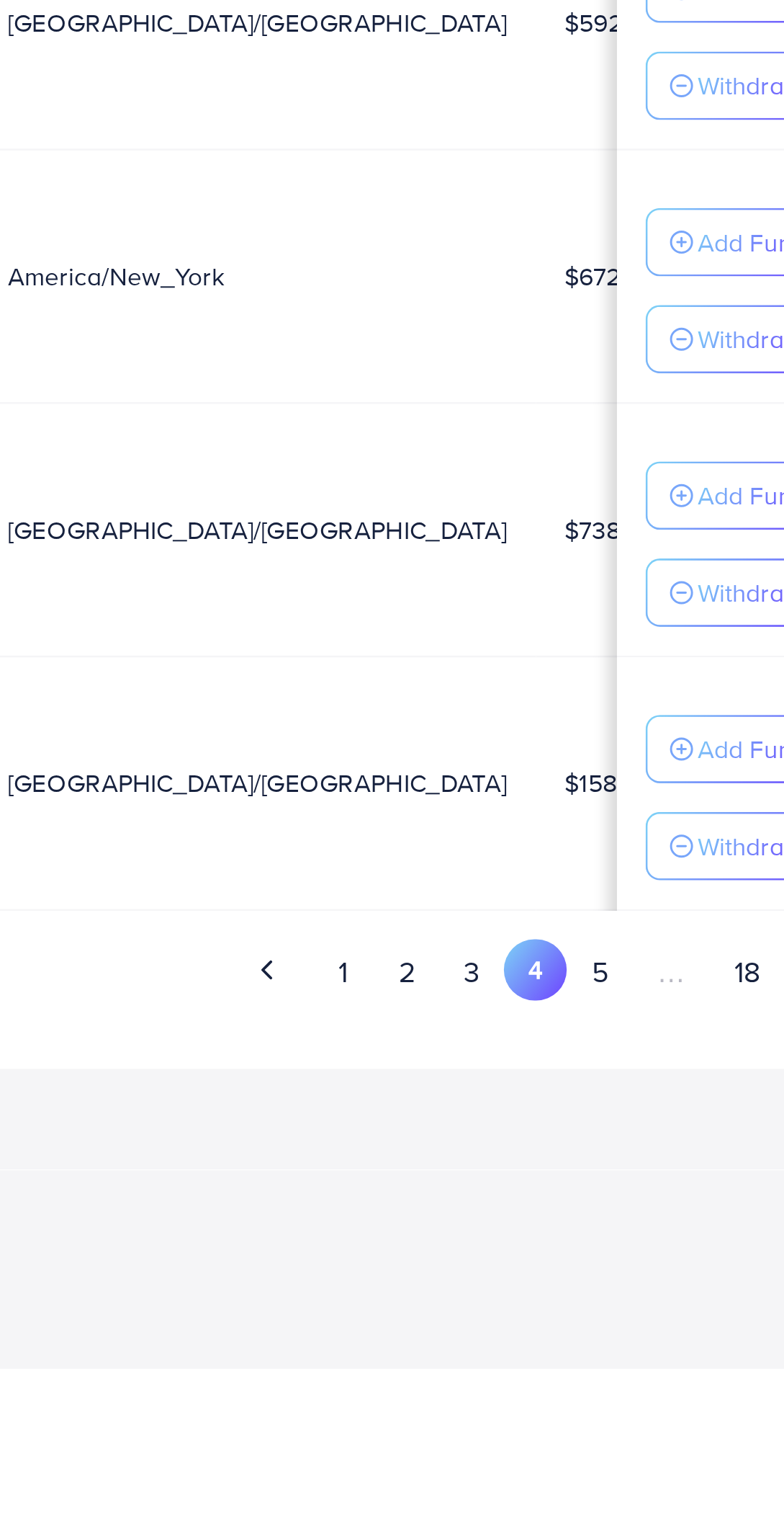
click at [554, 1379] on button "1" at bounding box center [544, 1378] width 25 height 27
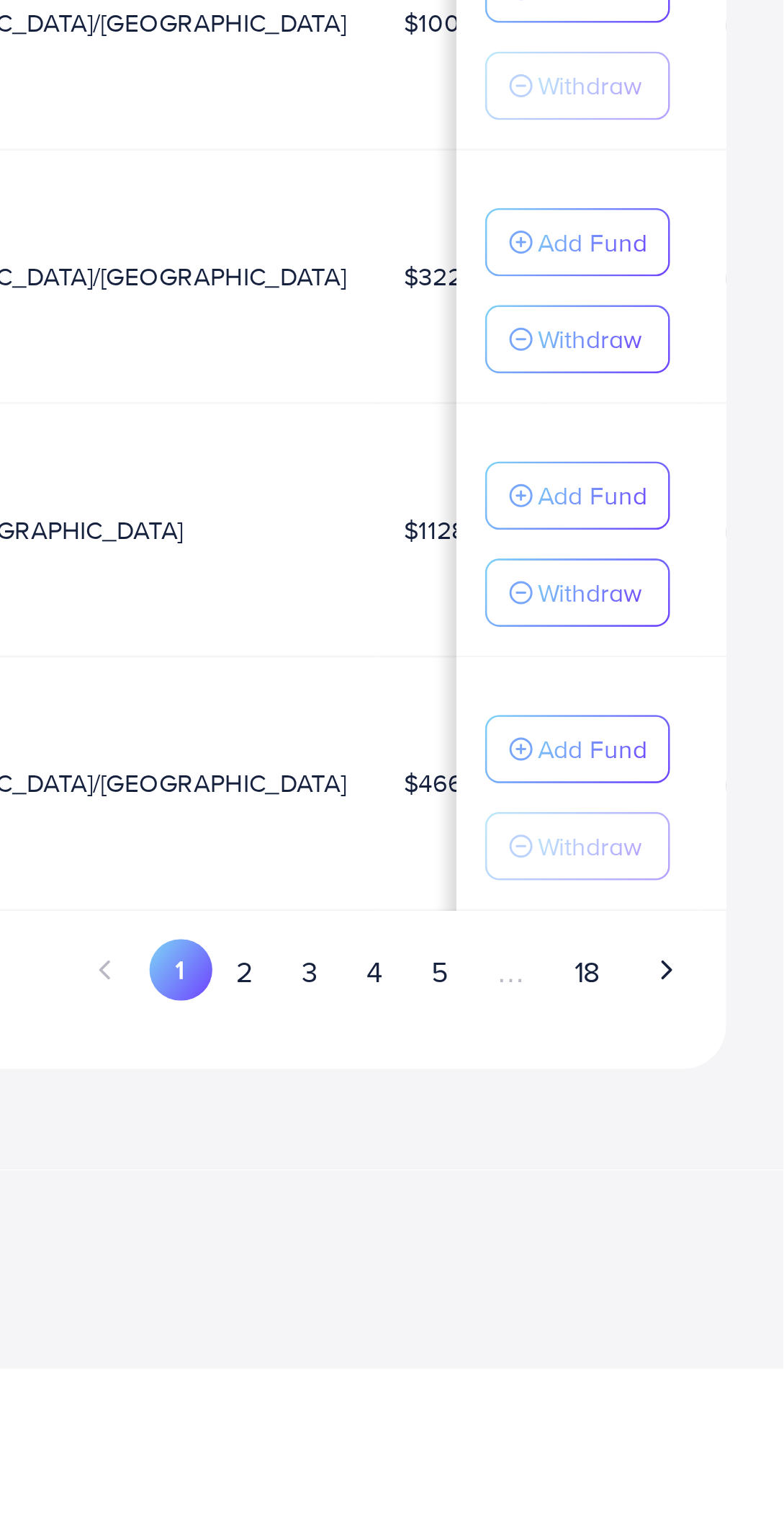
click at [602, 1378] on button "3" at bounding box center [594, 1378] width 26 height 27
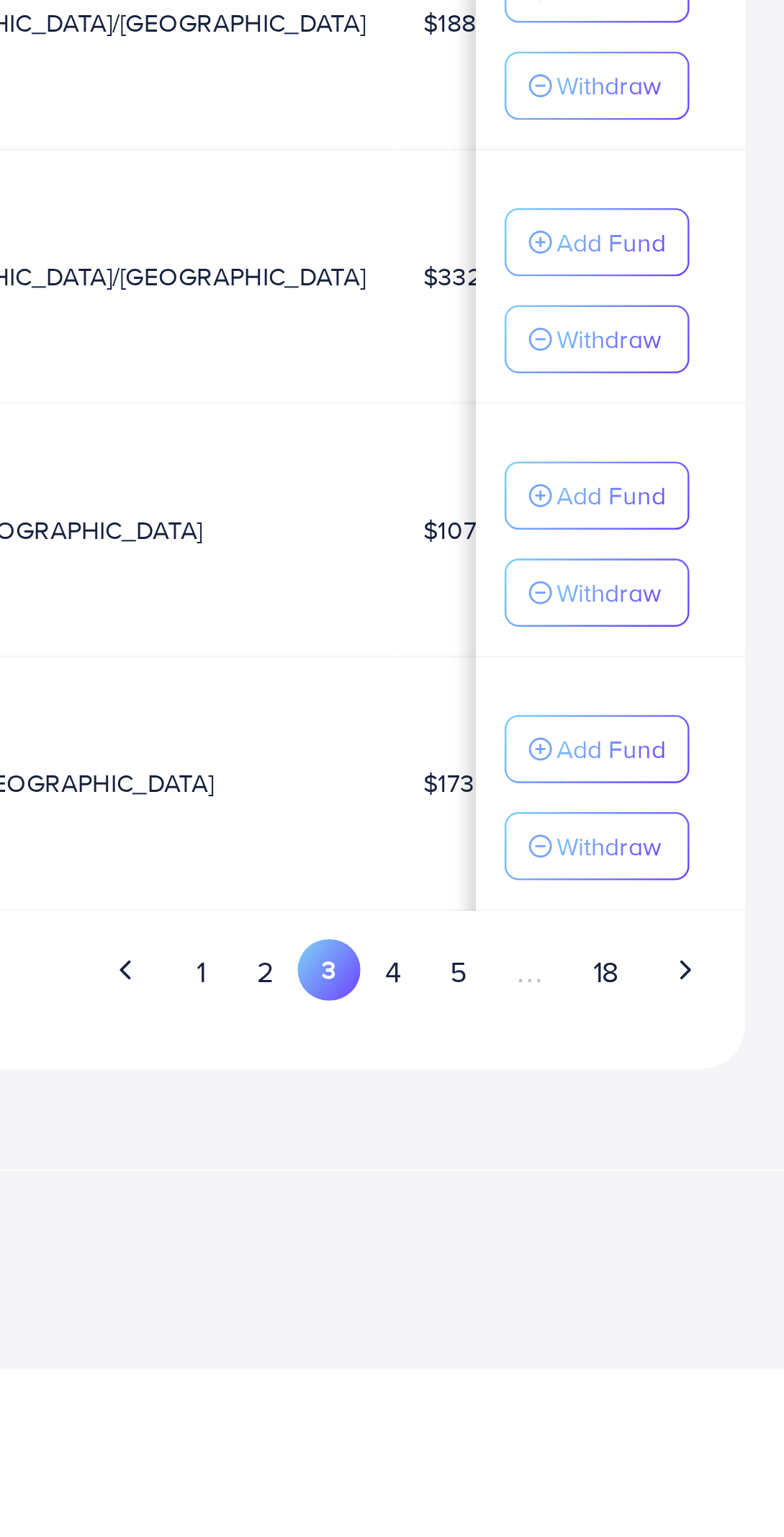
click at [623, 1372] on button "4" at bounding box center [620, 1378] width 26 height 27
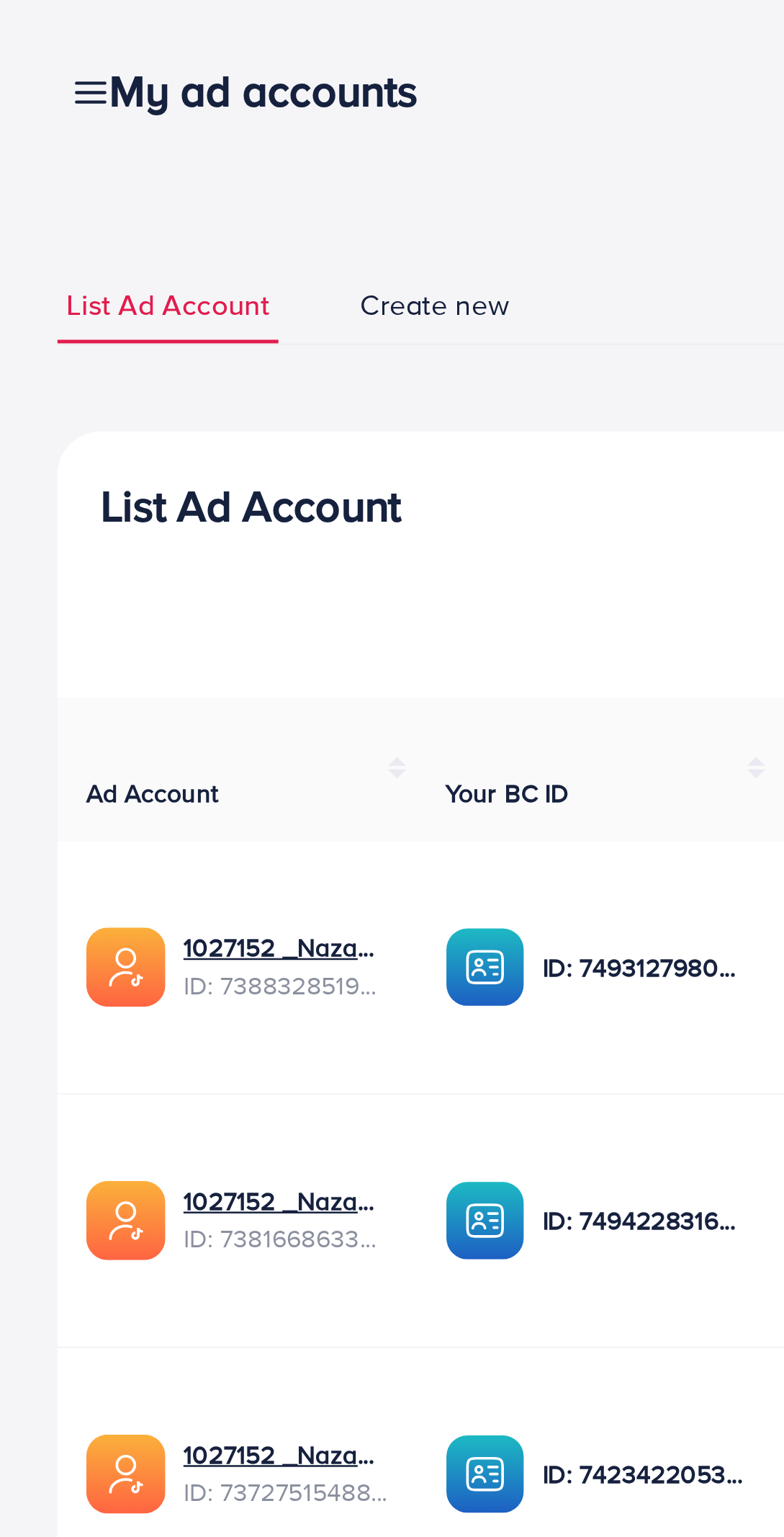
scroll to position [0, 158]
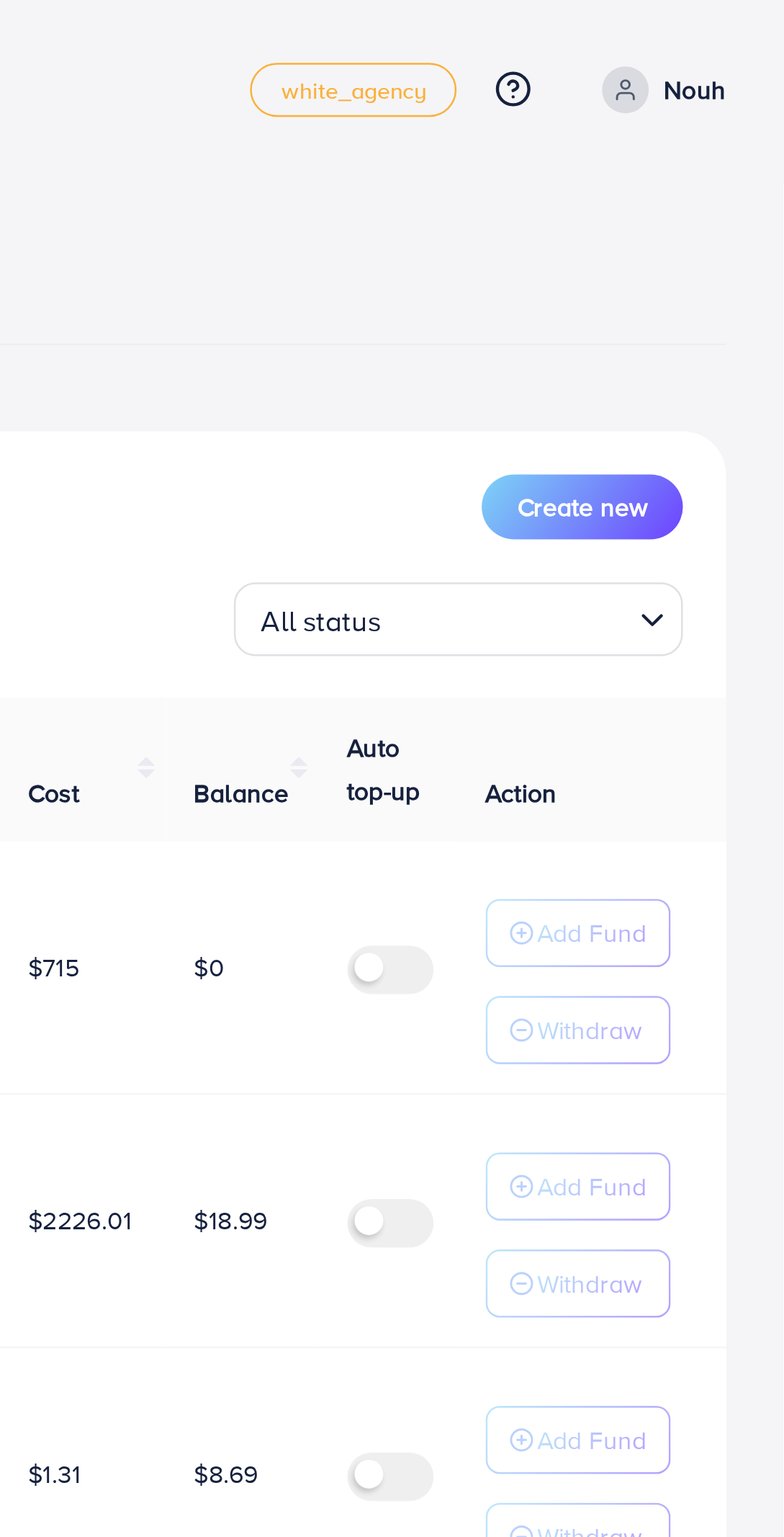
click at [700, 251] on input "Search for option" at bounding box center [674, 248] width 94 height 22
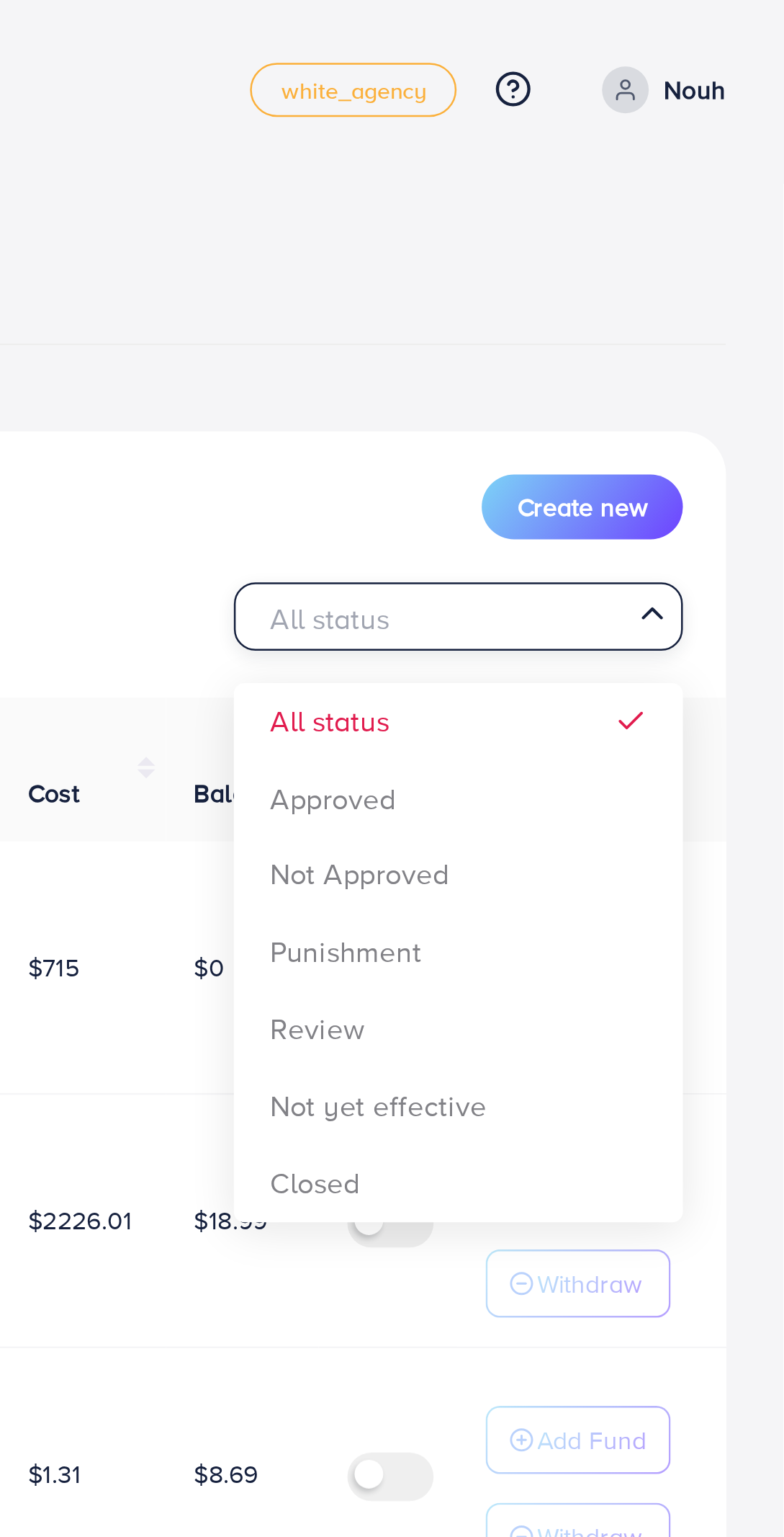
click at [673, 323] on div "List Ad Account Create new All status Loading... All status Approved Not Approv…" at bounding box center [392, 794] width 738 height 1243
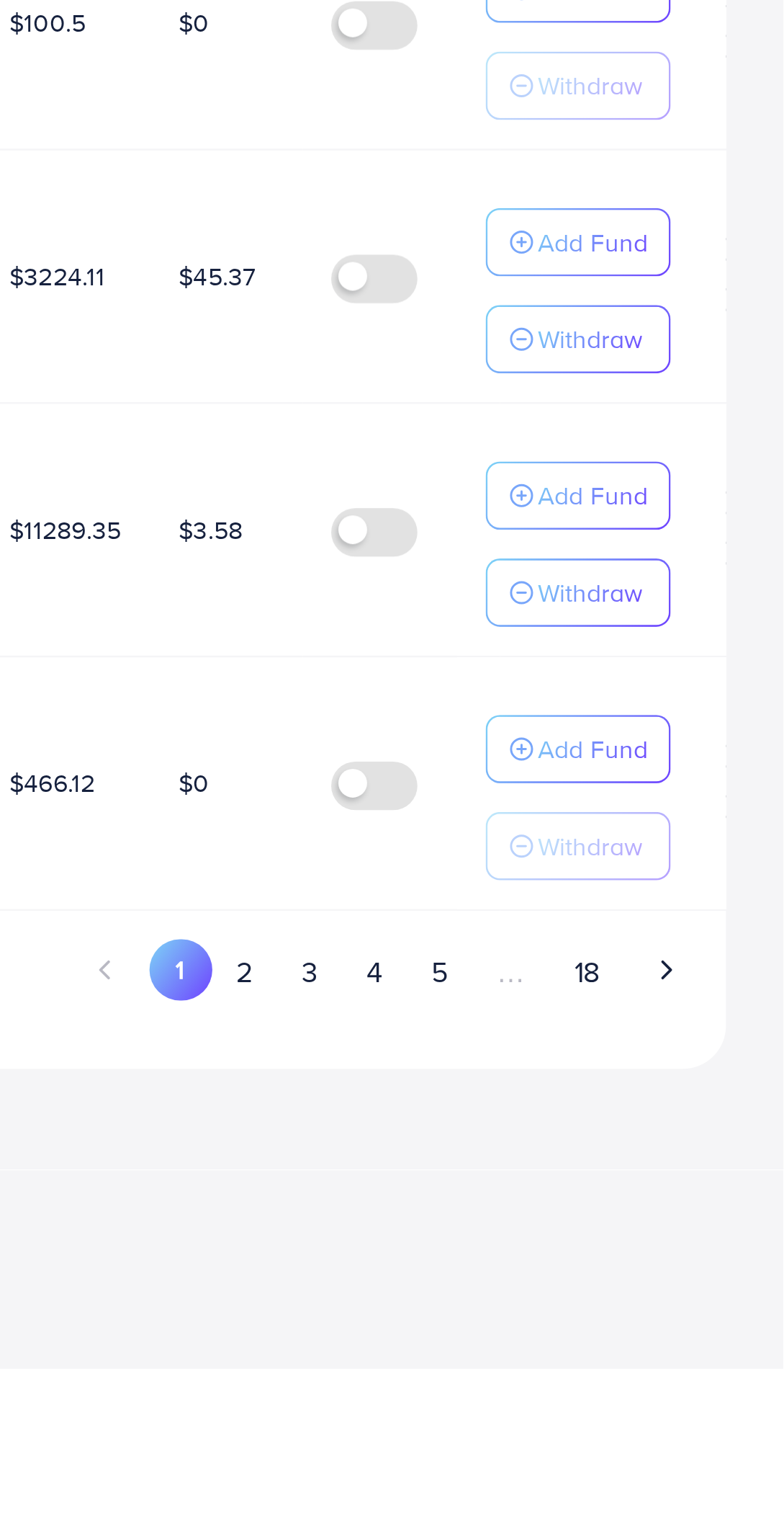
click at [627, 1374] on button "4" at bounding box center [620, 1378] width 26 height 27
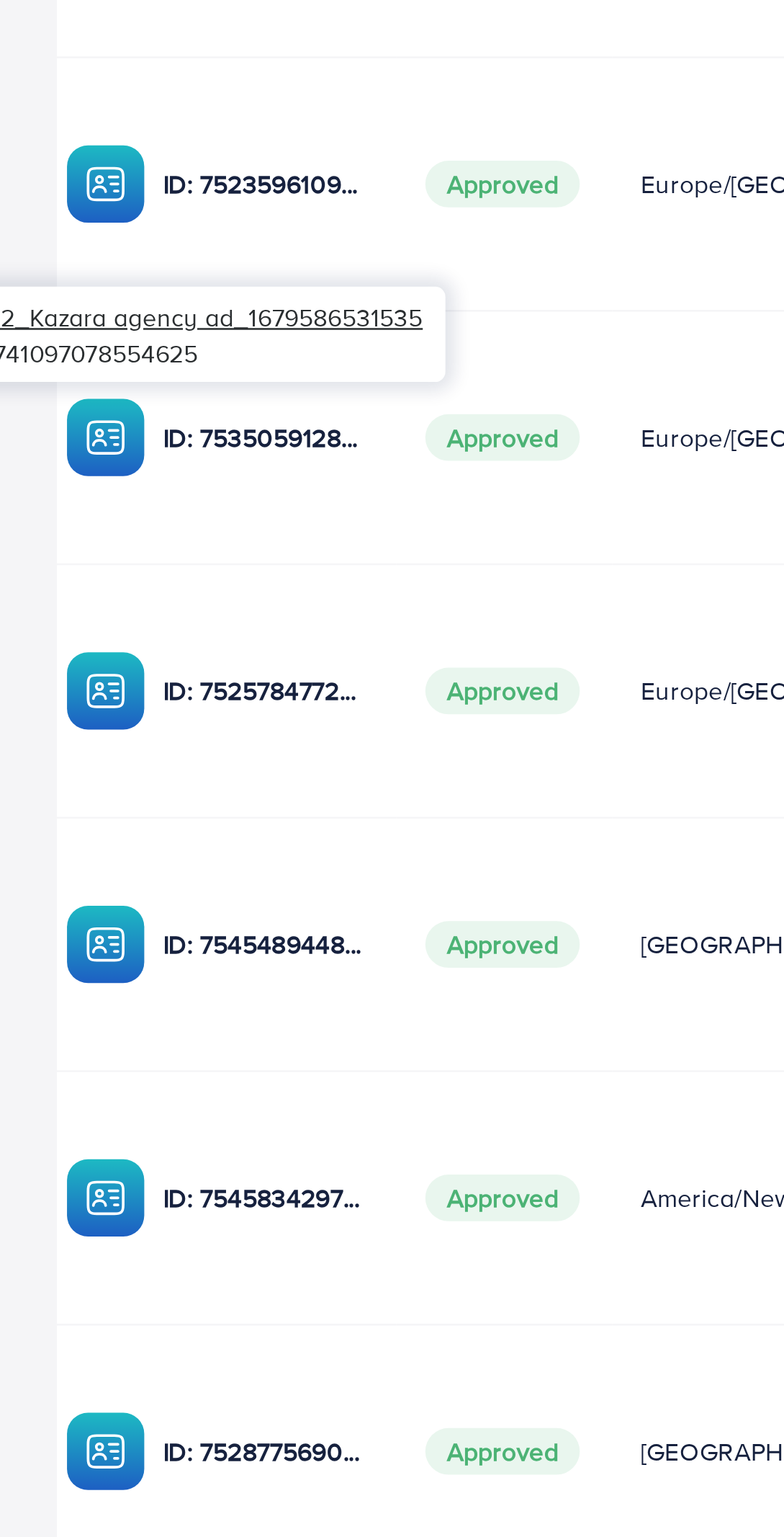
scroll to position [0, 169]
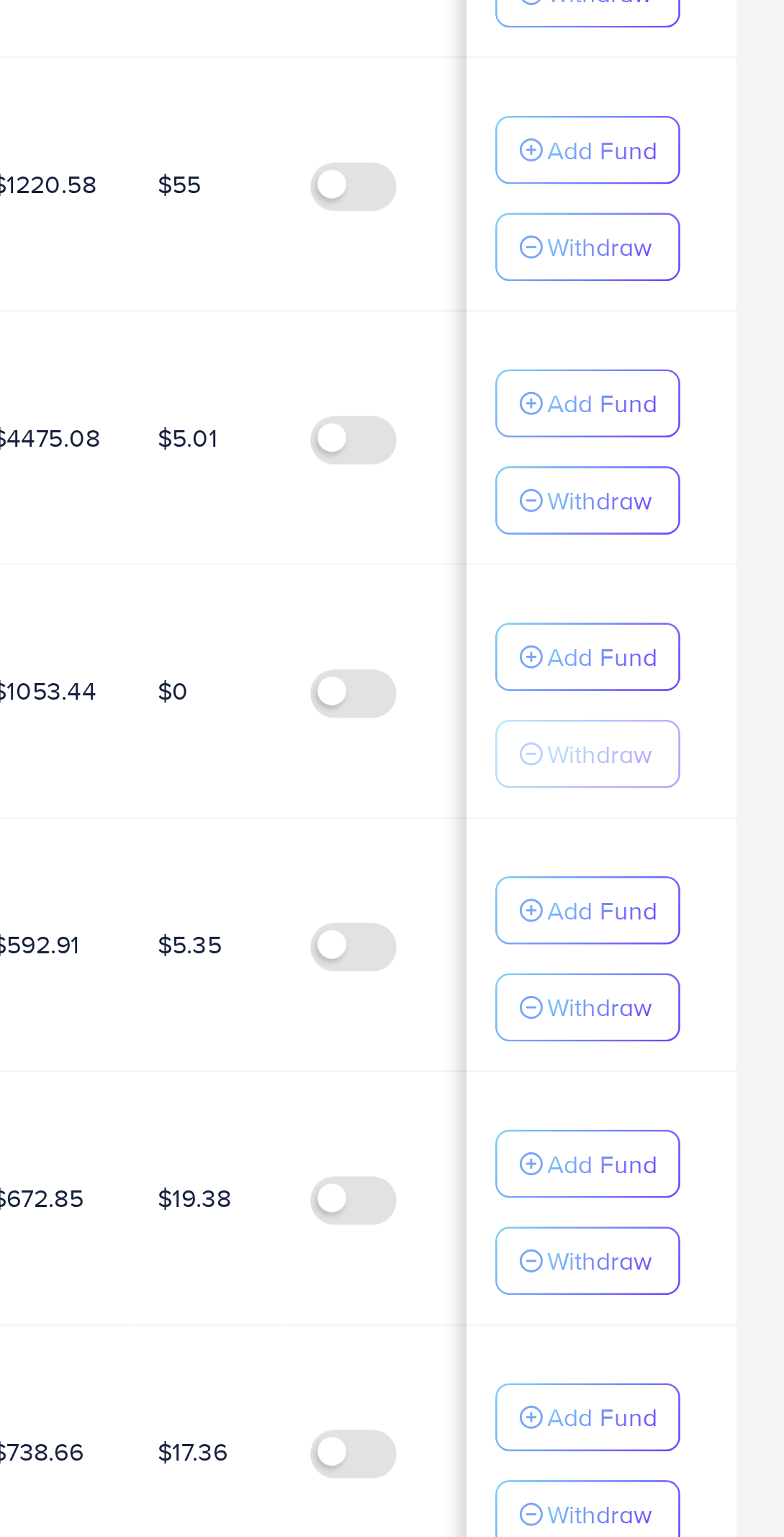
click at [712, 774] on p "Add Fund" at bounding box center [707, 780] width 44 height 18
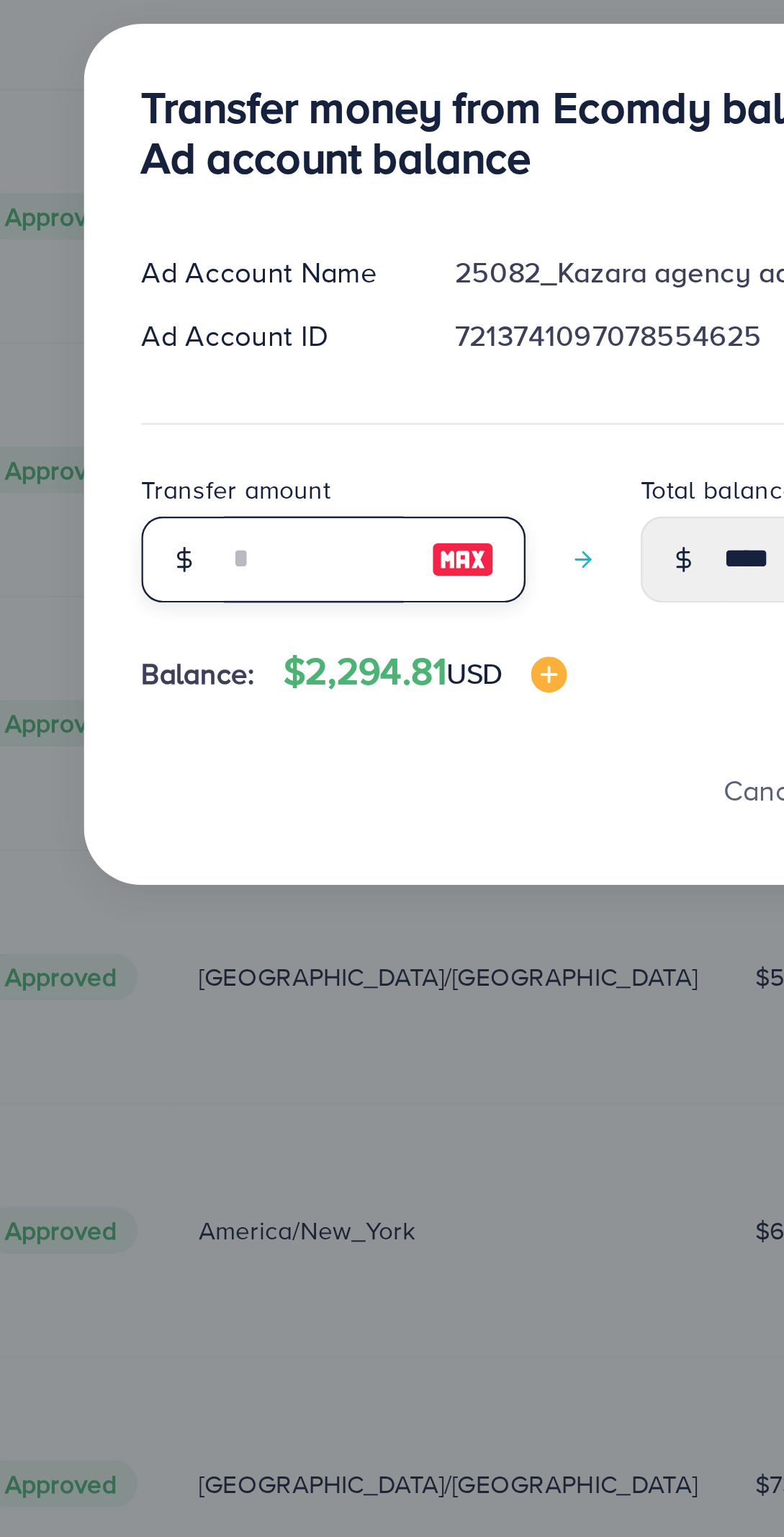
click at [296, 835] on input "number" at bounding box center [285, 830] width 72 height 34
type input "*"
type input "****"
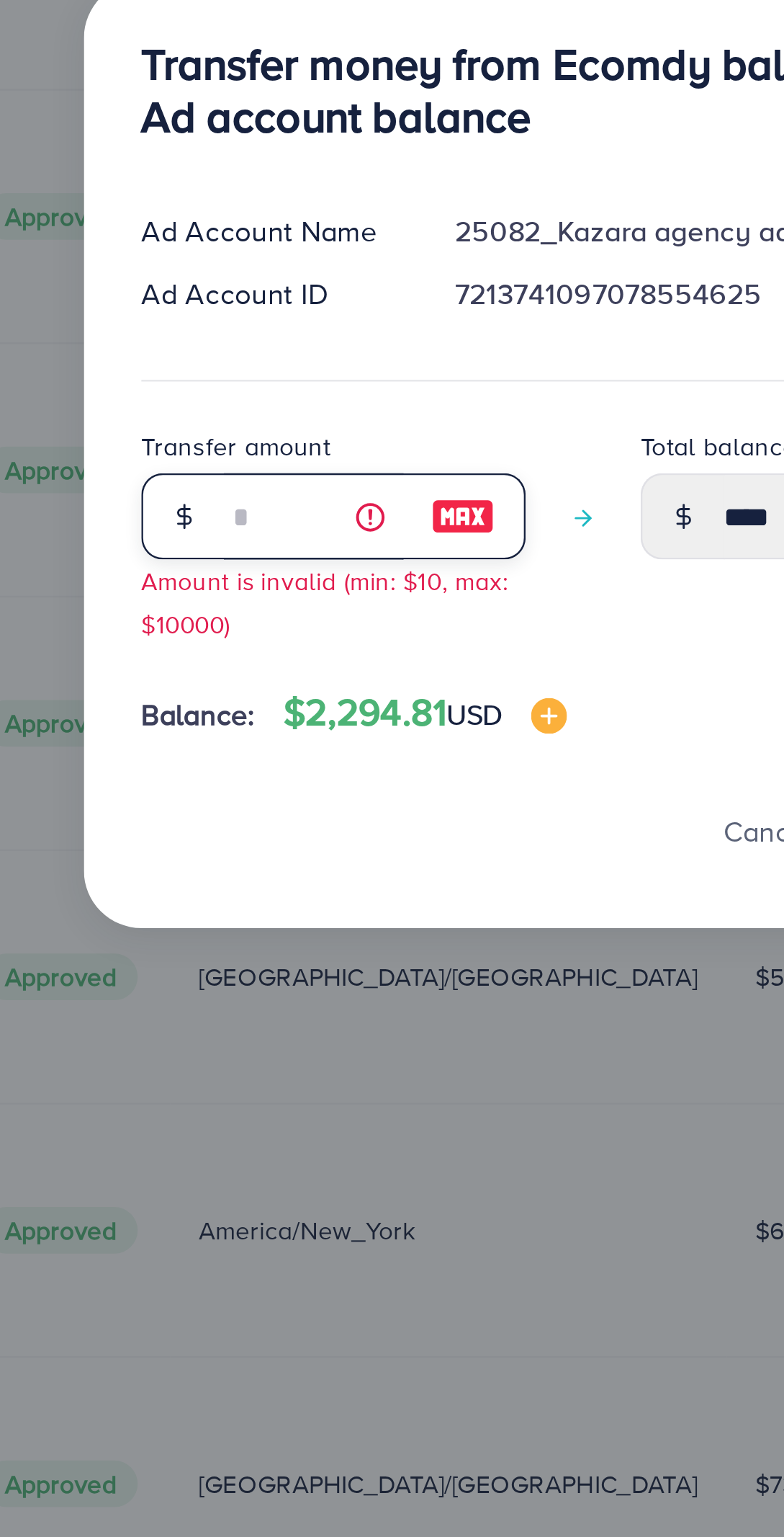
type input "**"
type input "*****"
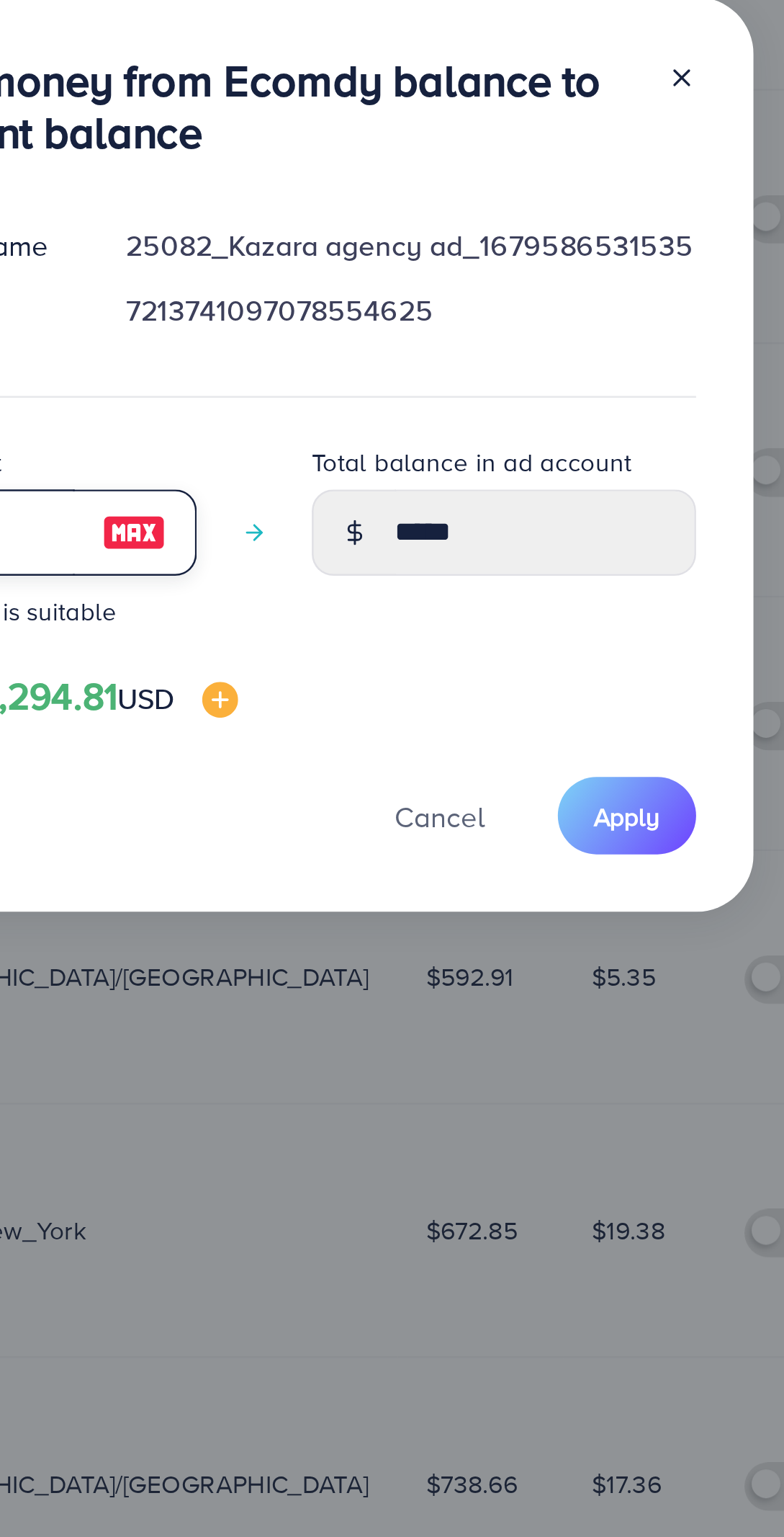
type input "**"
click at [553, 931] on span "Apply" at bounding box center [544, 933] width 27 height 14
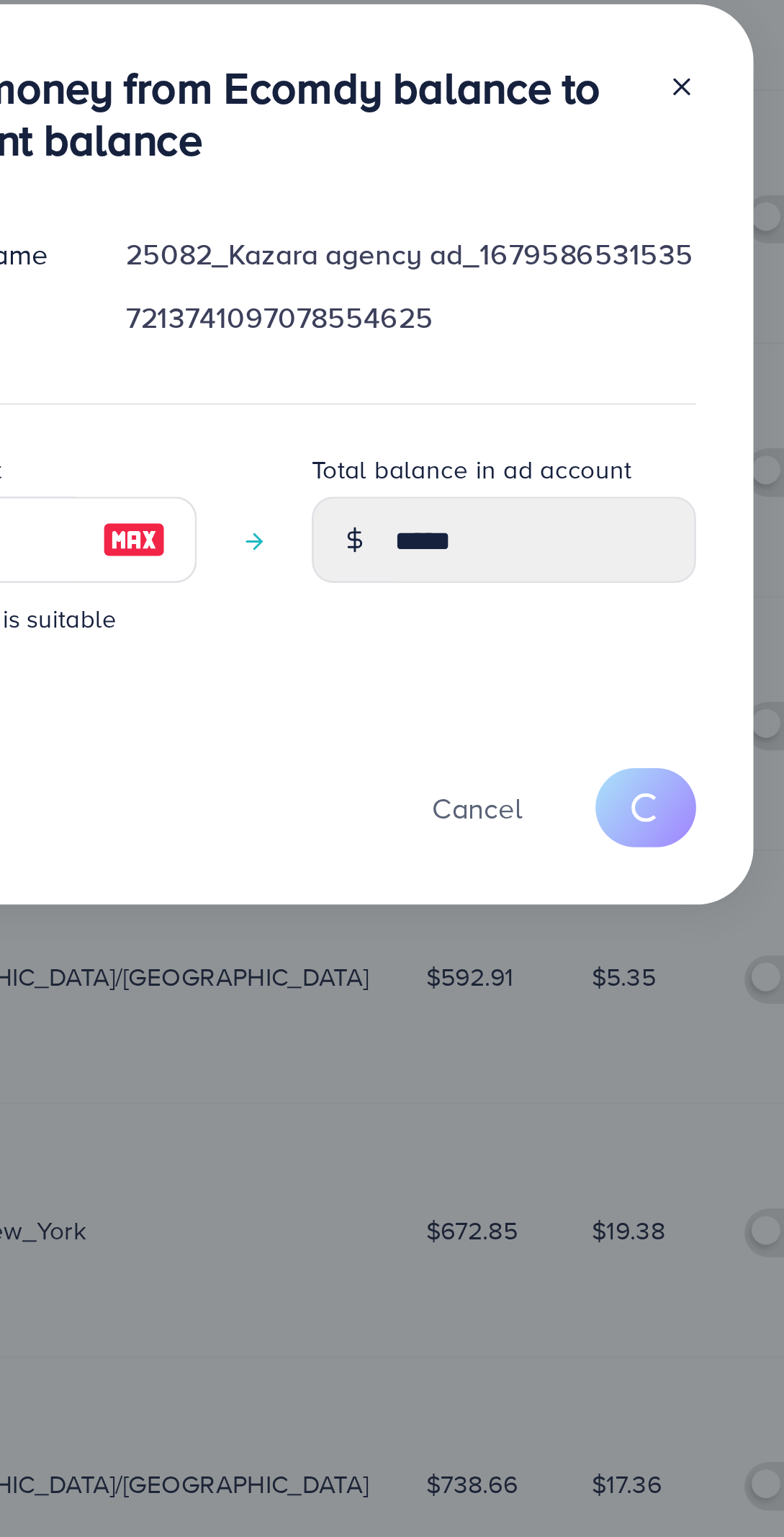
type input "****"
